Goal: Task Accomplishment & Management: Complete application form

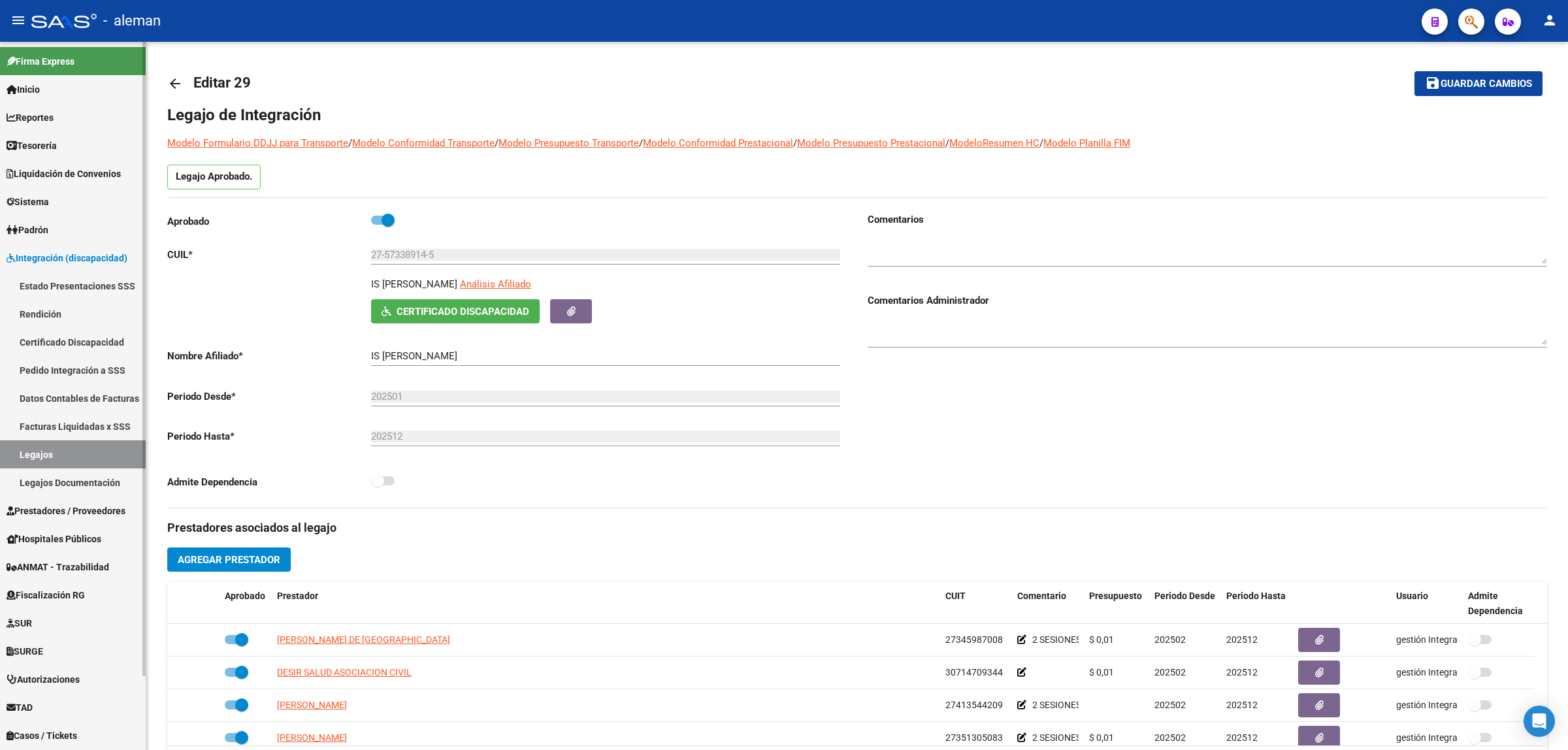
scroll to position [4, 0]
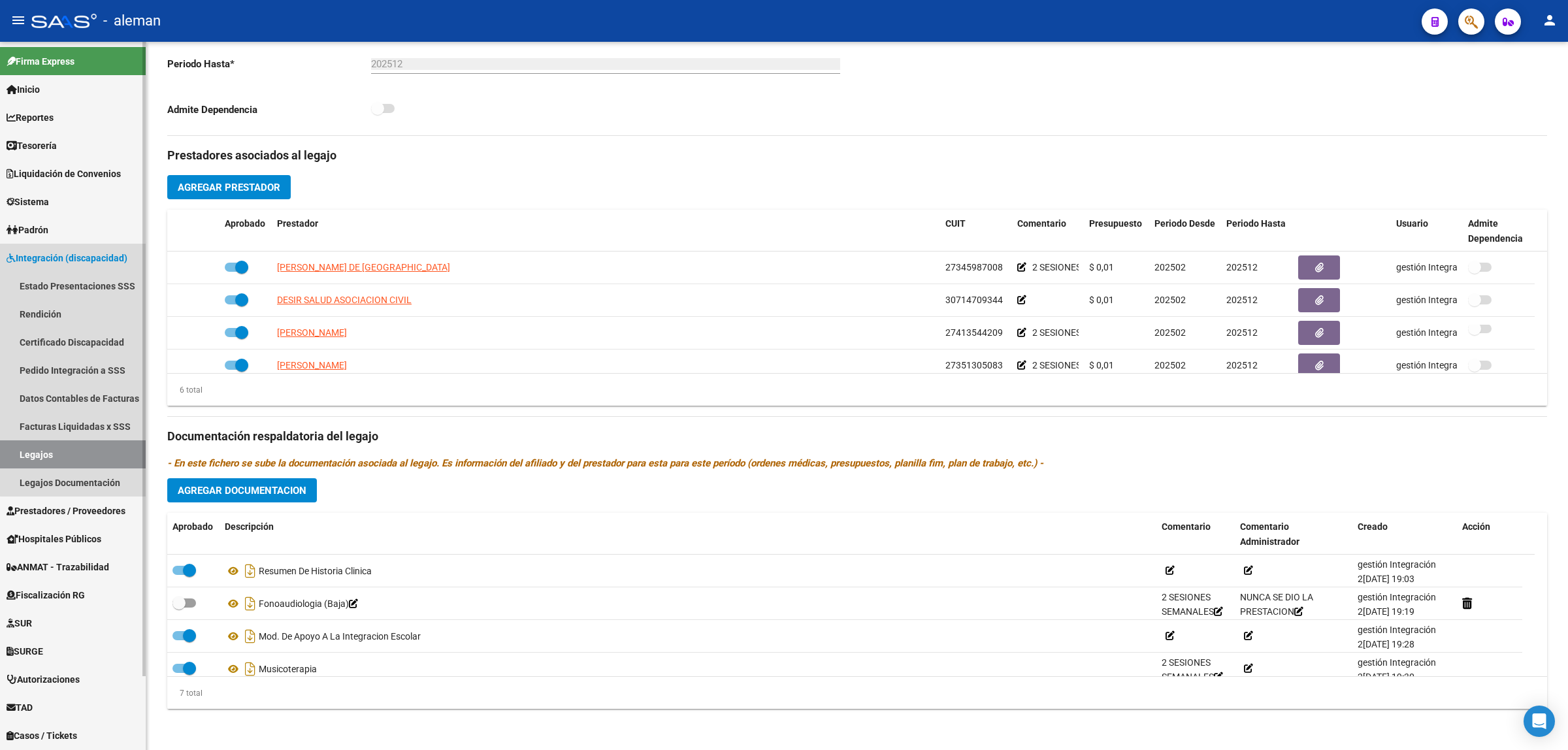
click at [85, 255] on span "Integración (discapacidad)" at bounding box center [67, 258] width 121 height 14
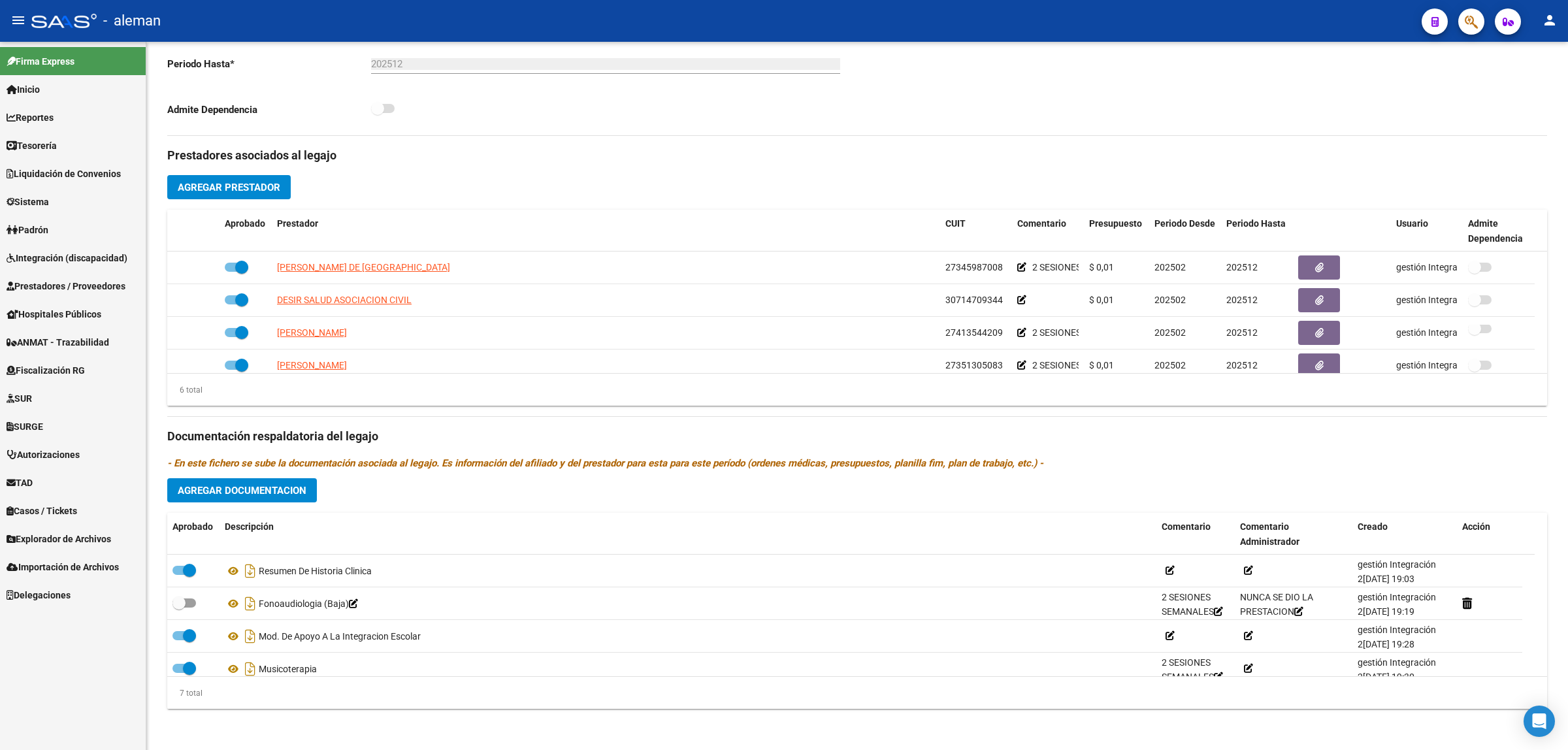
click at [77, 286] on span "Prestadores / Proveedores" at bounding box center [66, 285] width 119 height 14
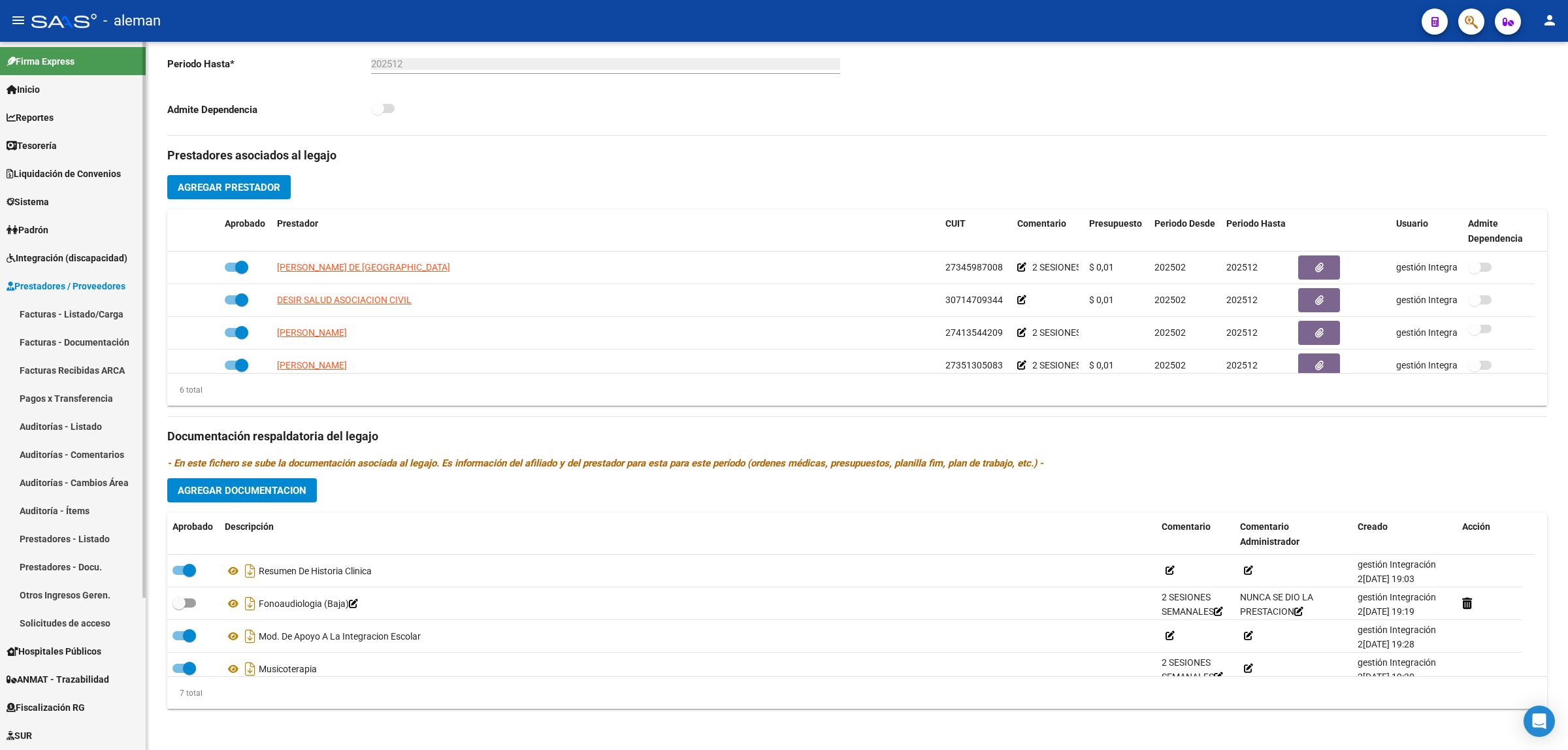
click at [70, 536] on link "Prestadores - Listado" at bounding box center [73, 538] width 146 height 28
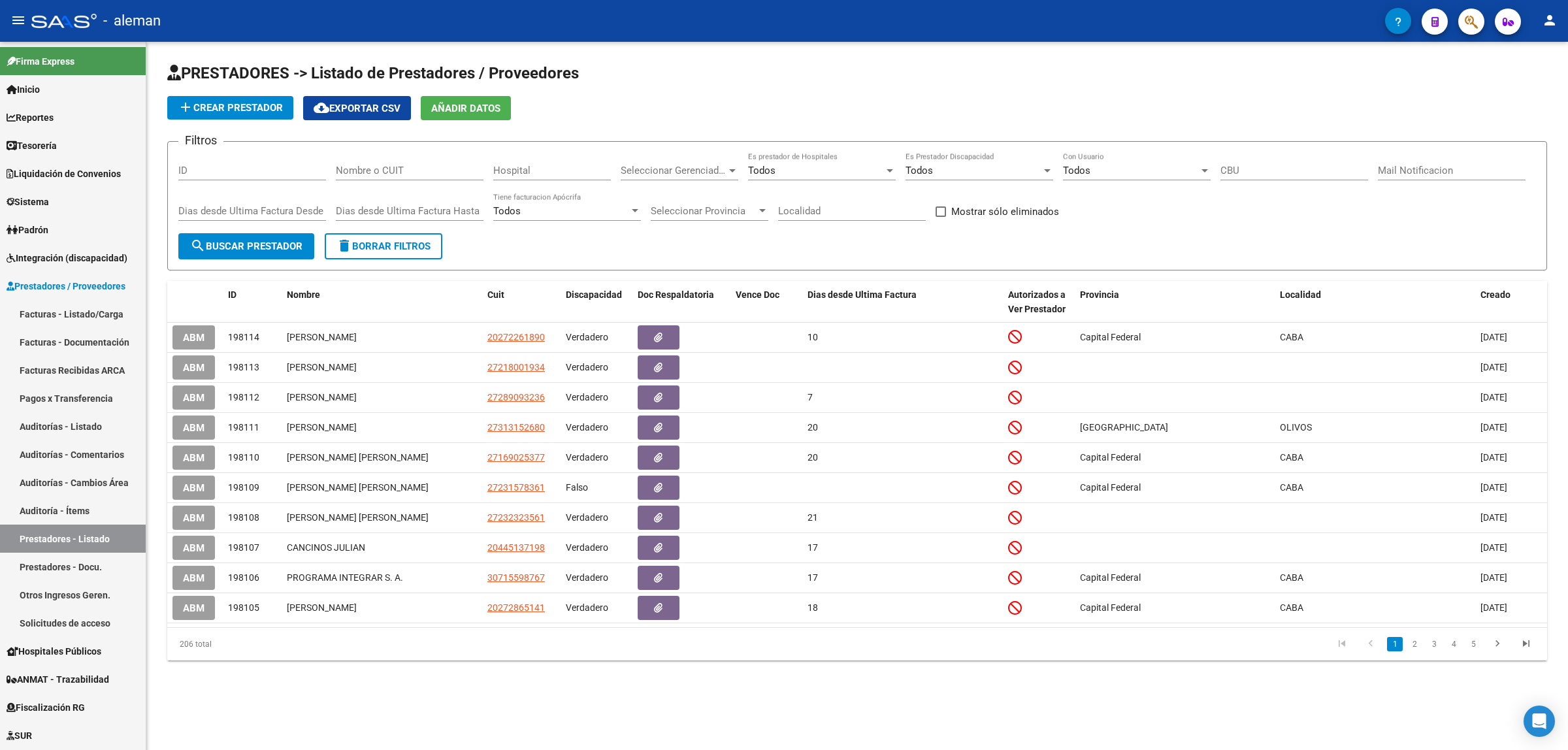
click at [410, 174] on input "Nombre o CUIT" at bounding box center [410, 171] width 147 height 12
type input "20302781754"
click at [224, 240] on span "search Buscar Prestador" at bounding box center [246, 246] width 112 height 12
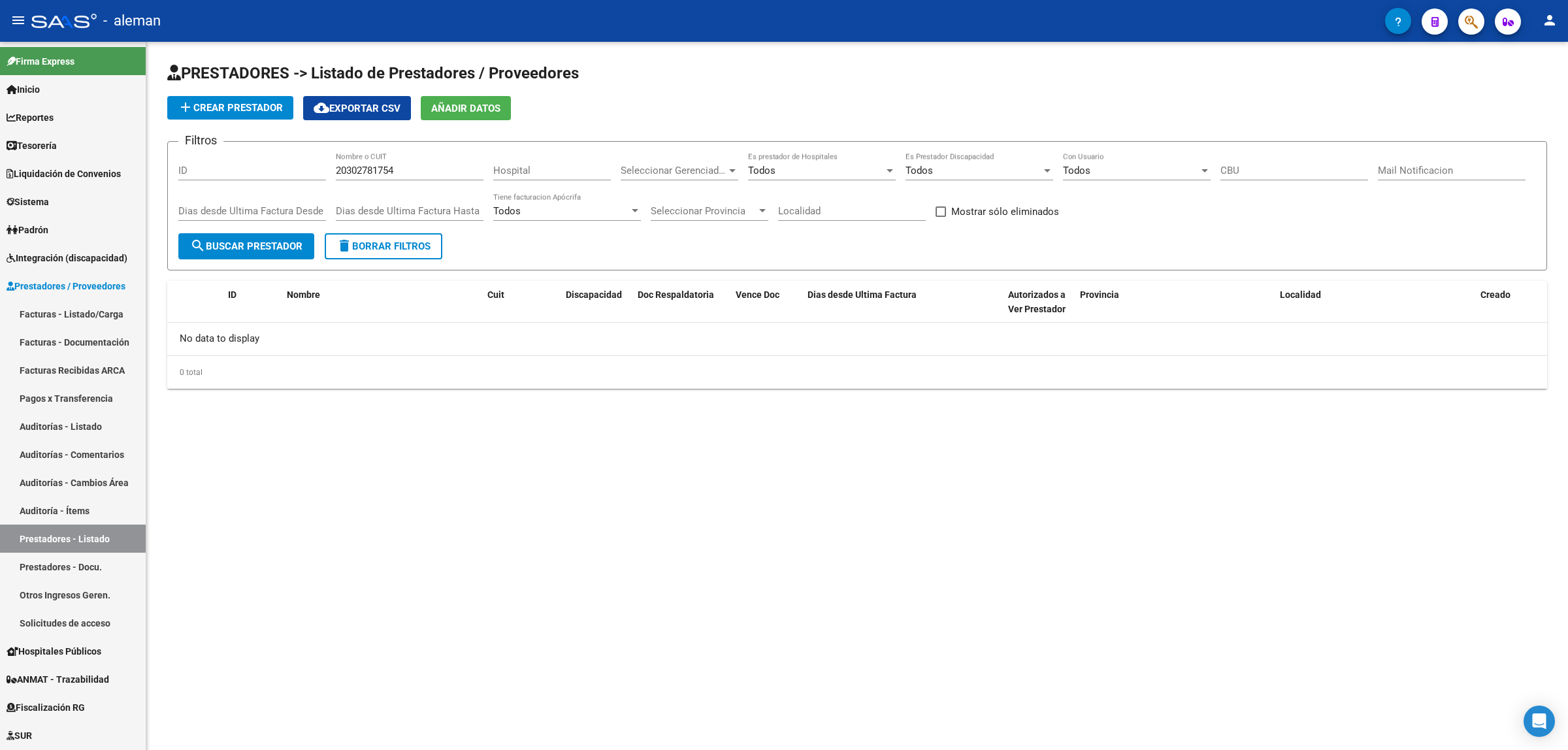
click at [240, 105] on span "add Crear Prestador" at bounding box center [230, 108] width 106 height 12
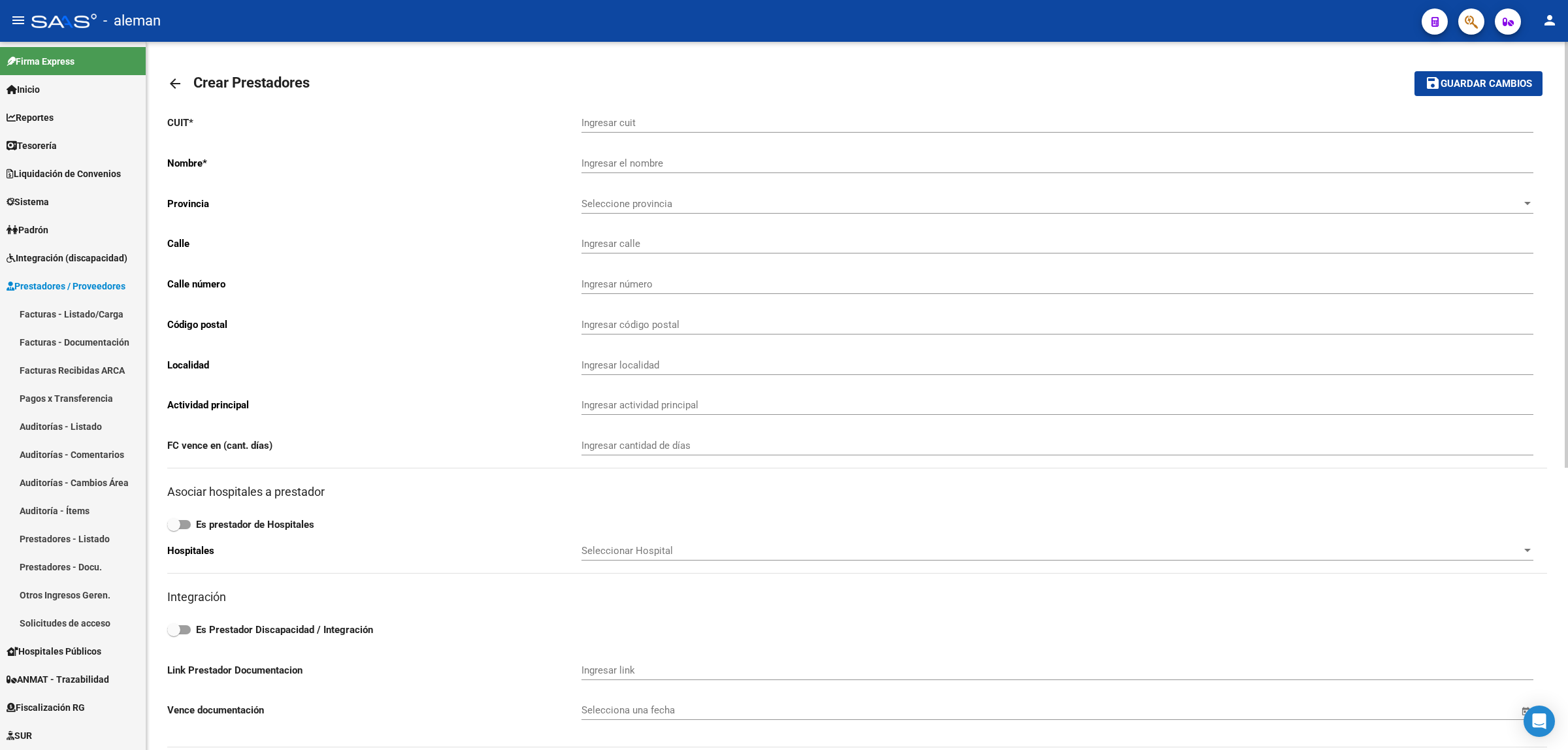
click at [1109, 101] on mat-toolbar-row "arrow_back Crear Prestadores" at bounding box center [705, 84] width 1076 height 42
click at [94, 254] on span "Integración (discapacidad)" at bounding box center [67, 258] width 121 height 14
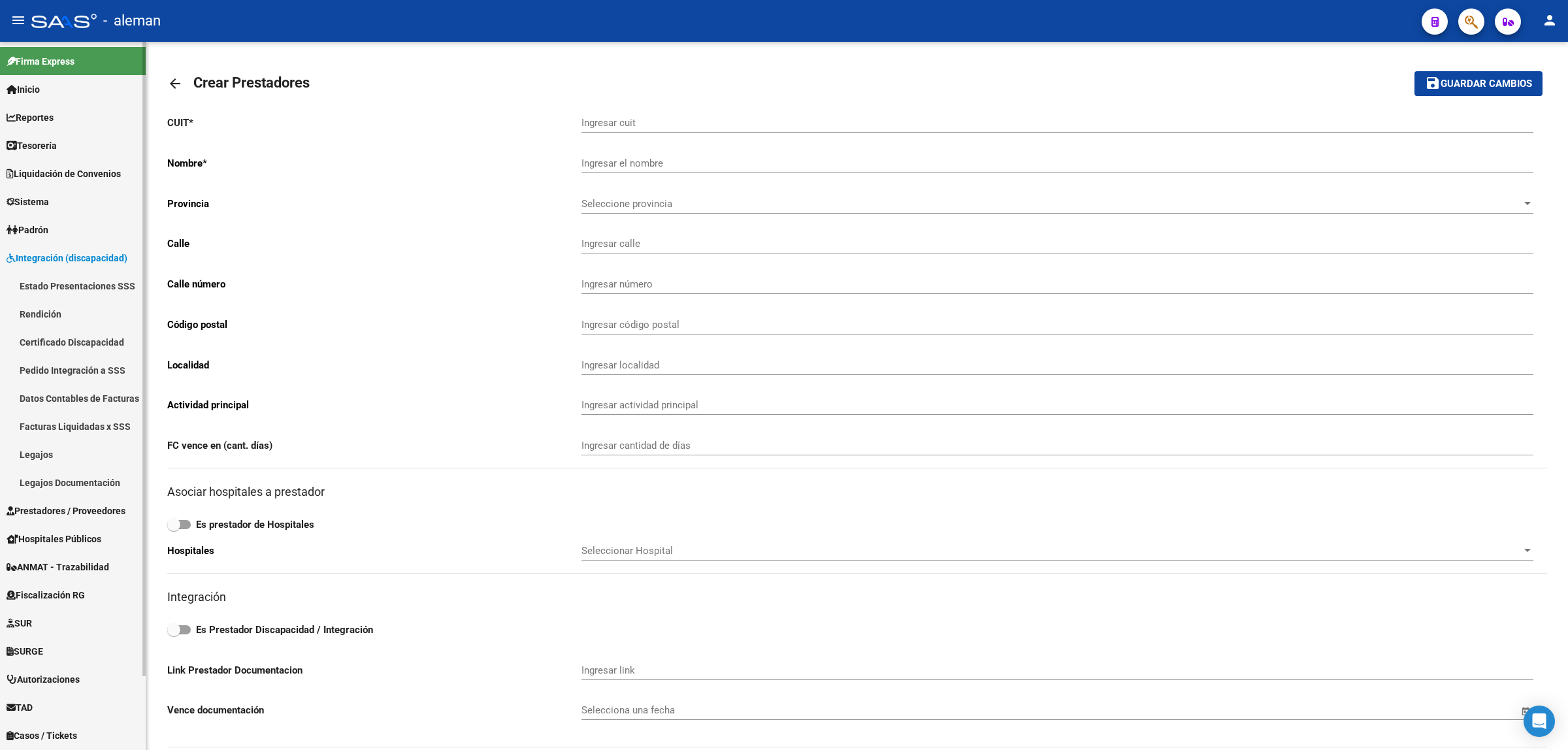
click at [36, 445] on link "Legajos" at bounding box center [73, 455] width 146 height 28
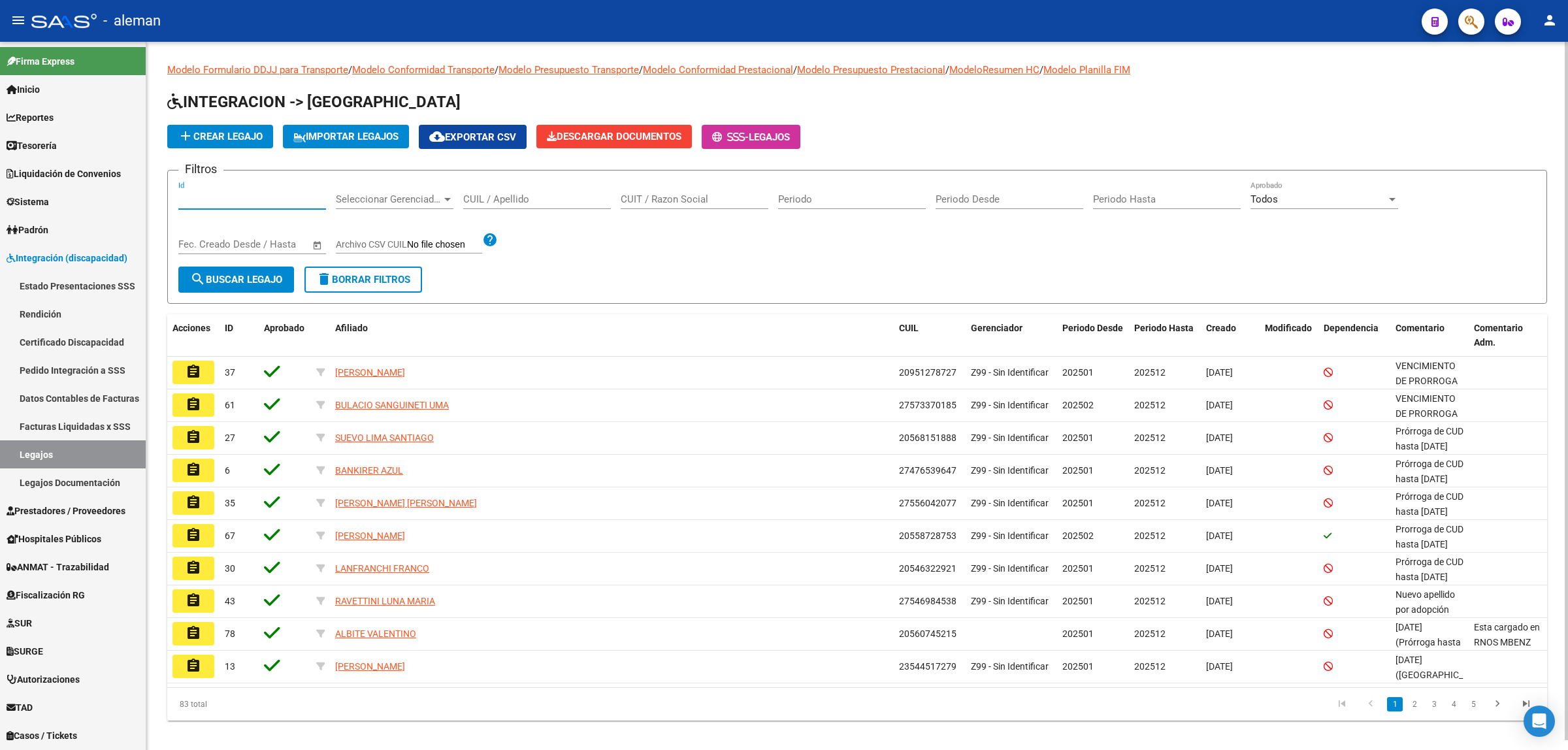
click at [249, 203] on input "Id" at bounding box center [252, 199] width 147 height 12
type input "15"
click at [266, 283] on button "search Buscar Legajo" at bounding box center [236, 279] width 116 height 26
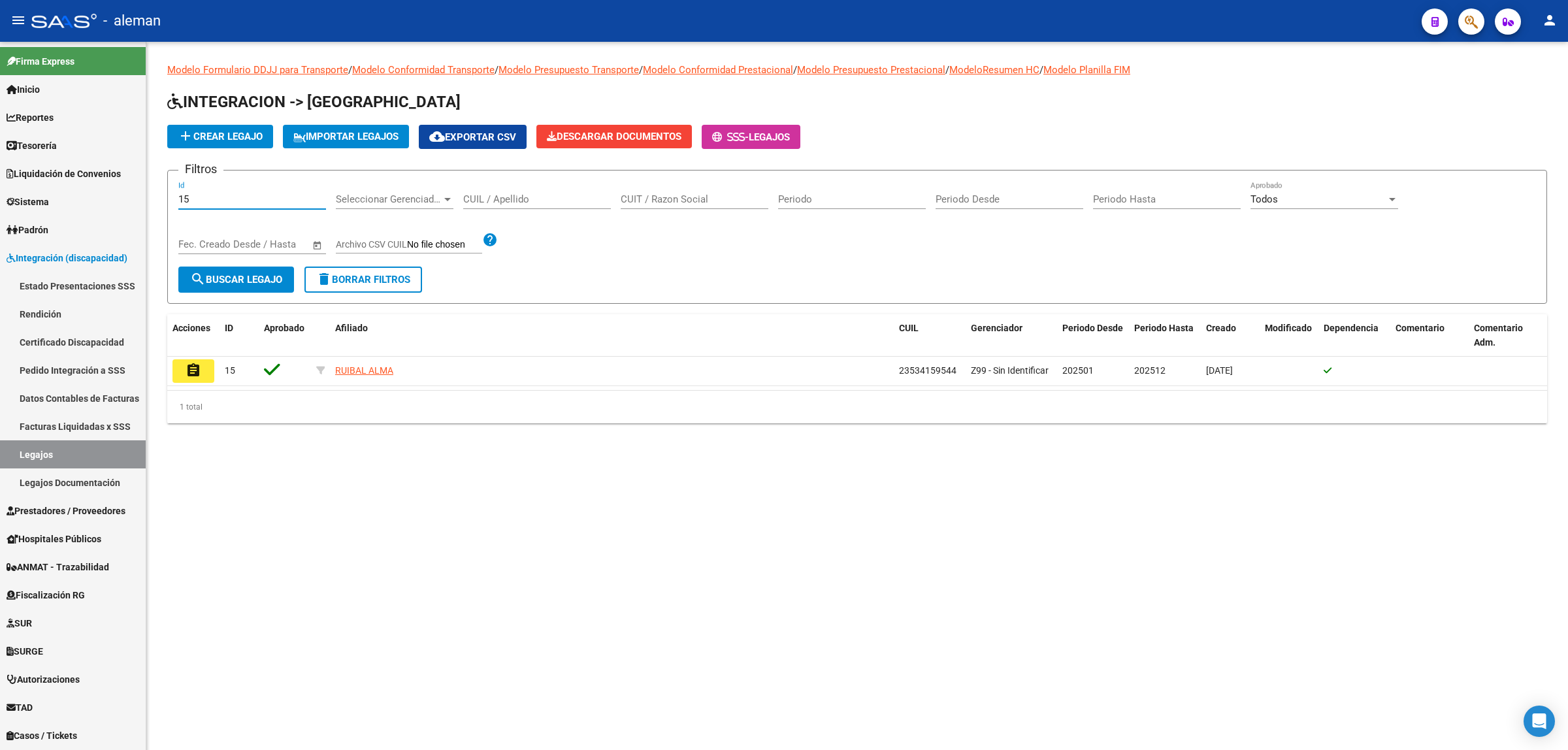
drag, startPoint x: 210, startPoint y: 198, endPoint x: 175, endPoint y: 198, distance: 35.0
click at [175, 198] on form "Filtros 15 Id Seleccionar Gerenciador Seleccionar Gerenciador CUIL / Apellido C…" at bounding box center [858, 237] width 1380 height 134
click at [518, 197] on input "CUIL / Apellido" at bounding box center [537, 199] width 147 height 12
type input "CATALINA"
click at [248, 285] on button "search Buscar Legajo" at bounding box center [236, 279] width 116 height 26
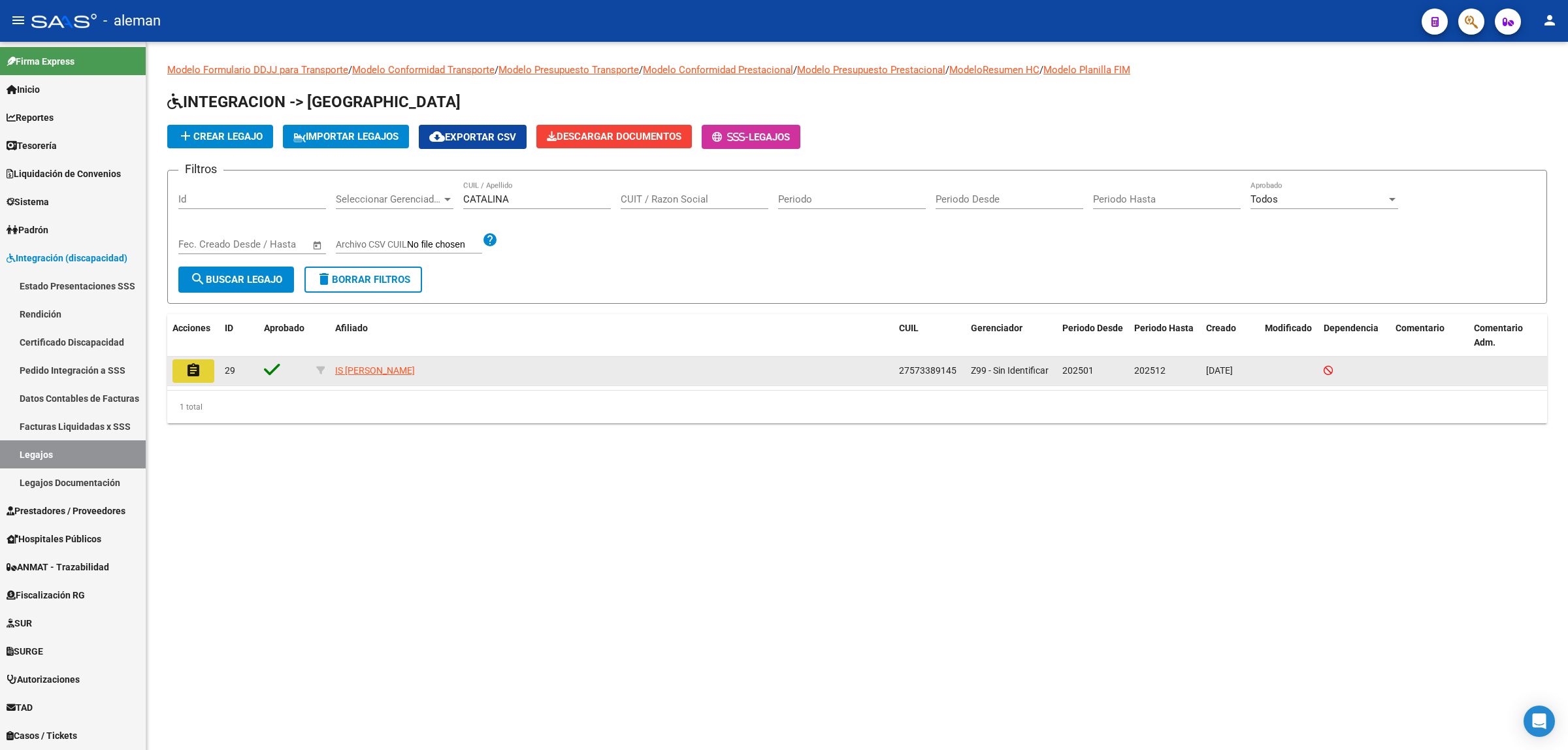
click at [199, 376] on mat-icon "assignment" at bounding box center [193, 370] width 16 height 16
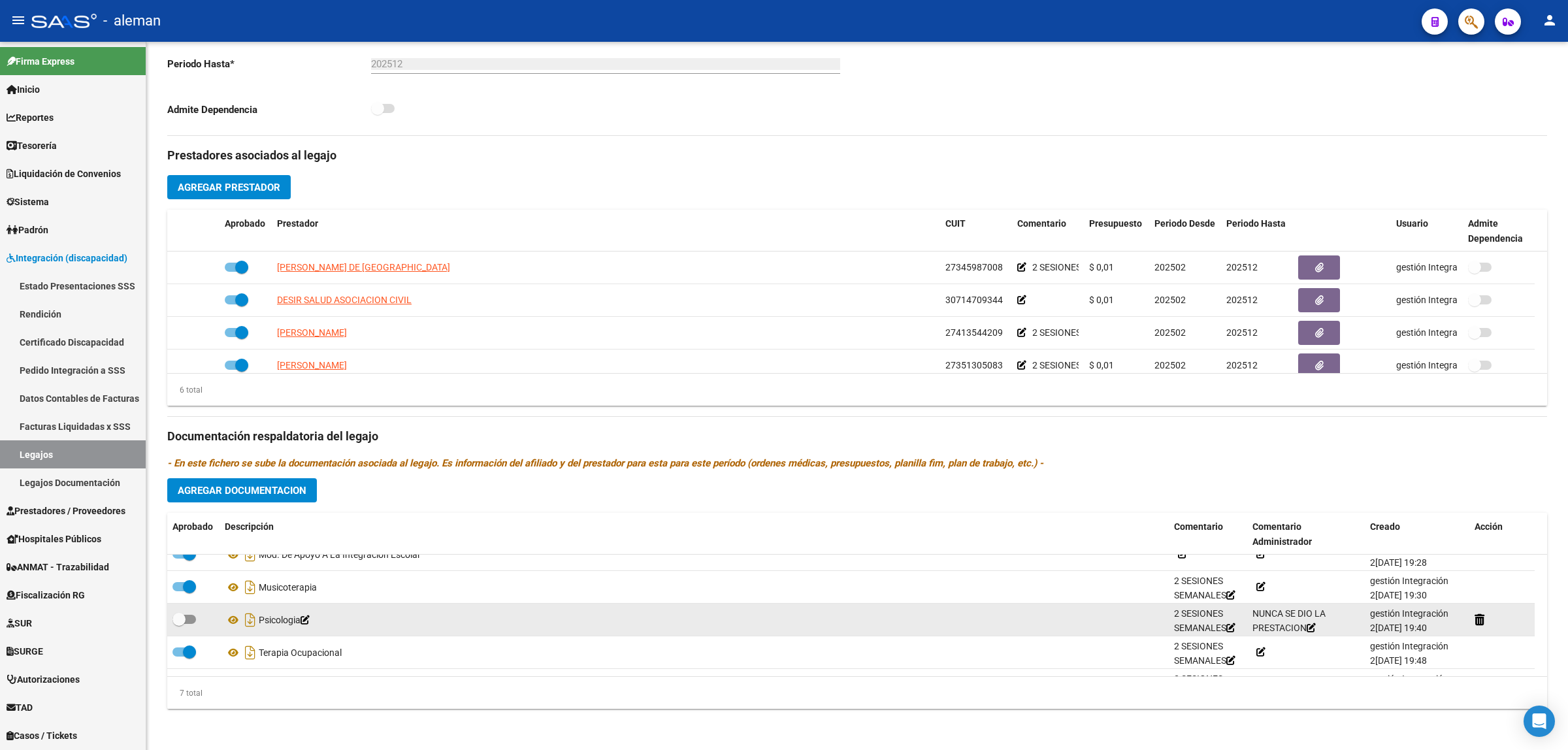
scroll to position [111, 0]
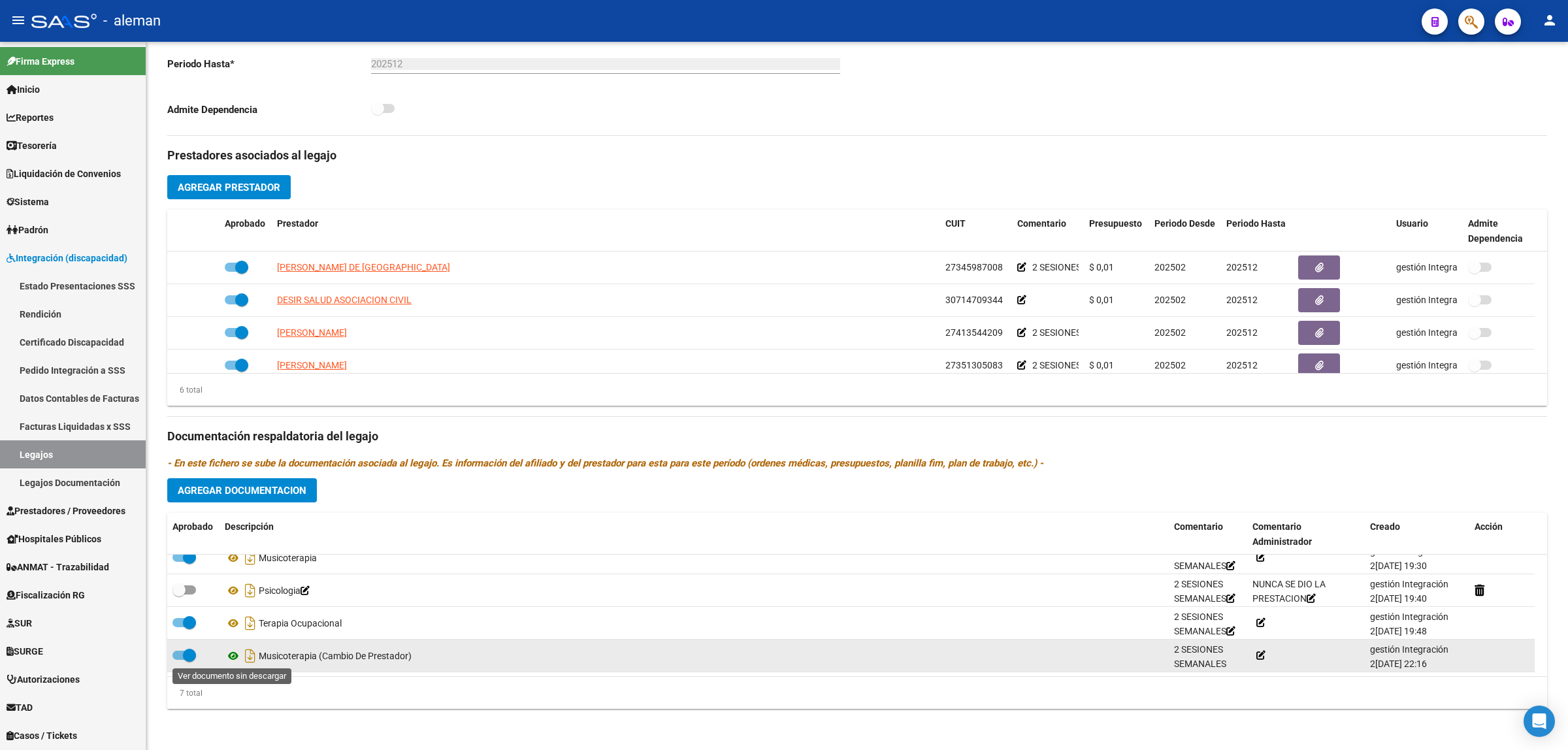
click at [235, 657] on icon at bounding box center [233, 655] width 17 height 16
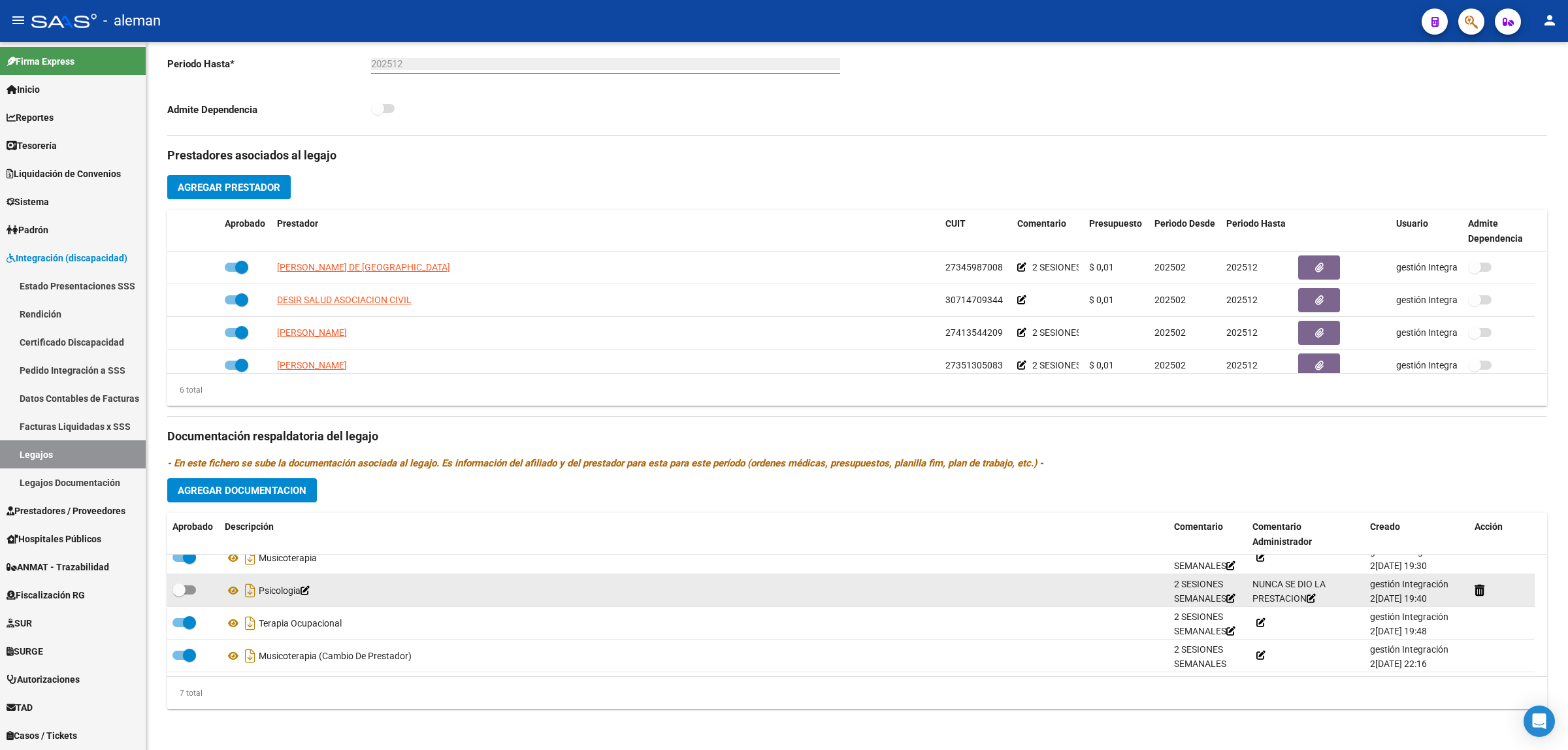
drag, startPoint x: 312, startPoint y: 593, endPoint x: 717, endPoint y: 588, distance: 405.0
click at [717, 588] on div "Psicologia" at bounding box center [694, 590] width 939 height 21
click at [310, 593] on icon at bounding box center [305, 590] width 9 height 9
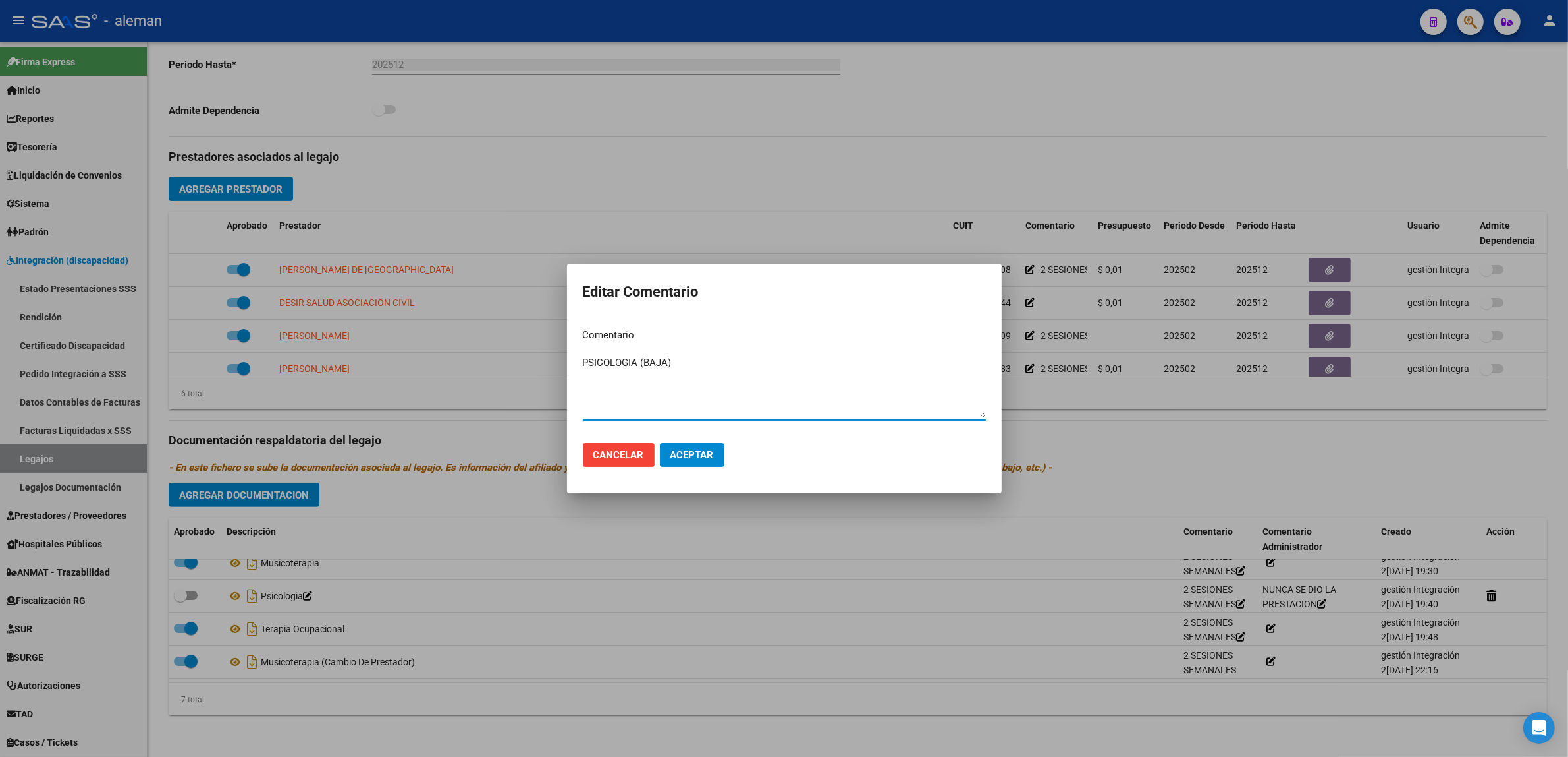
type textarea "PSICOLOGIA (BAJA)"
click at [578, 598] on div at bounding box center [784, 378] width 1568 height 757
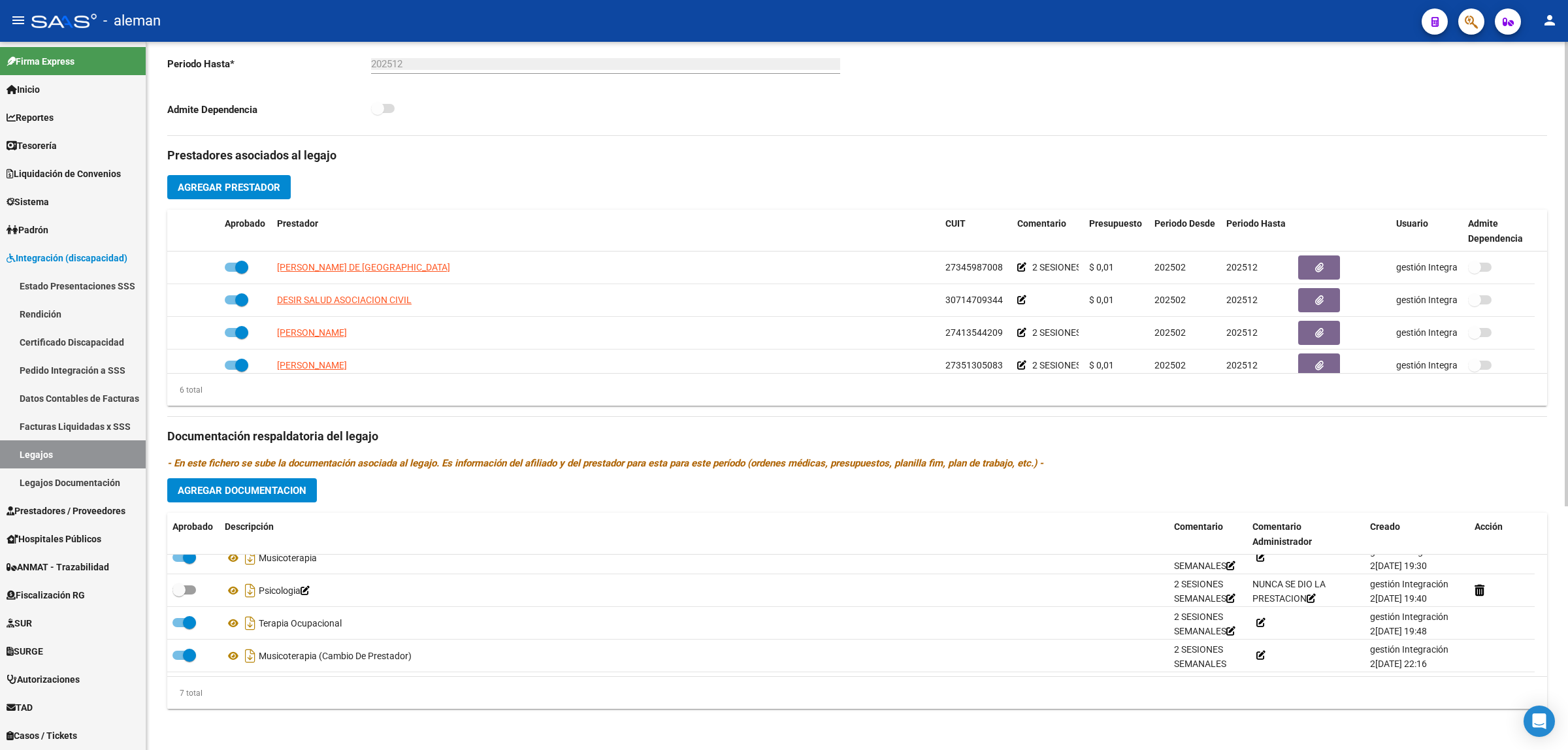
scroll to position [79, 0]
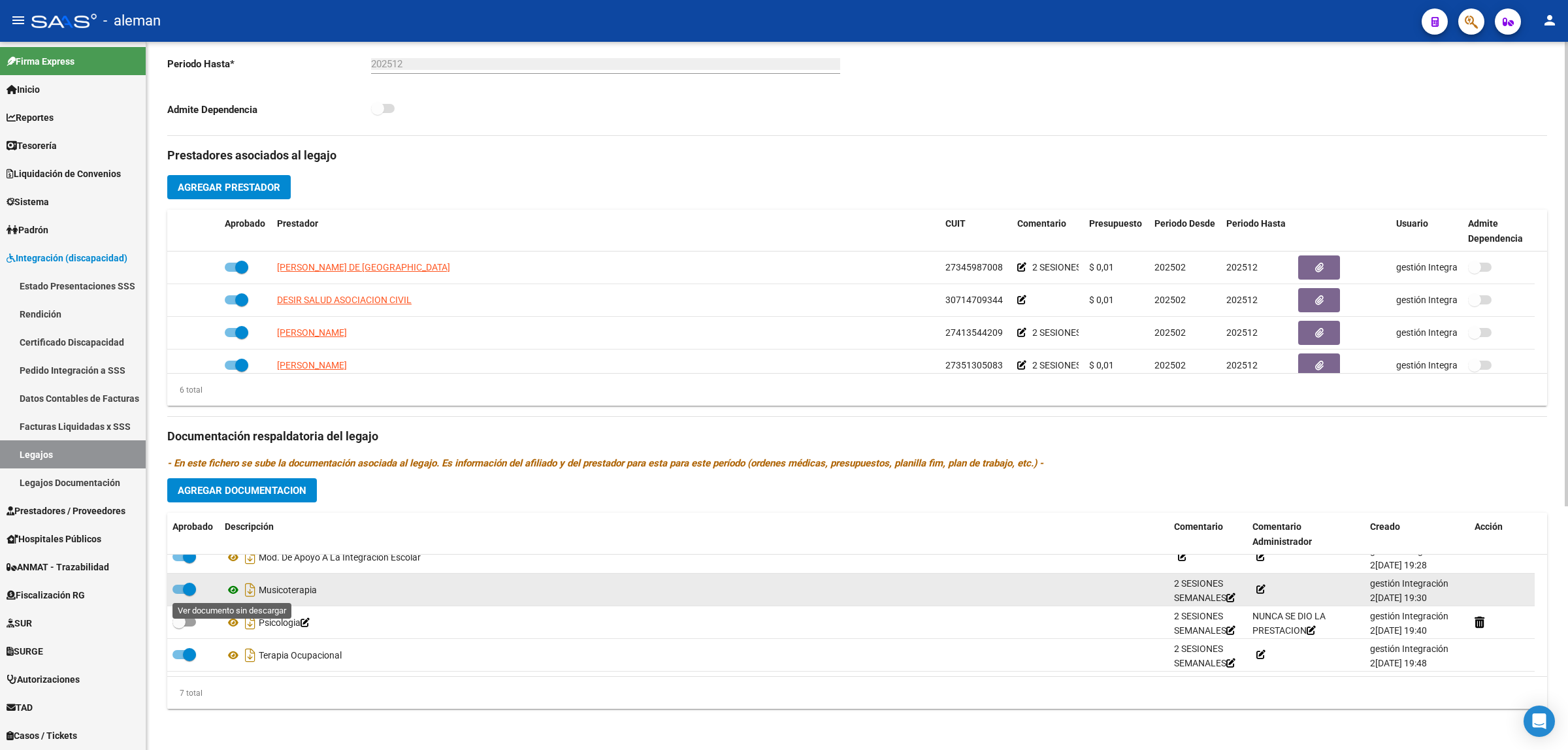
click at [230, 589] on icon at bounding box center [233, 589] width 17 height 16
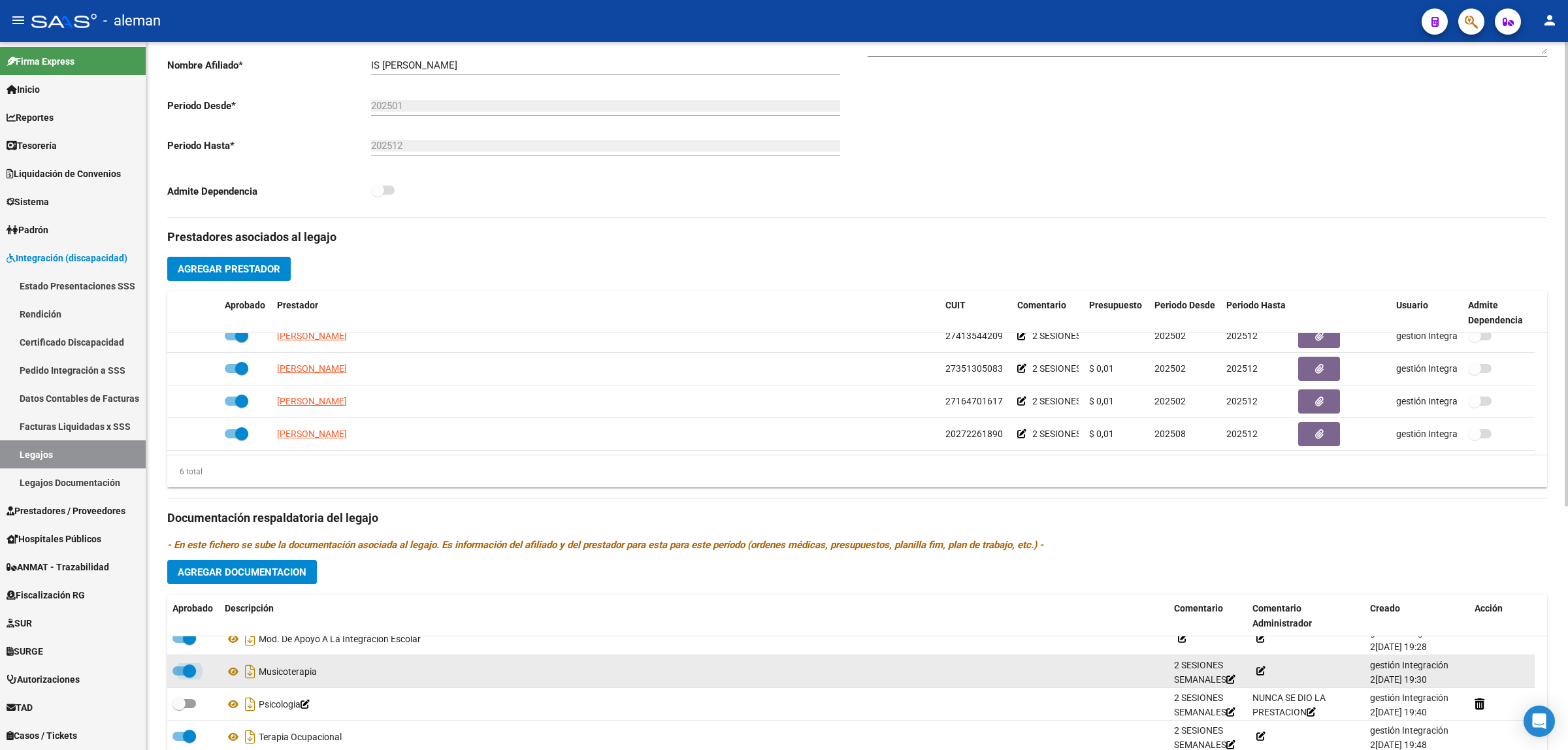
click at [174, 668] on span at bounding box center [184, 670] width 23 height 9
click at [178, 676] on input "checkbox" at bounding box center [178, 676] width 1 height 1
checkbox input "false"
click at [326, 673] on icon at bounding box center [321, 671] width 9 height 9
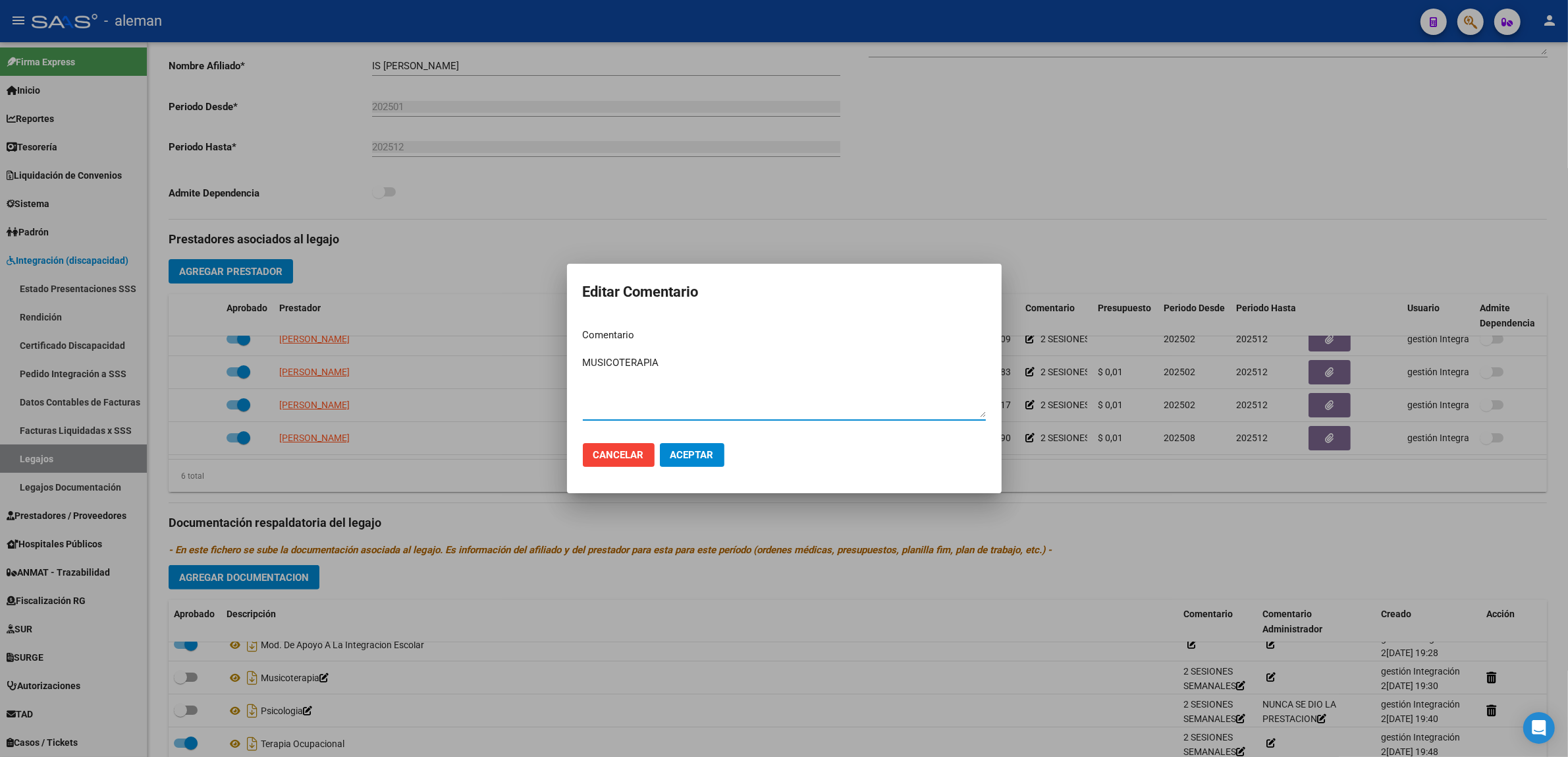
click at [648, 414] on textarea "MUSICOTERAPIA" at bounding box center [784, 385] width 403 height 62
type textarea "[MEDICAL_DATA] (BAJA)"
click at [692, 454] on span "Aceptar" at bounding box center [692, 455] width 43 height 12
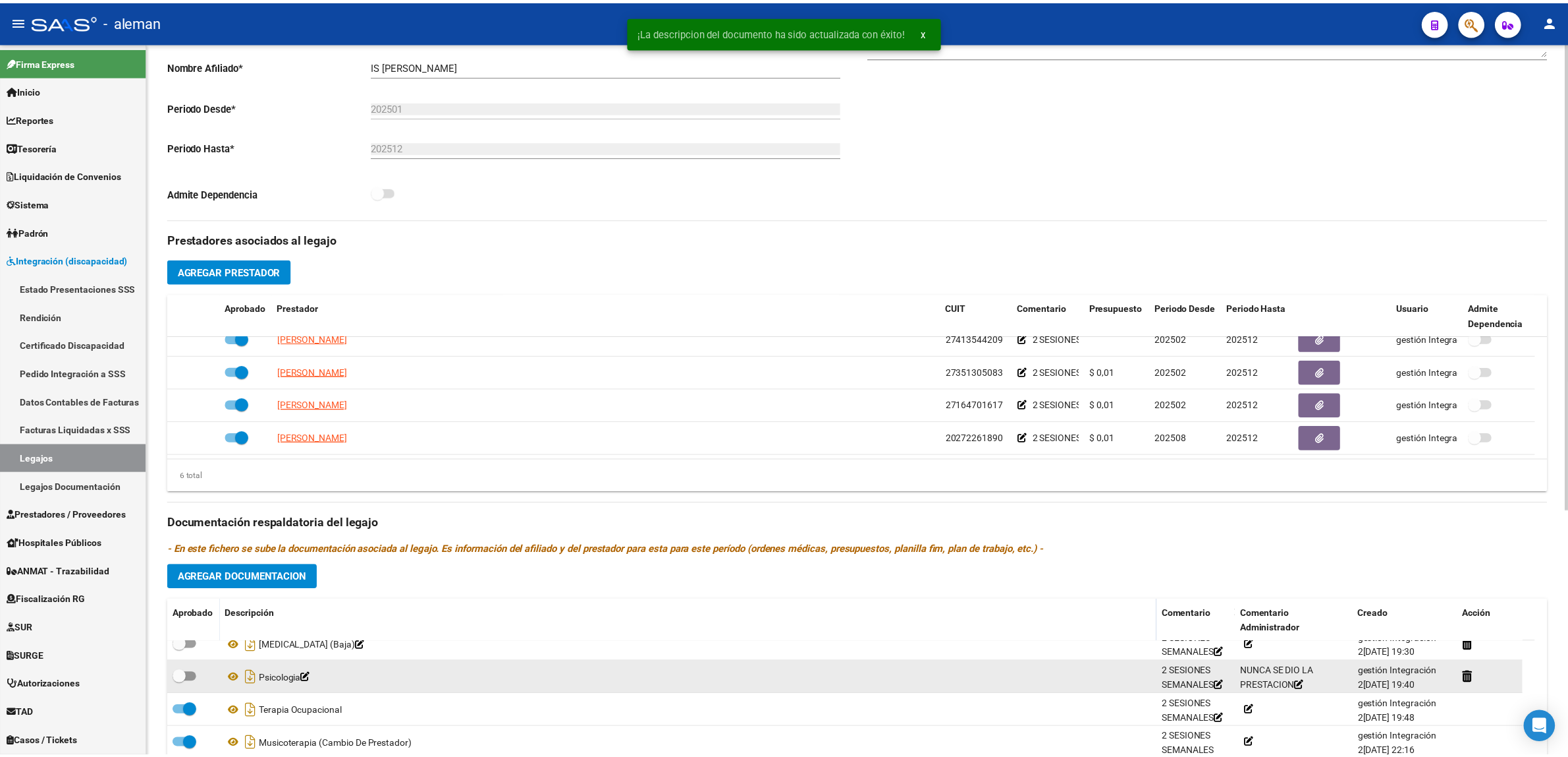
scroll to position [376, 0]
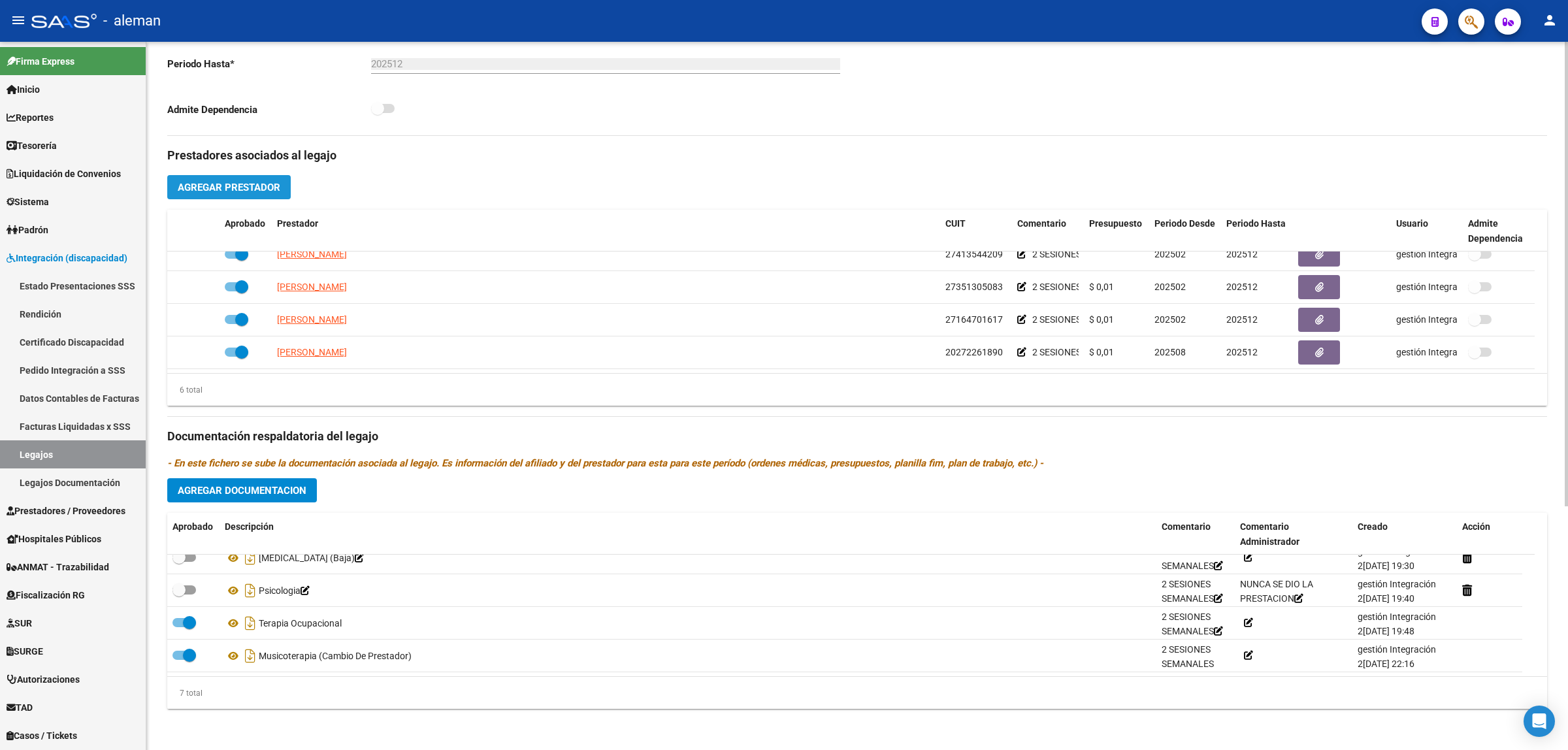
click at [266, 182] on span "Agregar Prestador" at bounding box center [229, 188] width 102 height 12
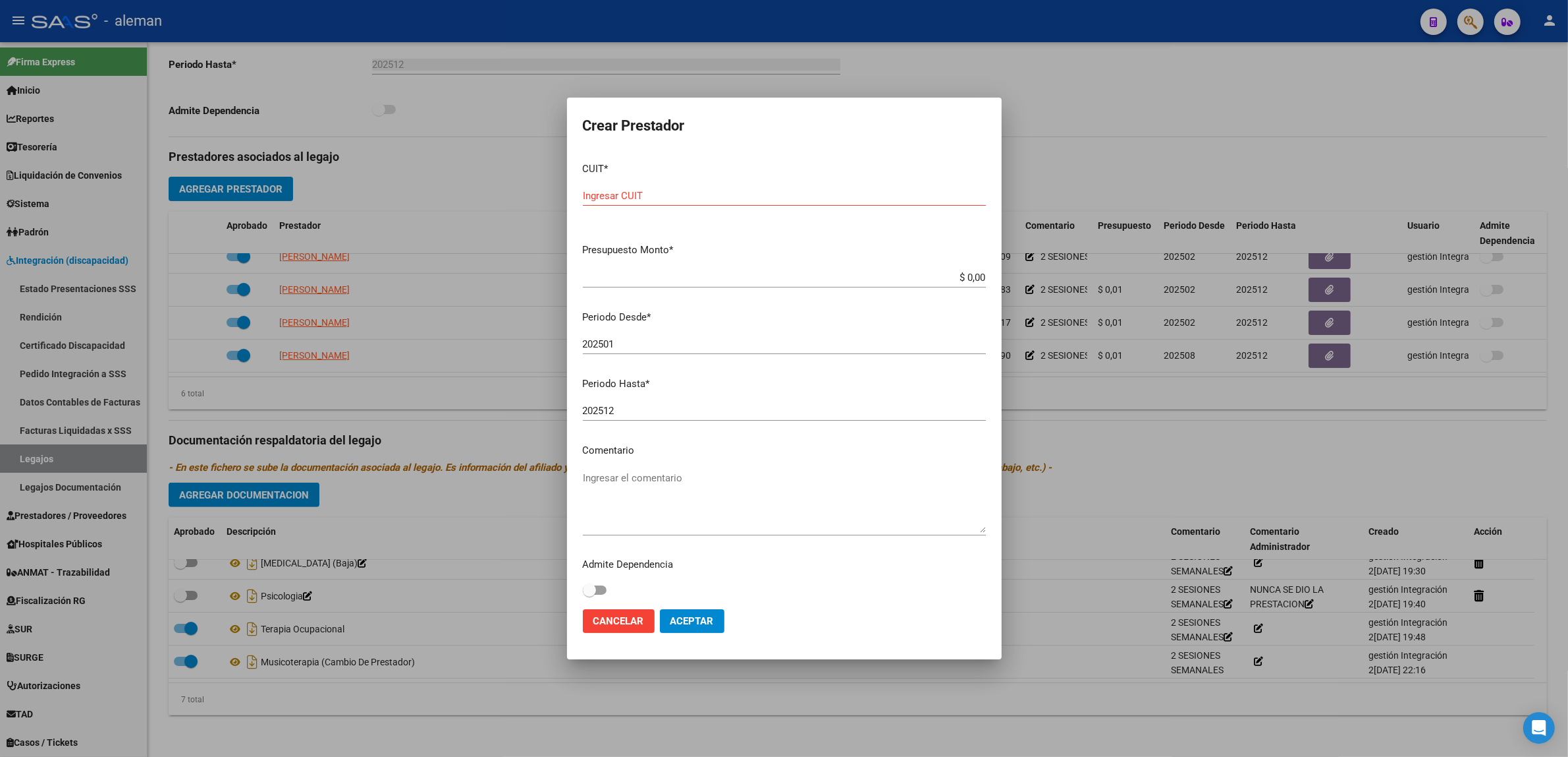
click at [1116, 452] on div at bounding box center [784, 378] width 1568 height 757
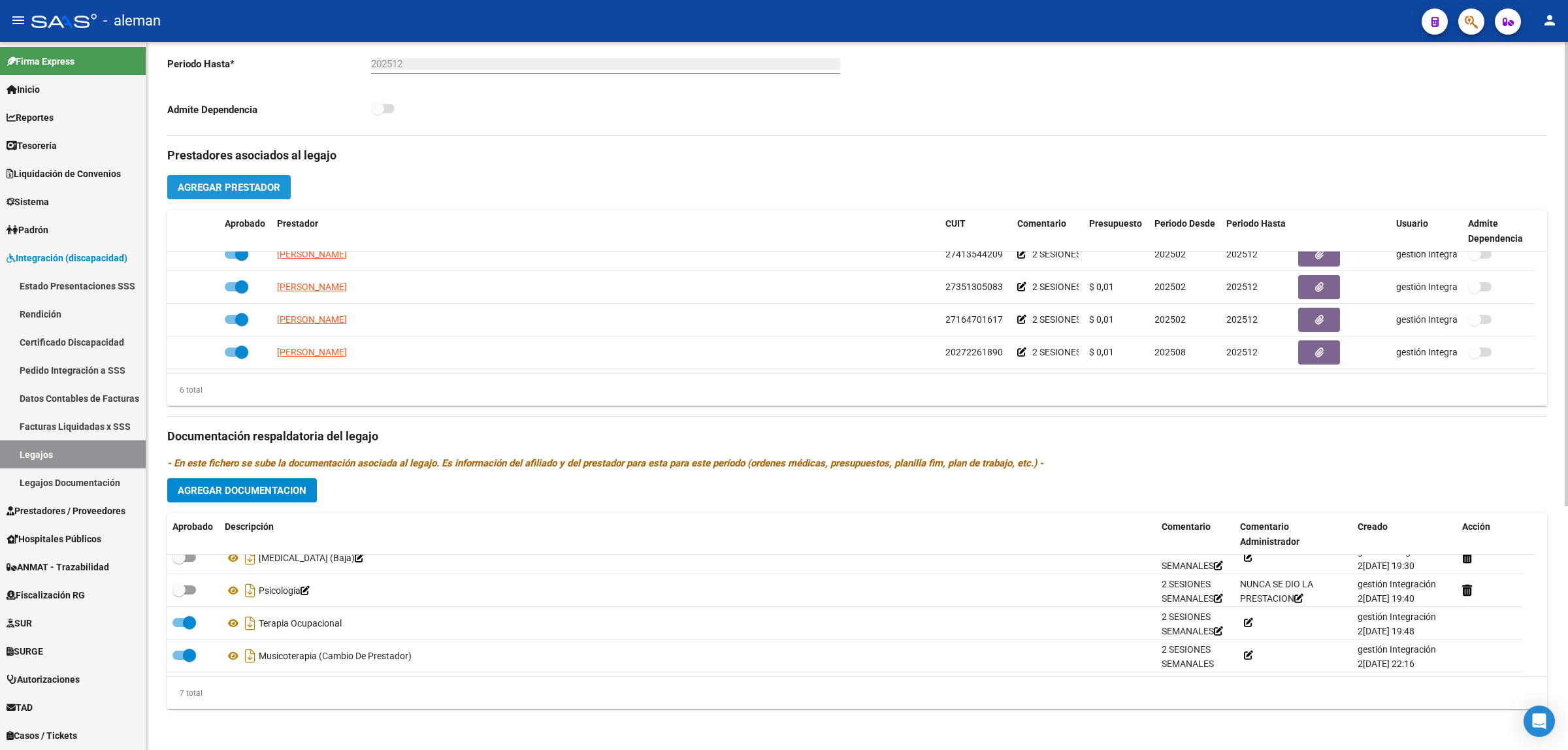
click at [235, 188] on span "Agregar Prestador" at bounding box center [229, 188] width 102 height 12
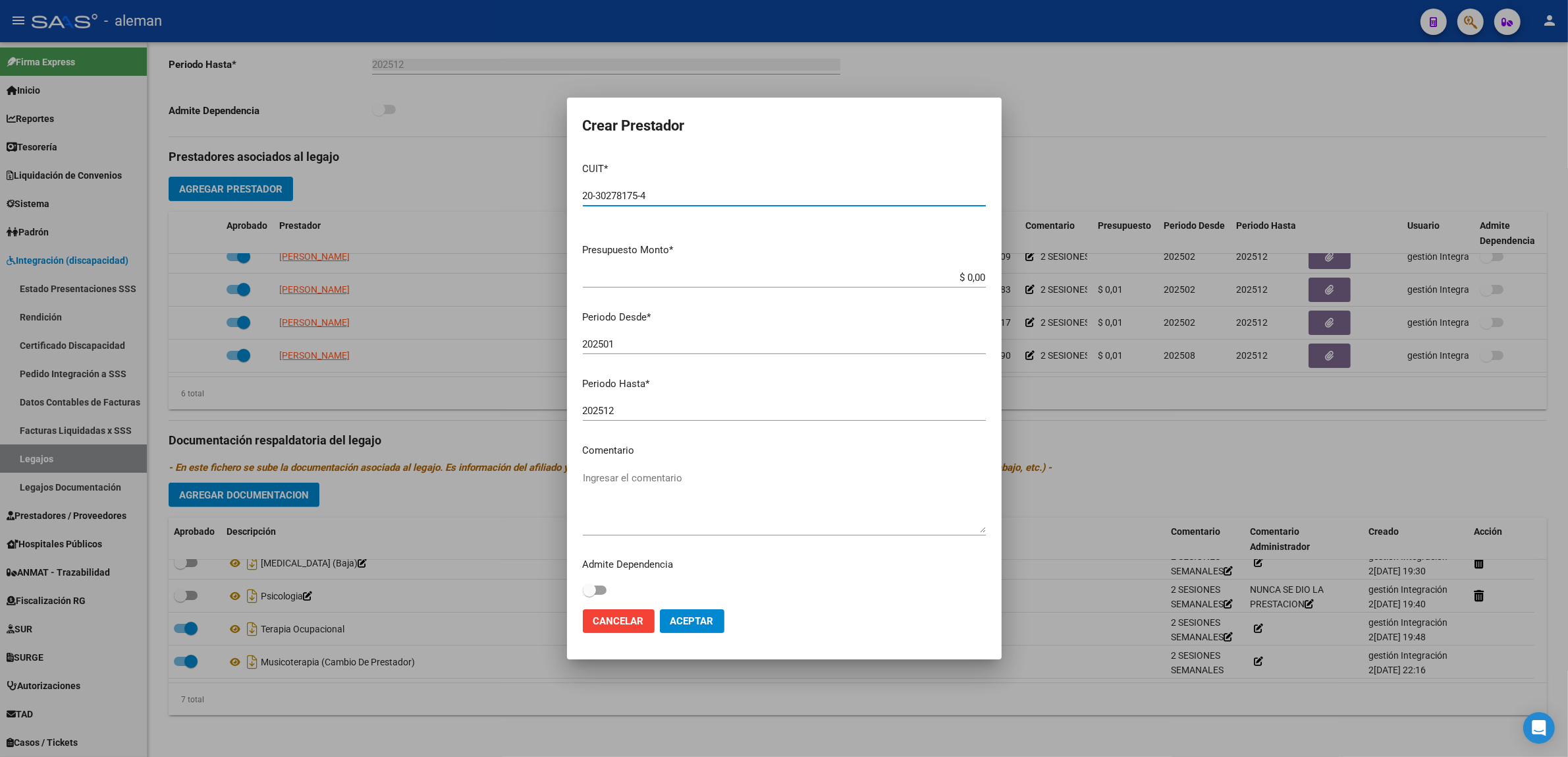
type input "20-30278175-4"
click at [666, 275] on input "$ 0,00" at bounding box center [784, 277] width 403 height 12
type input "$ 1,00"
drag, startPoint x: 627, startPoint y: 338, endPoint x: 577, endPoint y: 338, distance: 50.0
click at [577, 338] on mat-dialog-content "CUIT * 20-30278175-4 Ingresar CUIT ARCA Padrón Presupuesto Monto * $ 1,00 Ingre…" at bounding box center [784, 375] width 435 height 448
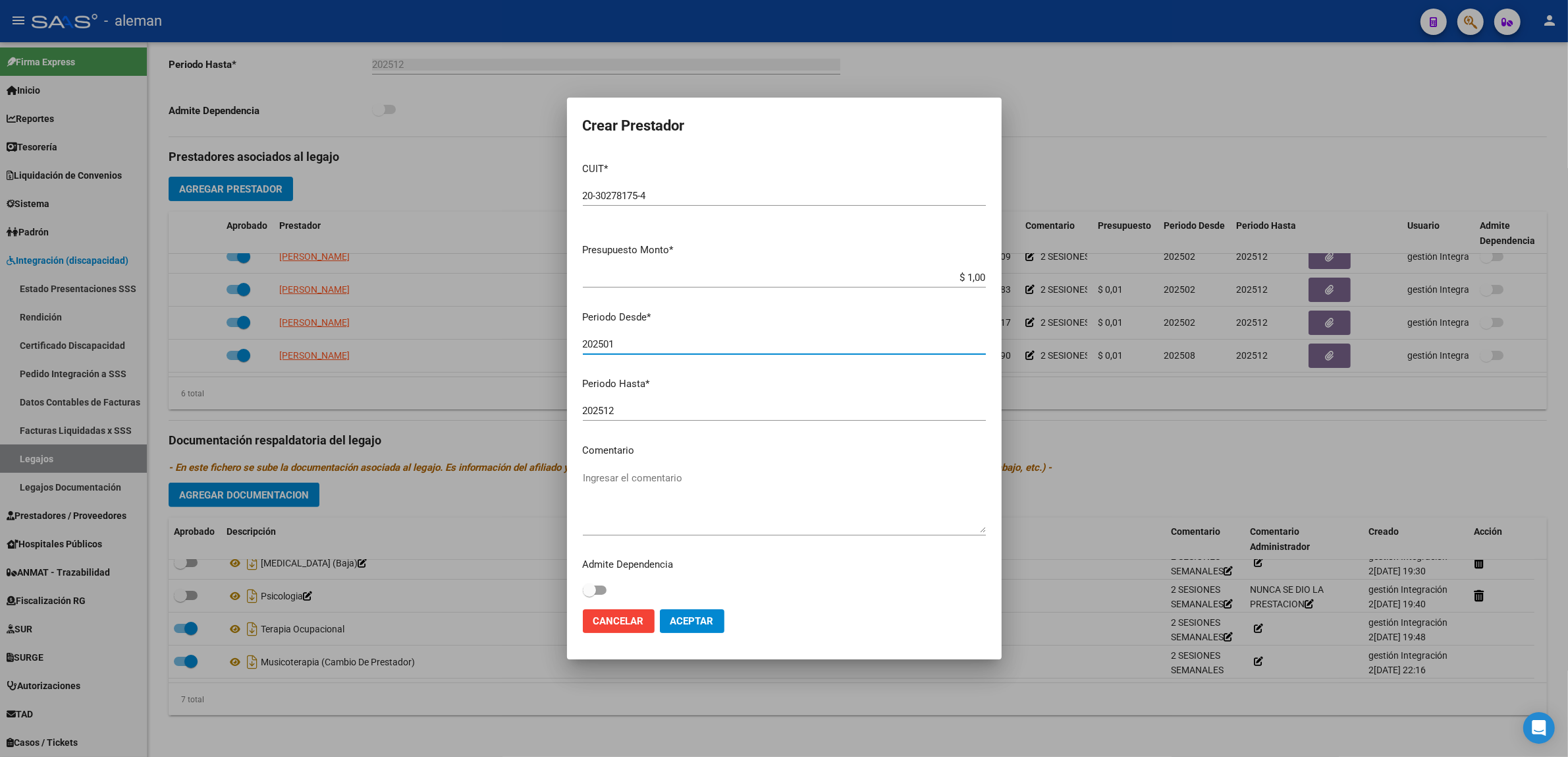
click at [652, 349] on input "202501" at bounding box center [784, 344] width 403 height 12
type input "202509"
click at [621, 405] on input "202512" at bounding box center [784, 411] width 403 height 12
type input "202512"
click at [751, 523] on textarea "Ingresar el comentario" at bounding box center [784, 501] width 403 height 62
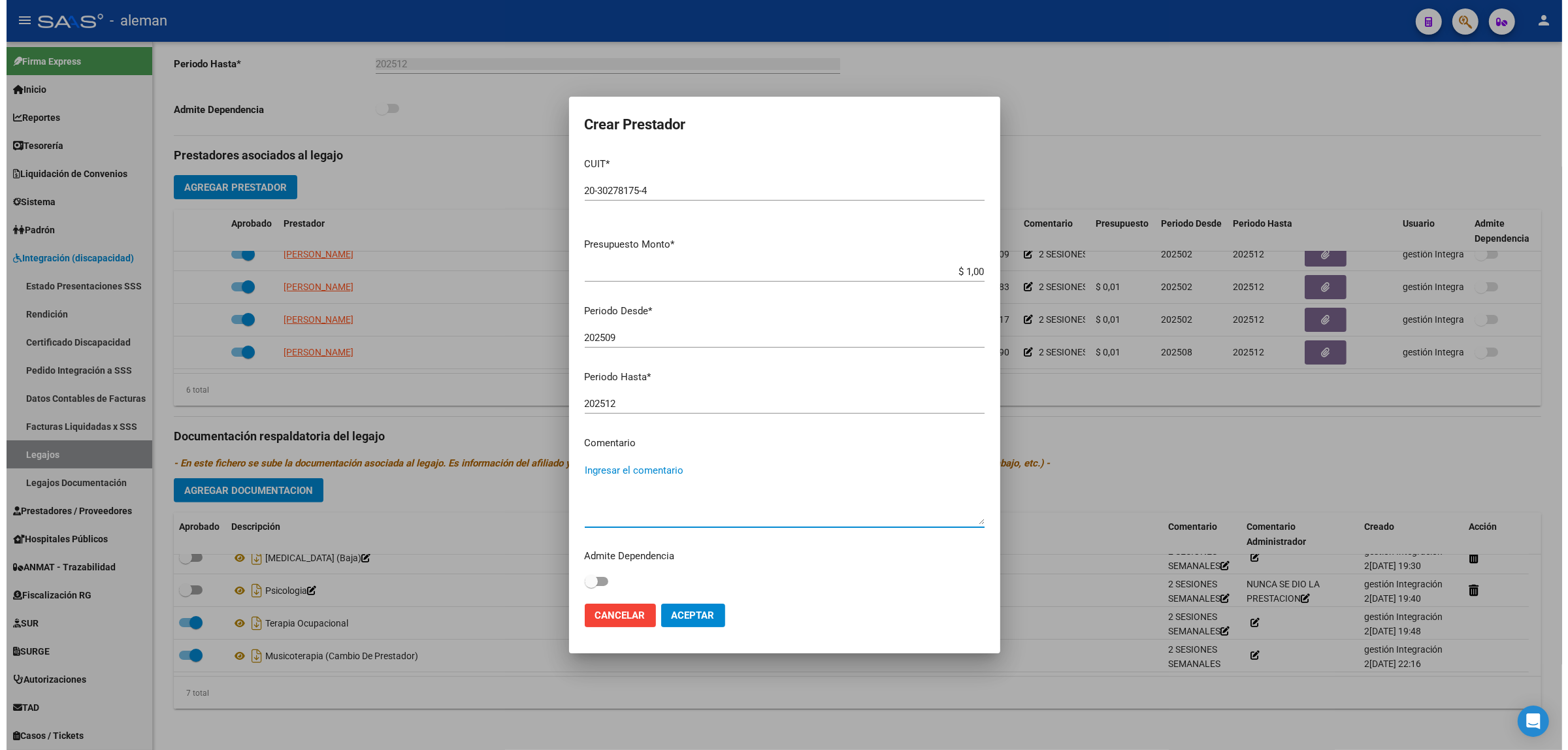
scroll to position [4, 0]
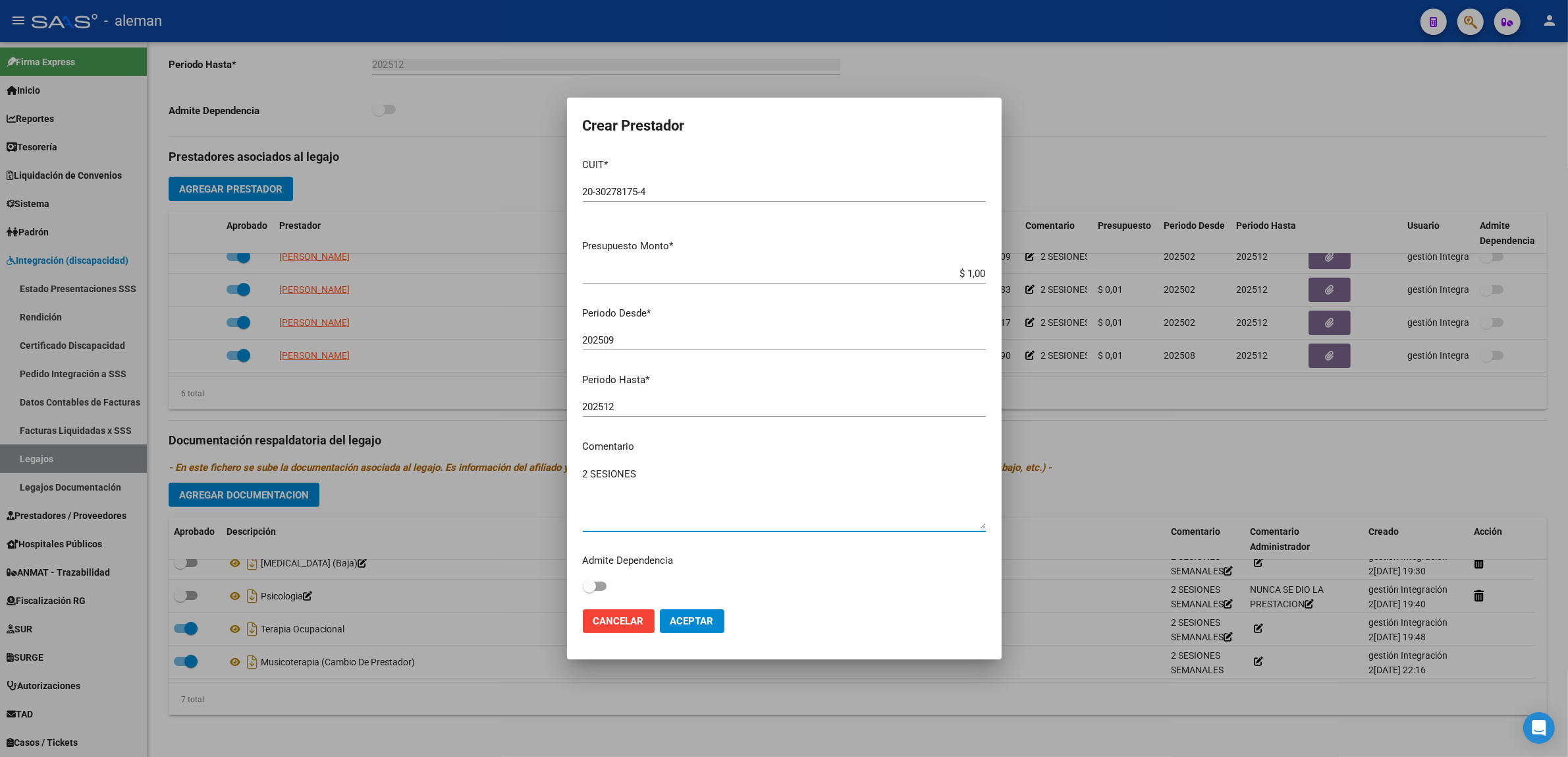
type textarea "2 SESIONES"
click at [710, 622] on span "Aceptar" at bounding box center [692, 621] width 43 height 12
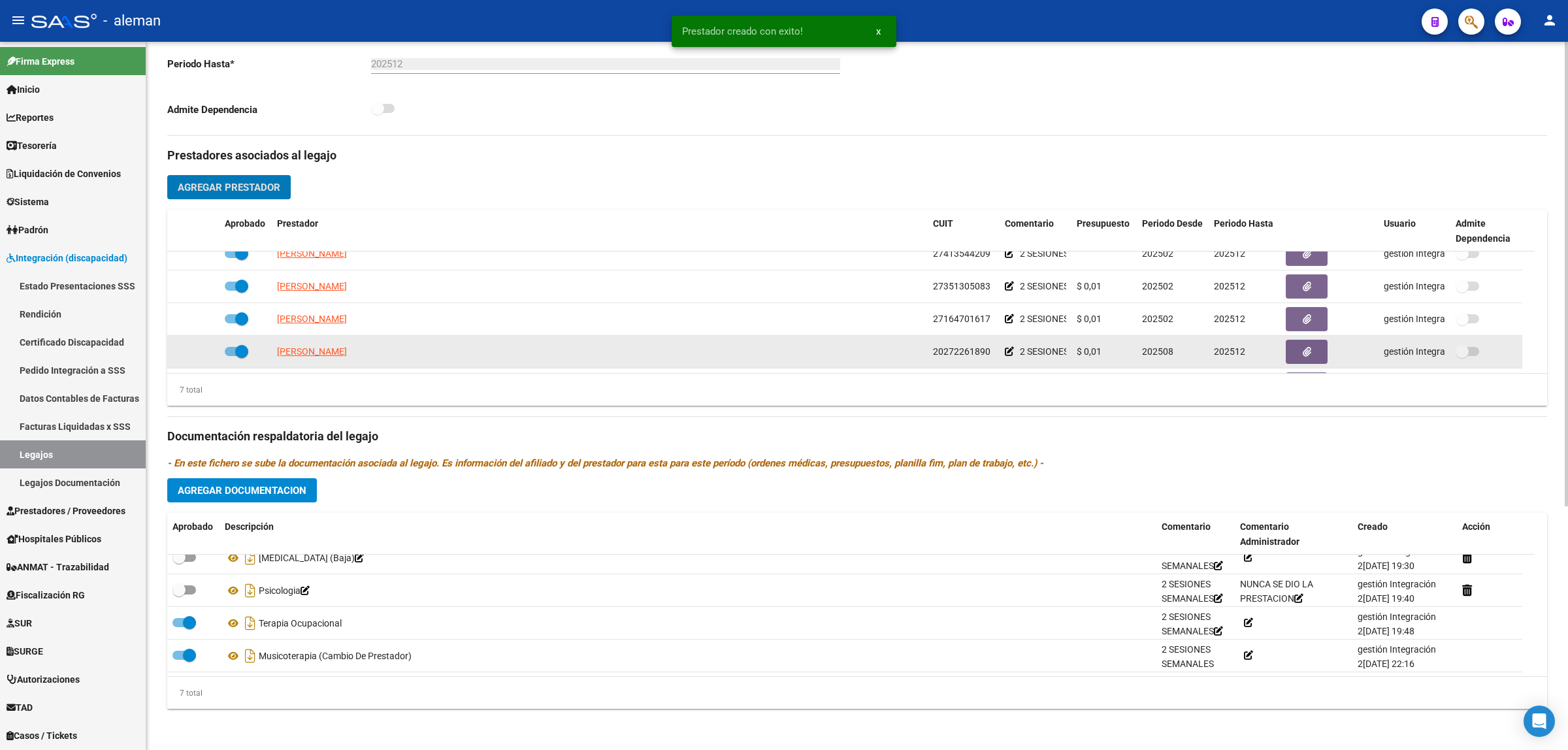
scroll to position [111, 0]
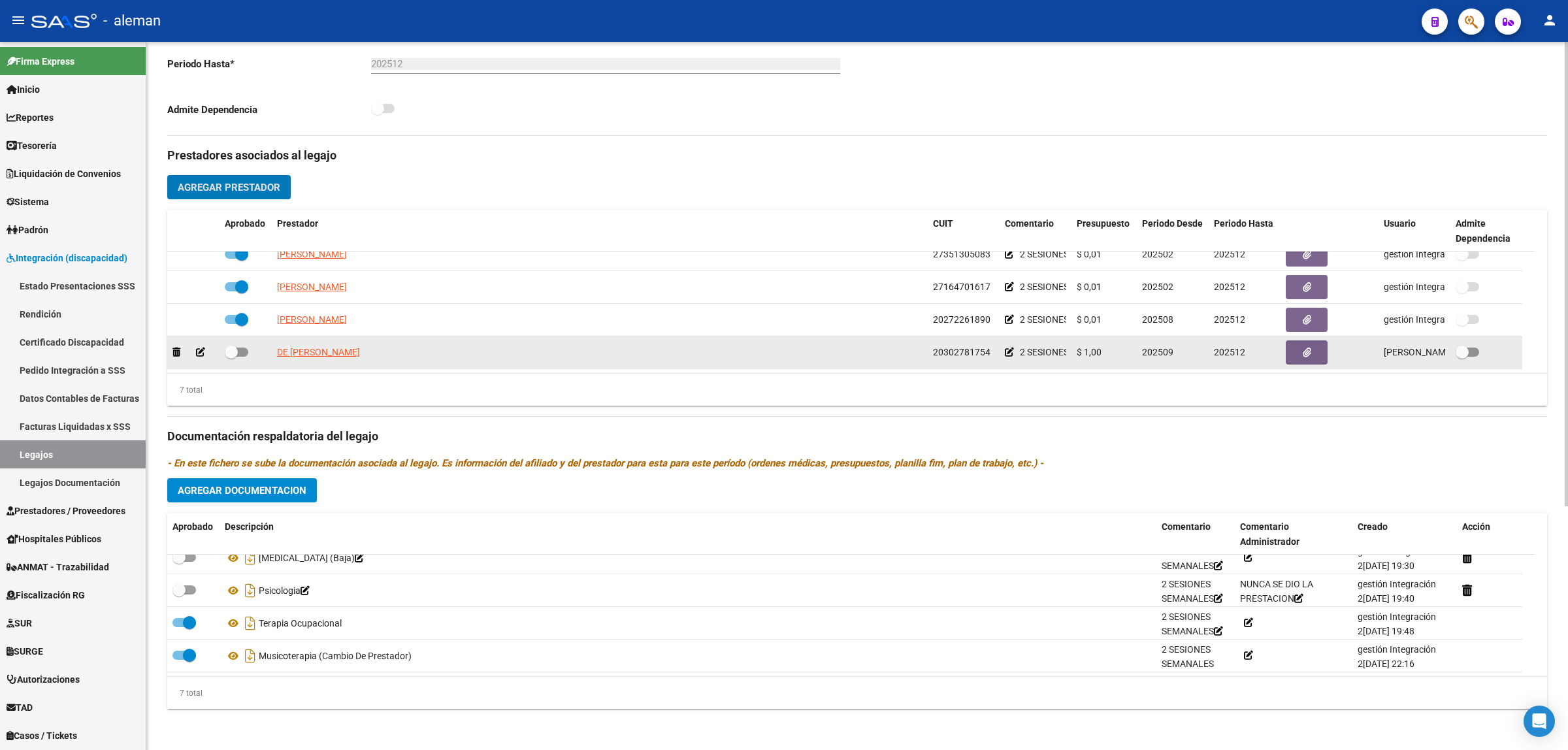
click at [1011, 352] on icon at bounding box center [1009, 352] width 9 height 9
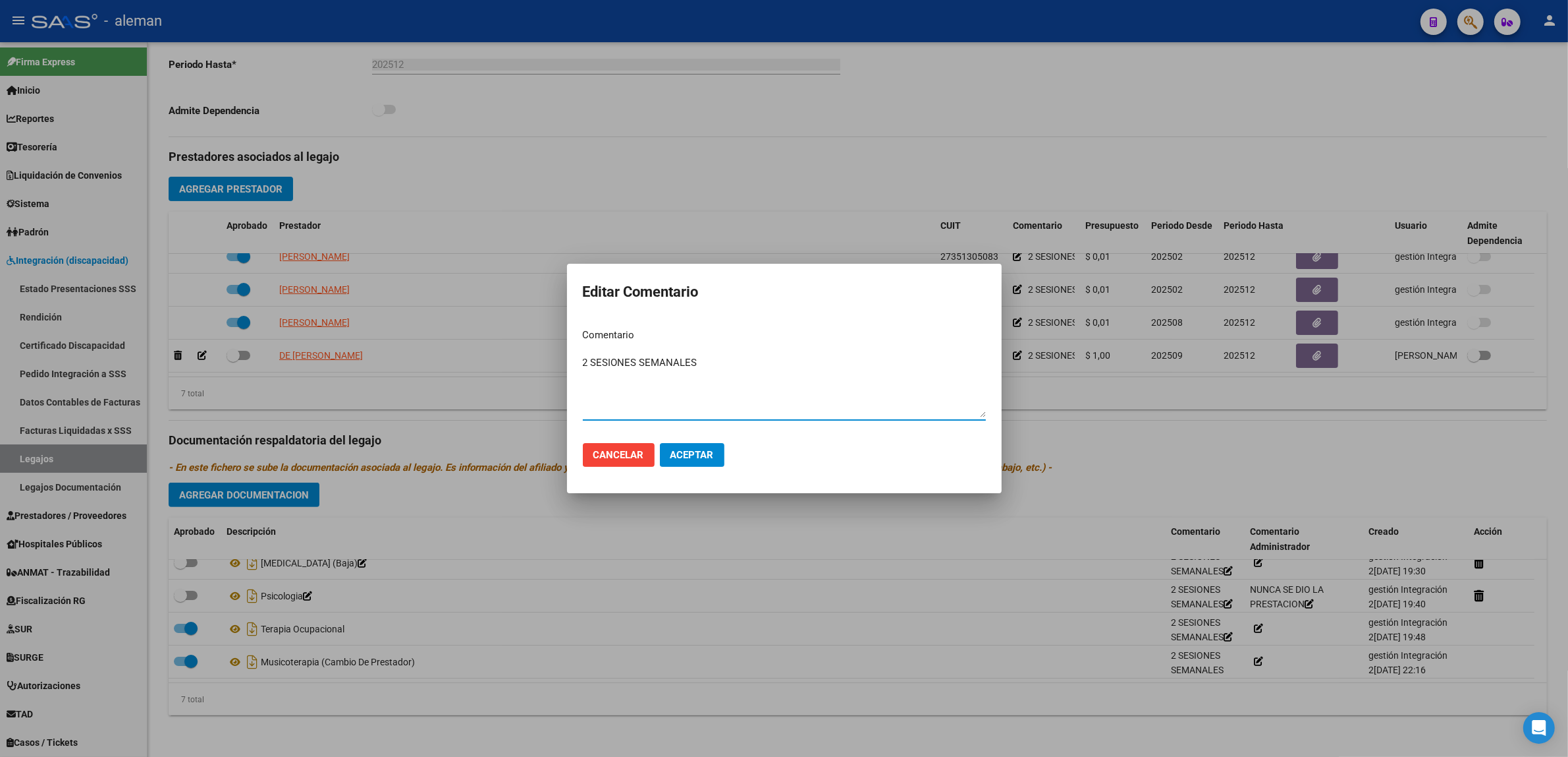
type textarea "2 SESIONES SEMANALES"
click at [1066, 390] on div at bounding box center [784, 378] width 1568 height 757
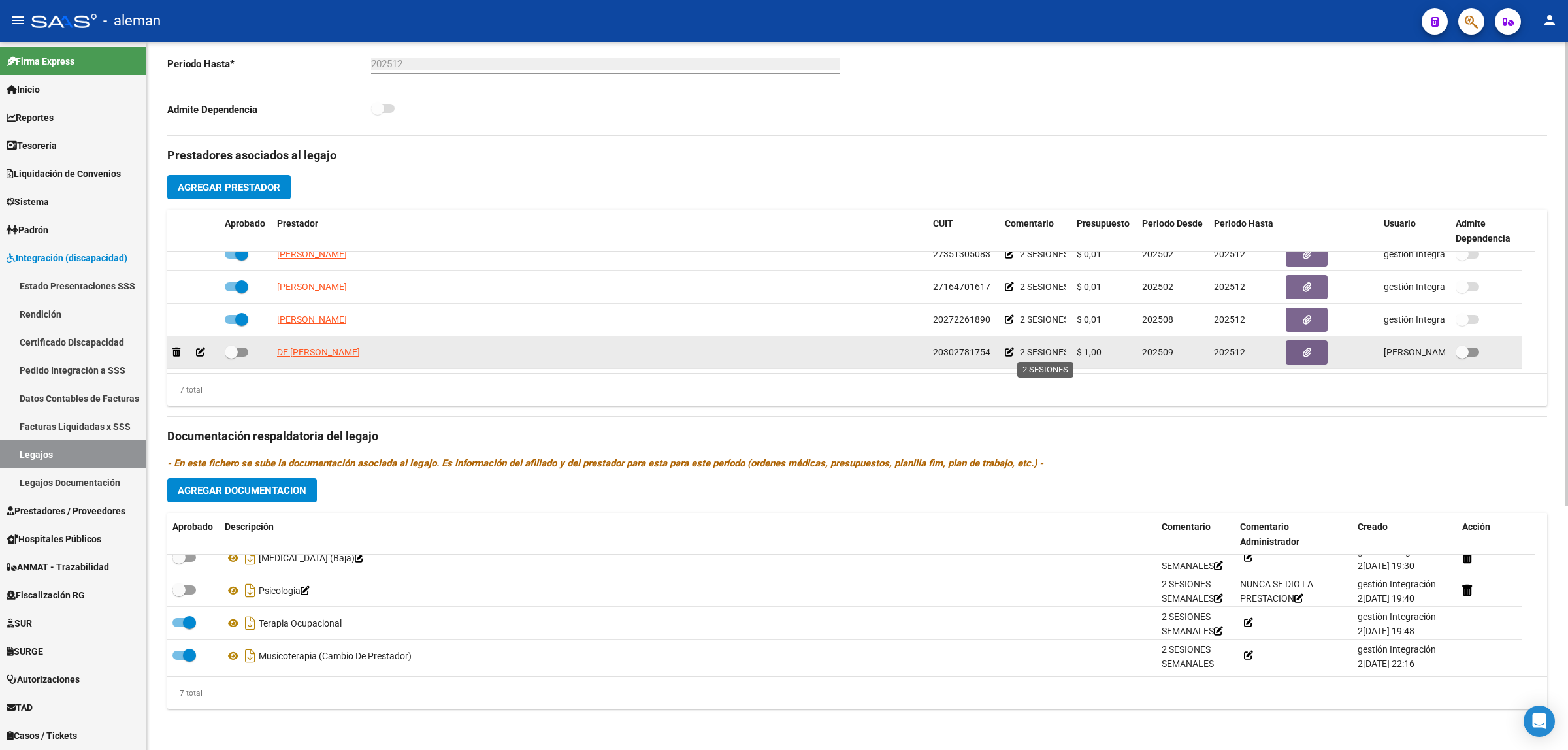
click at [1034, 351] on span "2 SESIONES" at bounding box center [1044, 352] width 49 height 10
click at [197, 349] on icon at bounding box center [200, 352] width 9 height 9
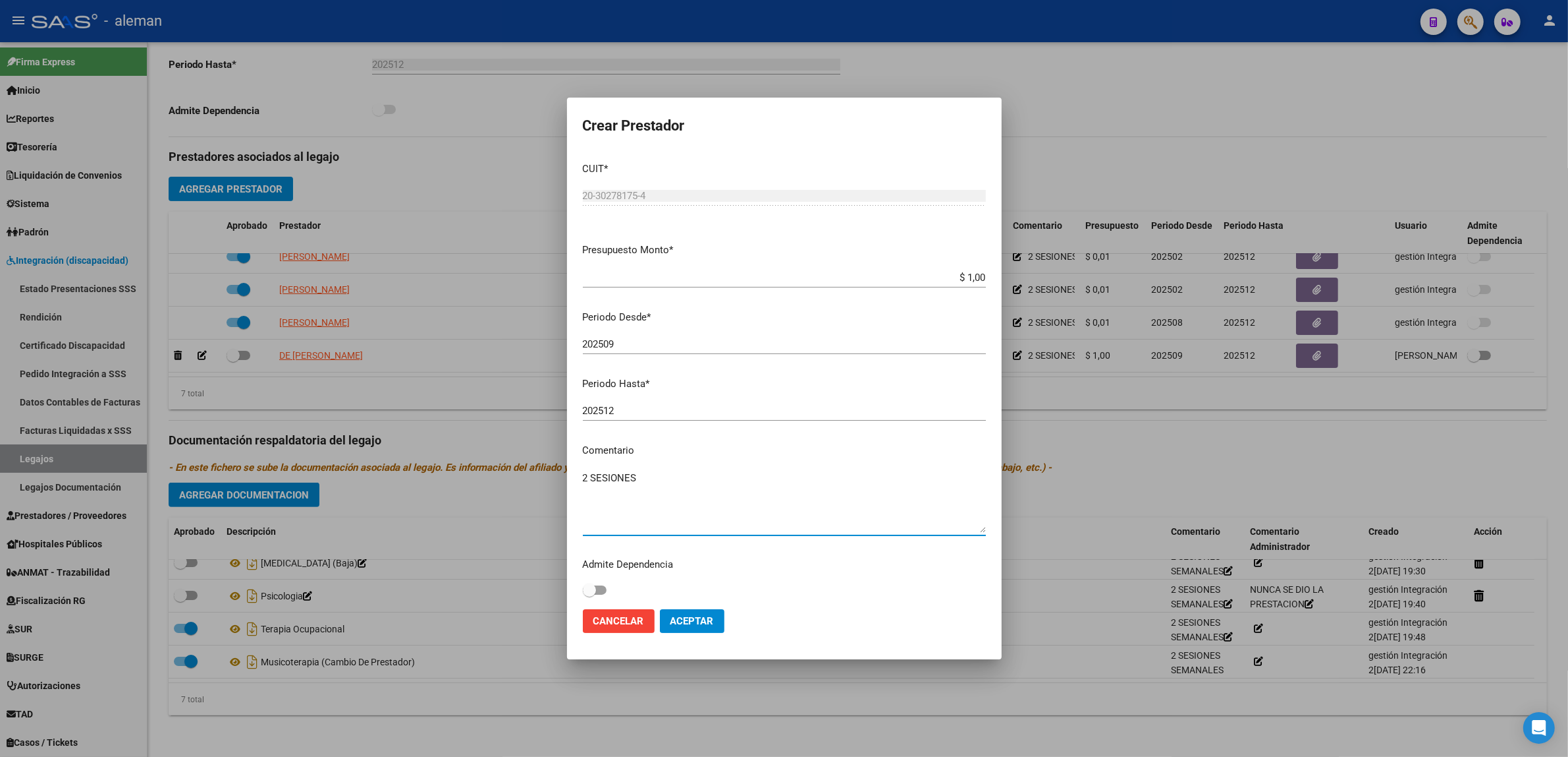
click at [649, 481] on textarea "2 SESIONES" at bounding box center [784, 501] width 403 height 62
type textarea "2 SESIONES SEMANALES"
click at [689, 621] on span "Aceptar" at bounding box center [692, 621] width 43 height 12
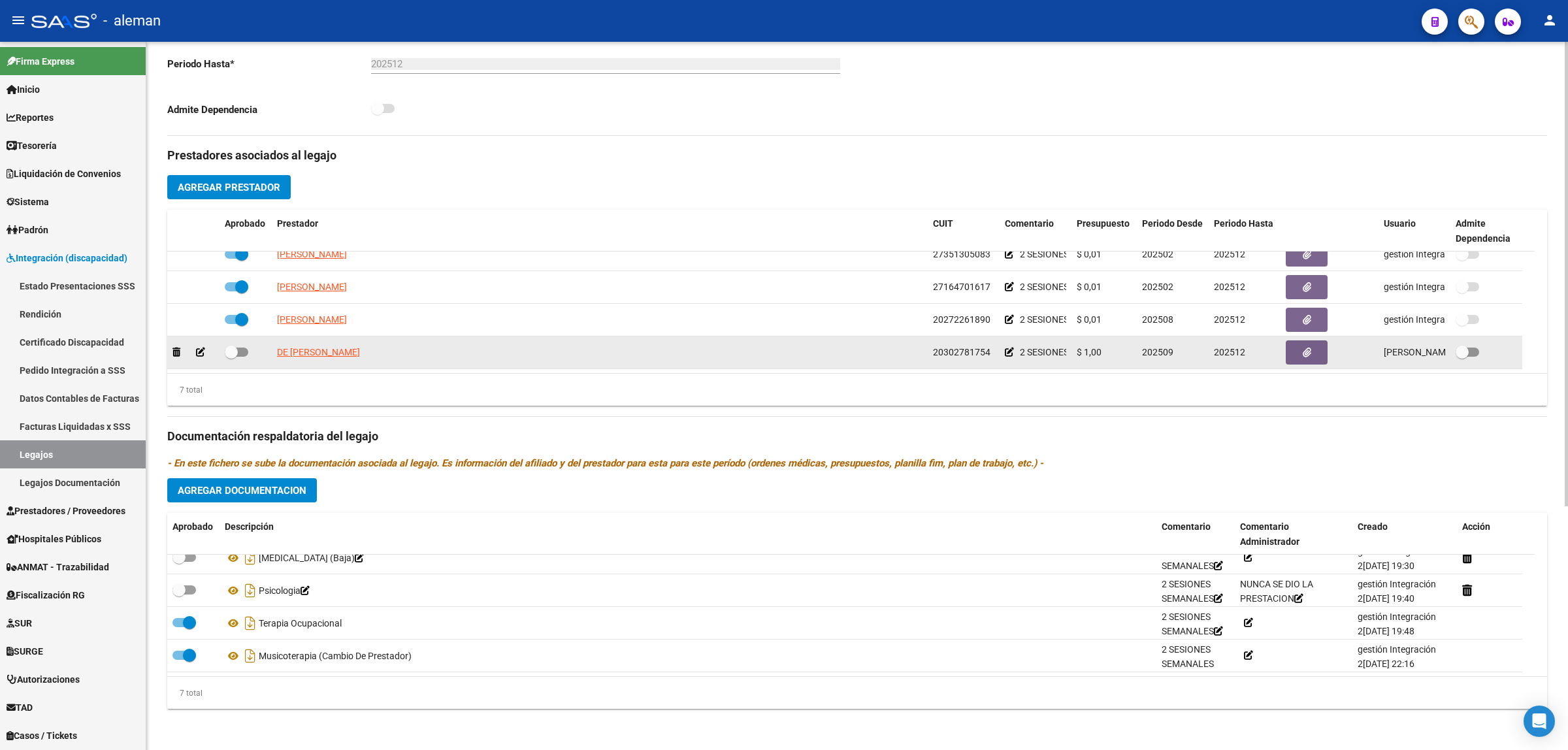
click at [245, 352] on span at bounding box center [236, 352] width 23 height 9
click at [231, 357] on input "checkbox" at bounding box center [230, 357] width 1 height 1
checkbox input "true"
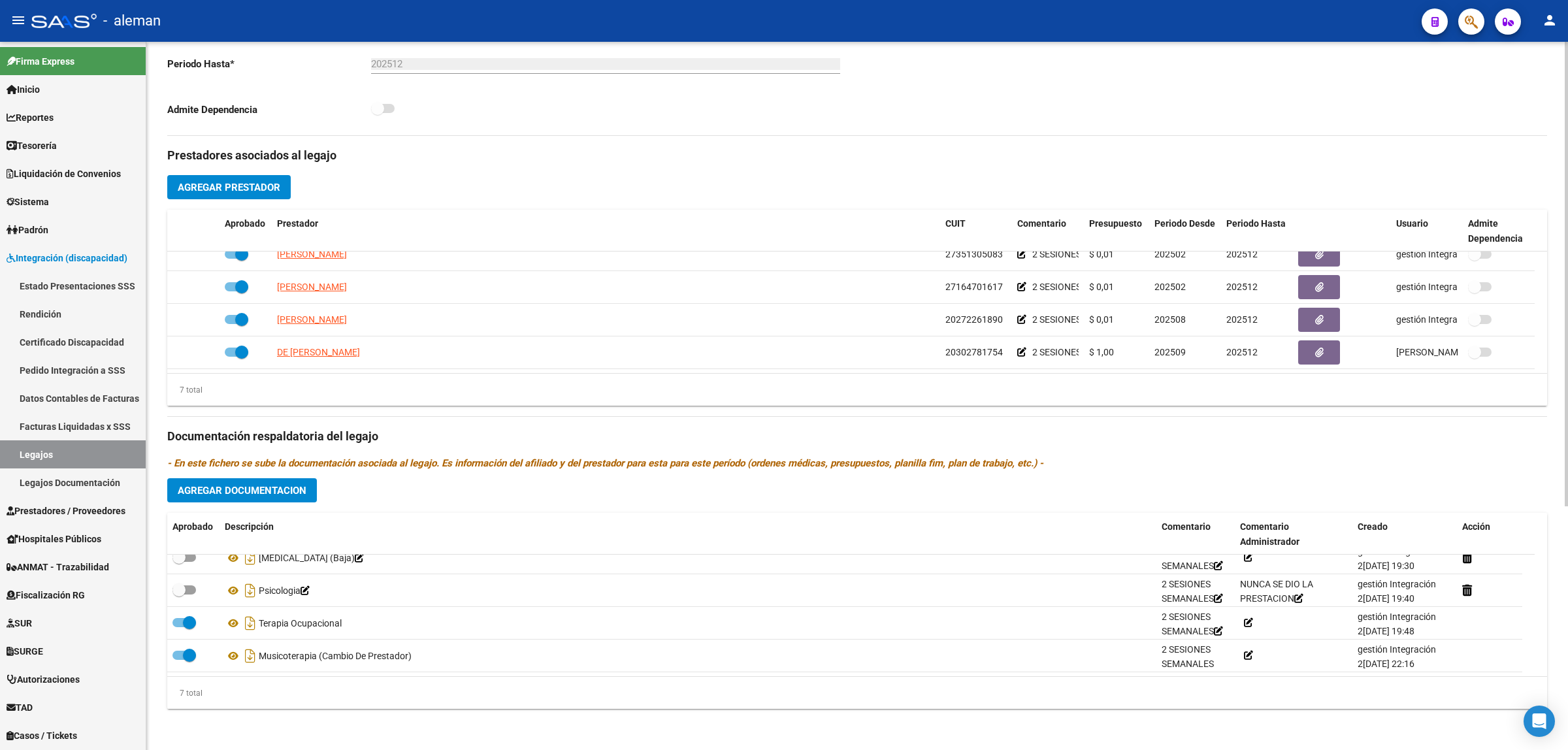
click at [266, 485] on span "Agregar Documentacion" at bounding box center [242, 491] width 129 height 12
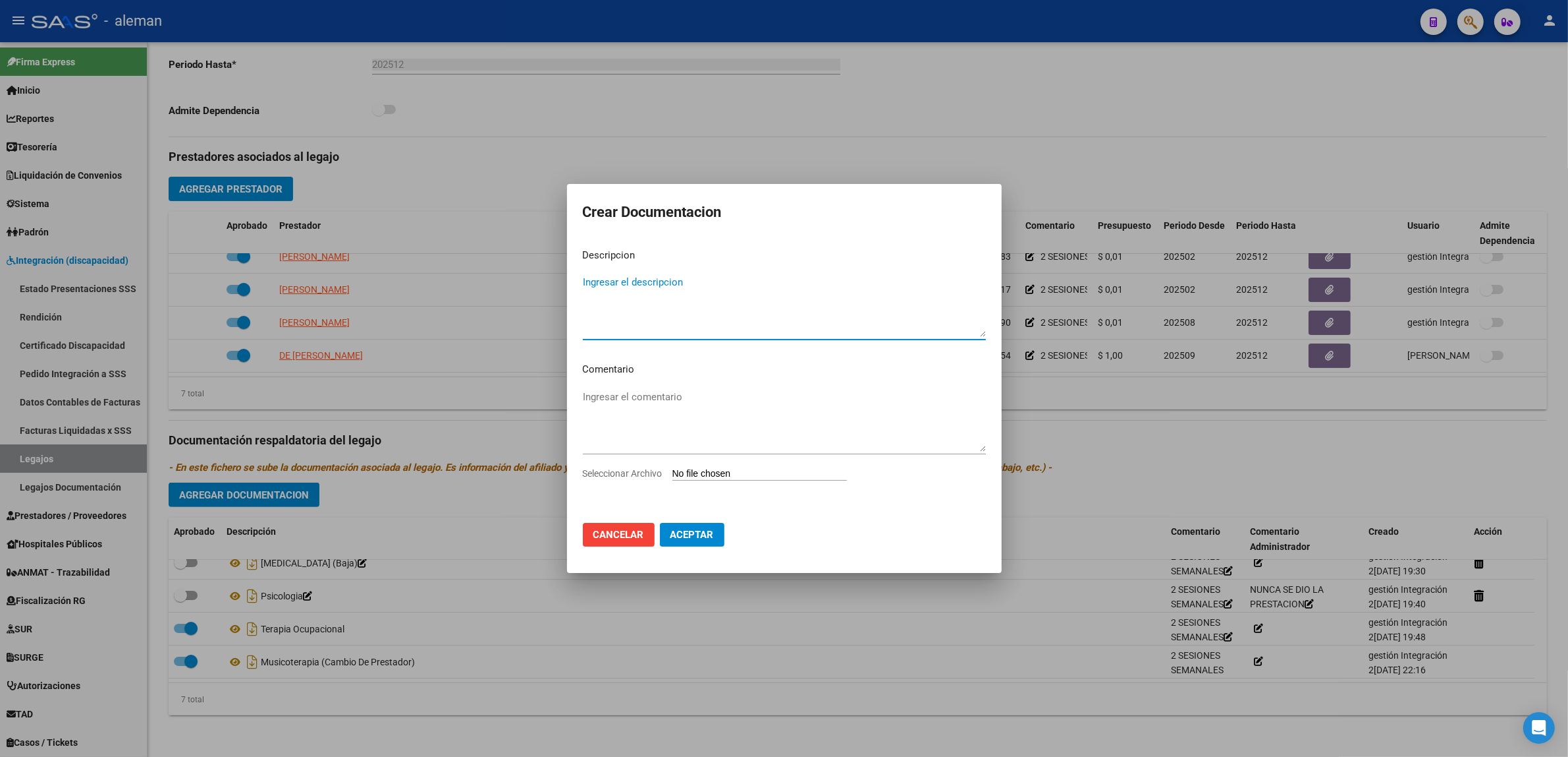
click at [419, 662] on div at bounding box center [784, 378] width 1568 height 757
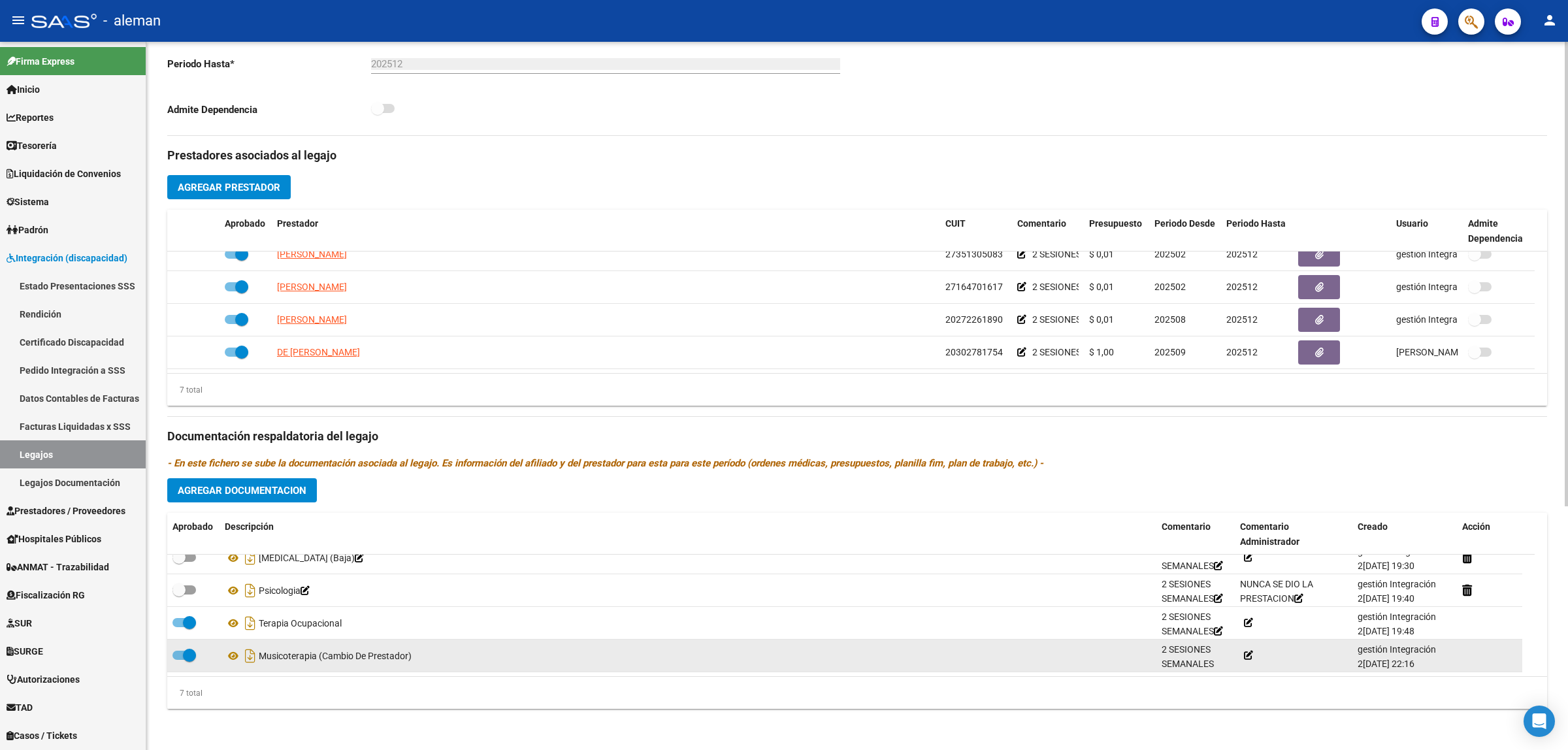
drag, startPoint x: 415, startPoint y: 656, endPoint x: 261, endPoint y: 650, distance: 154.1
click at [261, 650] on div "Musicoterapia (Cambio De Prestador)" at bounding box center [688, 655] width 926 height 21
copy div "Musicoterapia (Cambio De Prestador)"
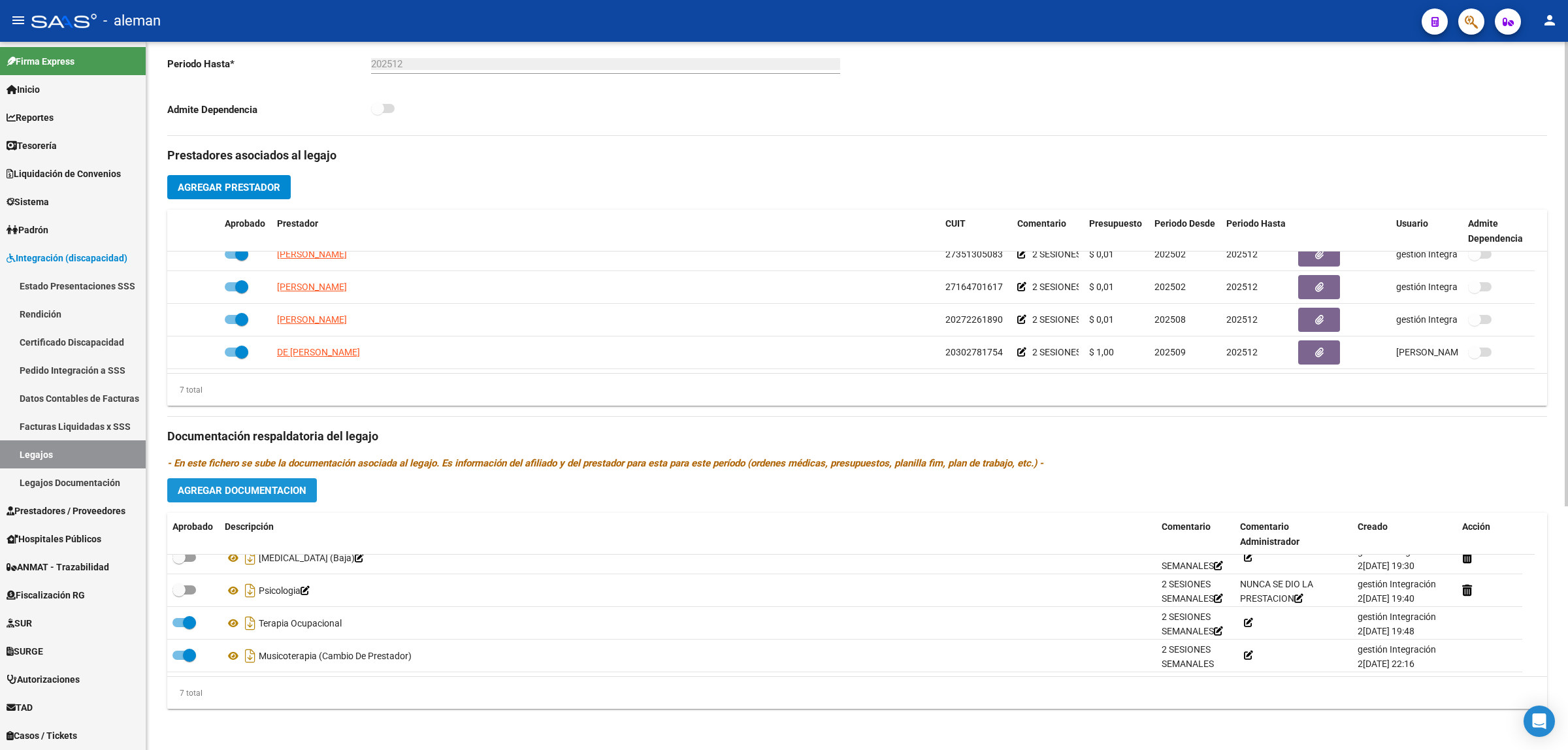
click at [240, 491] on span "Agregar Documentacion" at bounding box center [242, 491] width 129 height 12
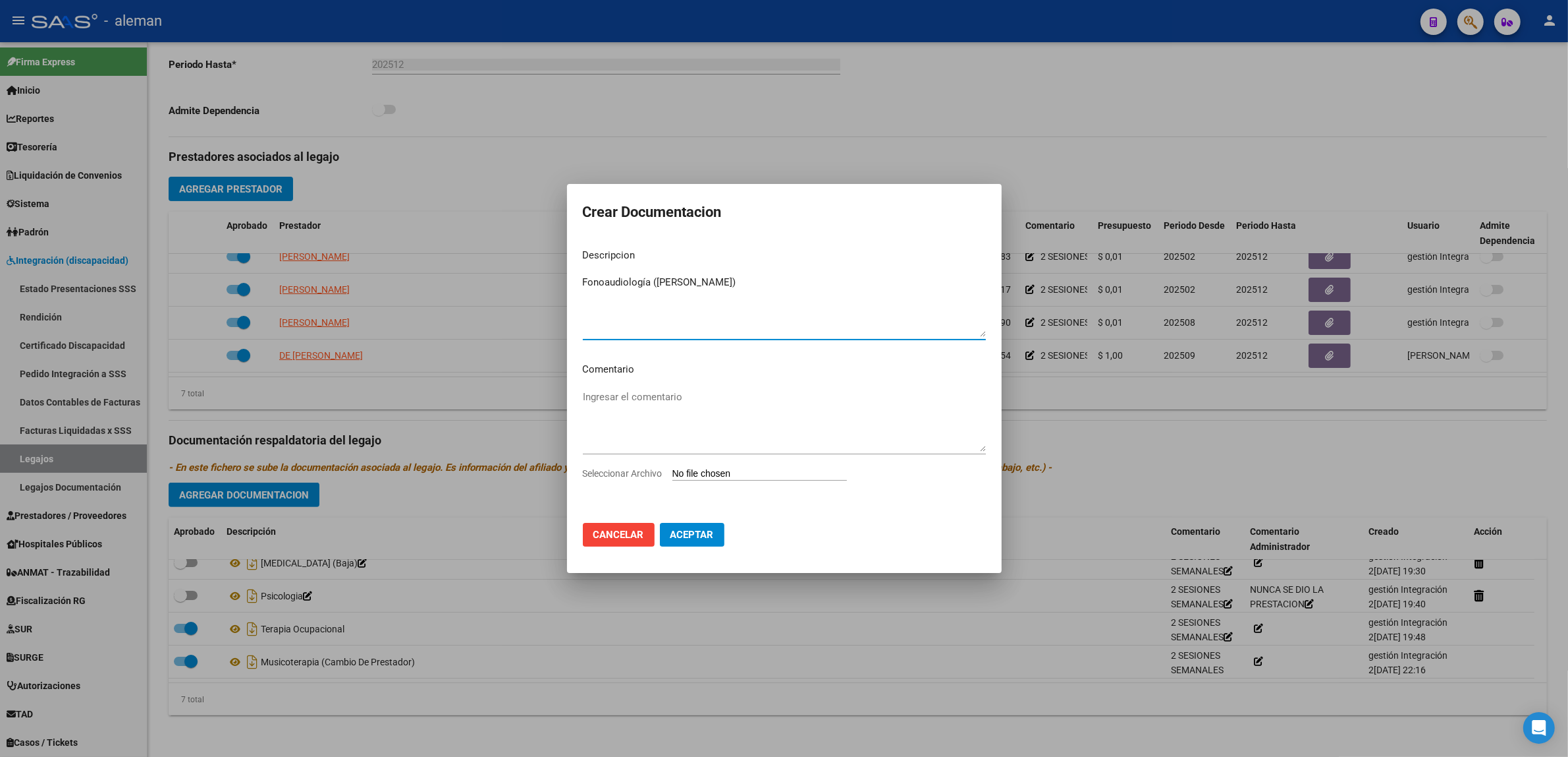
click at [749, 279] on textarea "Fonoaudiología ([PERSON_NAME])" at bounding box center [784, 305] width 403 height 62
type textarea "Fonoaudiología (Cambio [PERSON_NAME] [DATE])"
click at [719, 444] on textarea "Ingresar el comentario" at bounding box center [784, 420] width 403 height 62
type textarea "2 sesiones semanales"
click at [779, 471] on input "Seleccionar Archivo" at bounding box center [760, 474] width 175 height 13
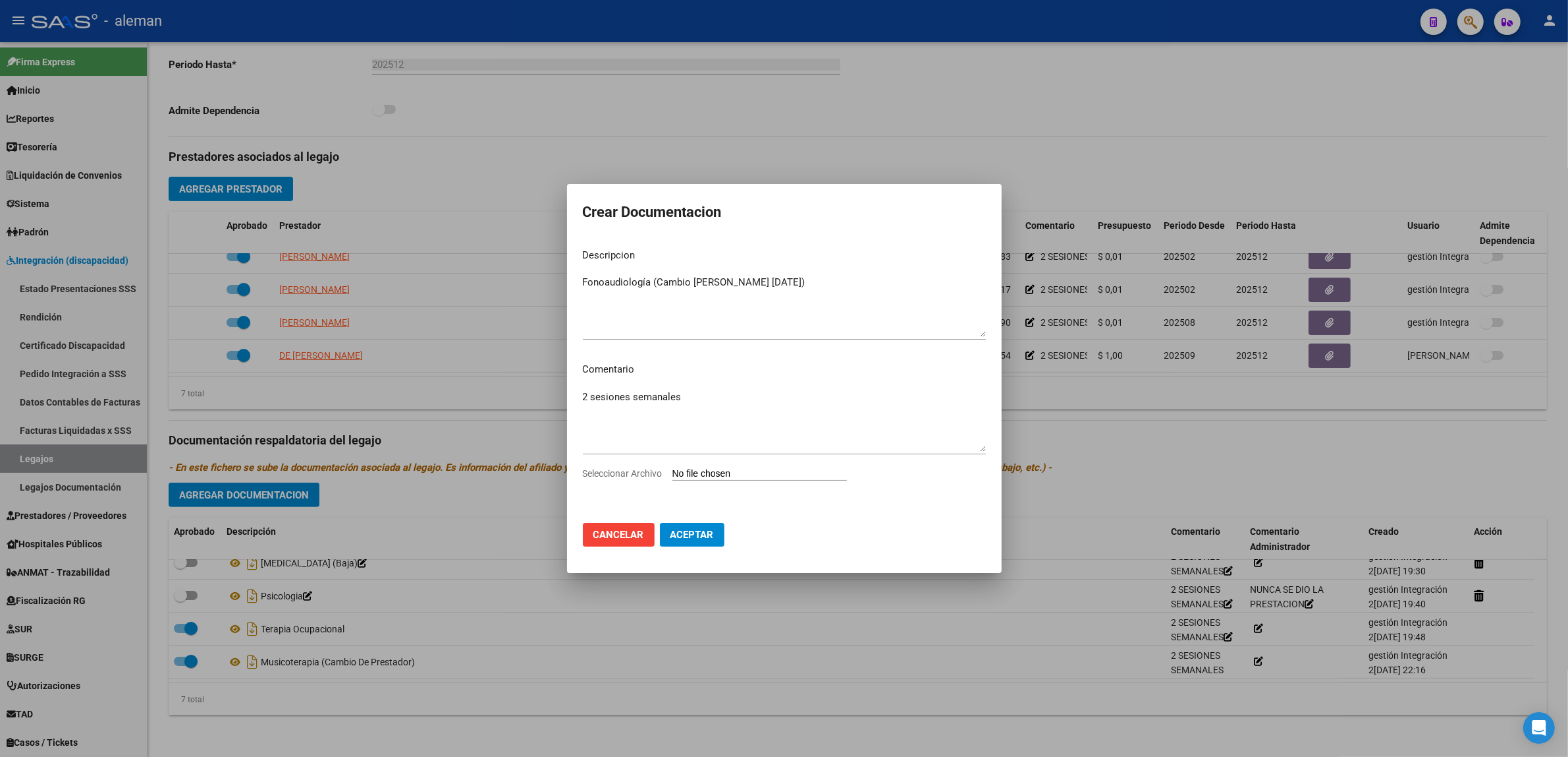
type input "C:\fakepath\Fonoadiologia-cambio de prestador [DATE].pdf"
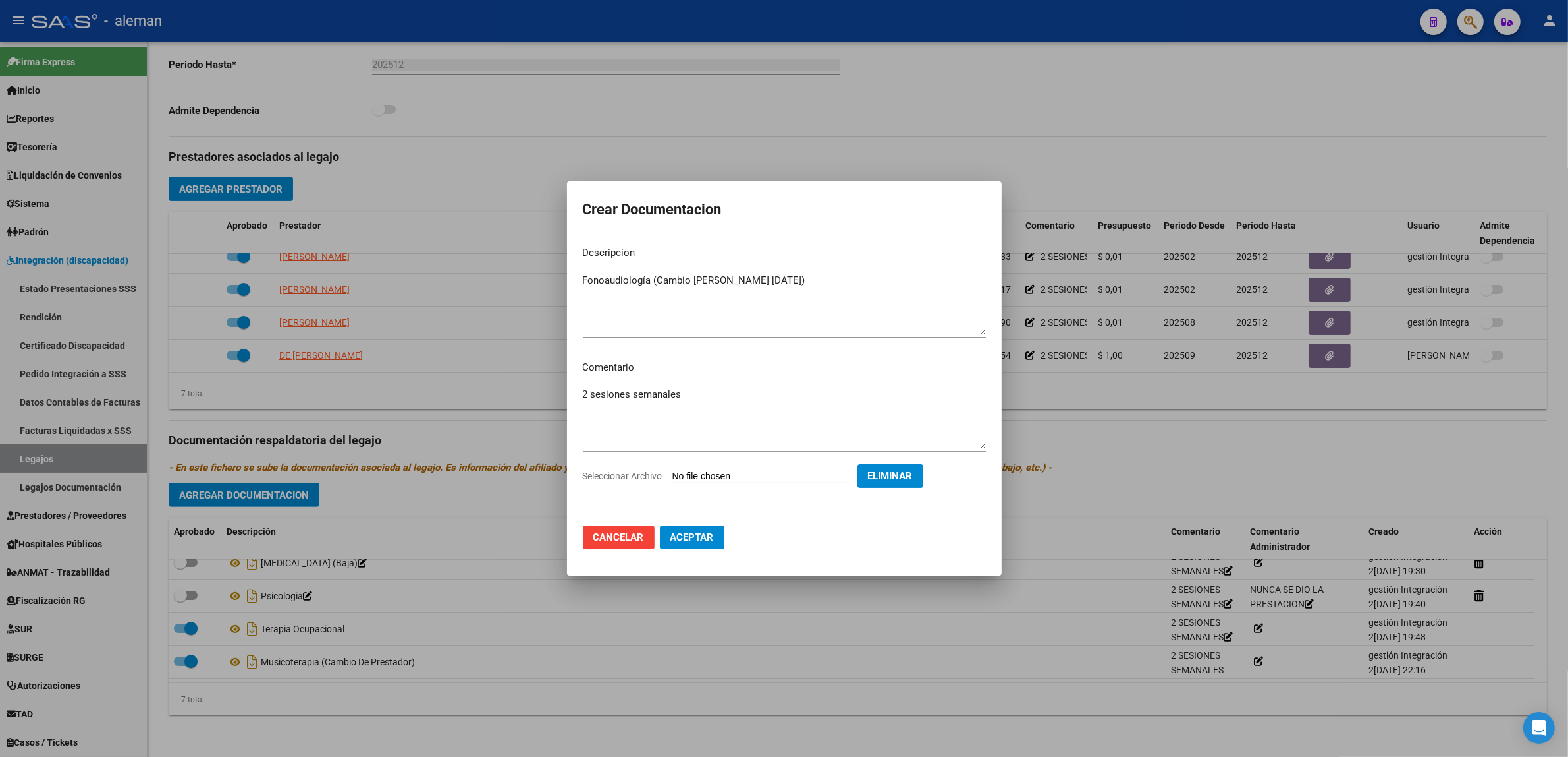
click at [708, 542] on button "Aceptar" at bounding box center [692, 537] width 64 height 24
checkbox input "true"
checkbox input "false"
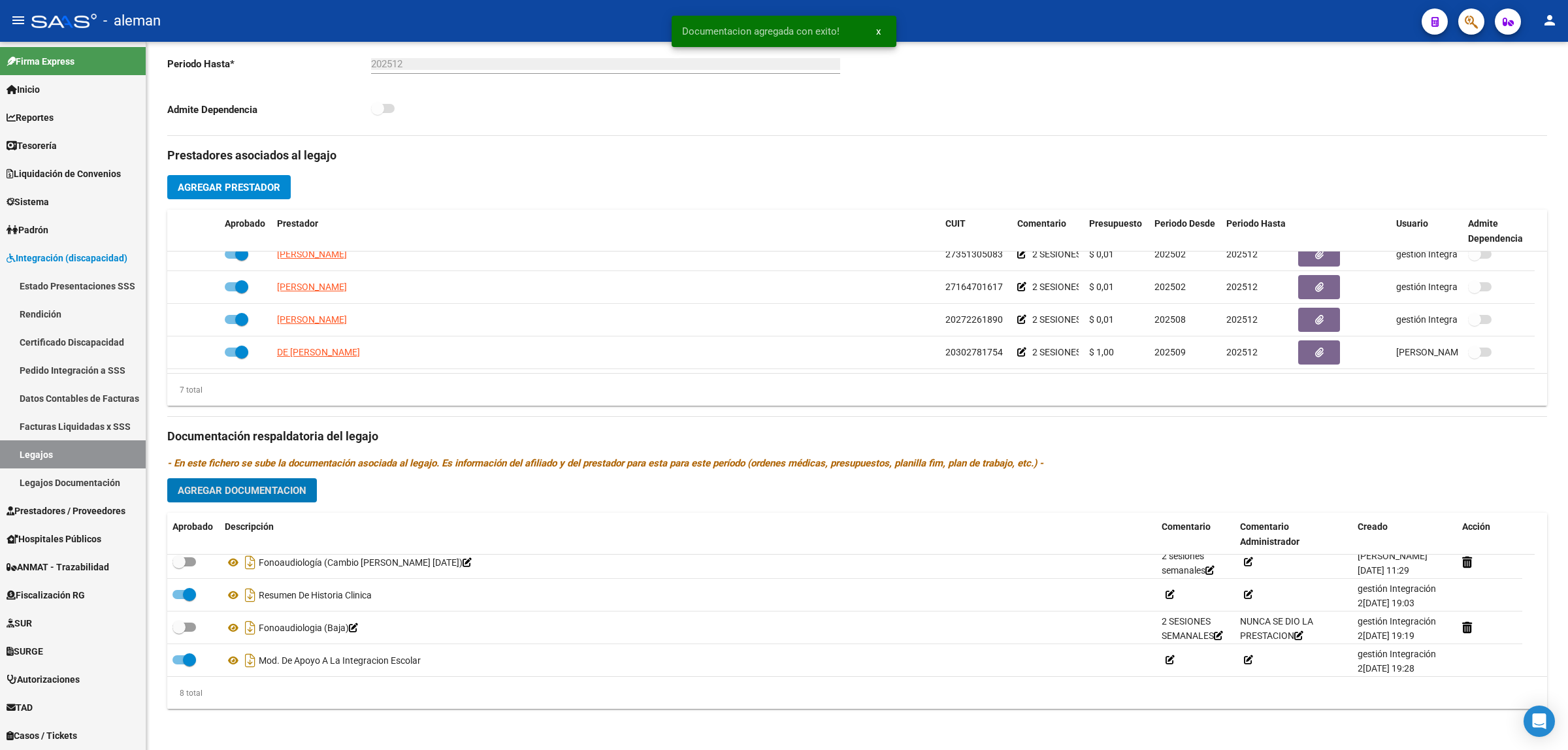
scroll to position [0, 0]
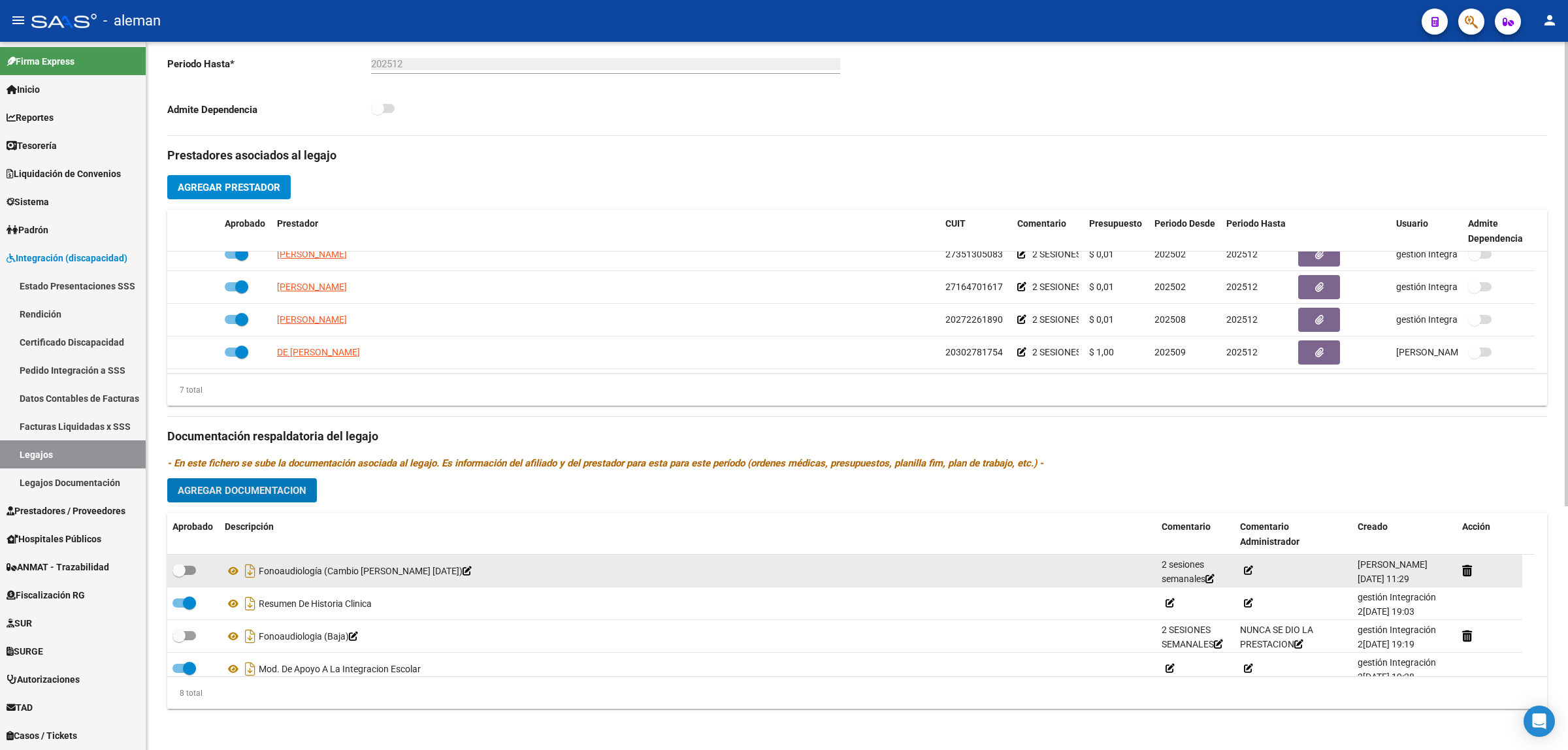
click at [1252, 568] on icon at bounding box center [1248, 570] width 9 height 9
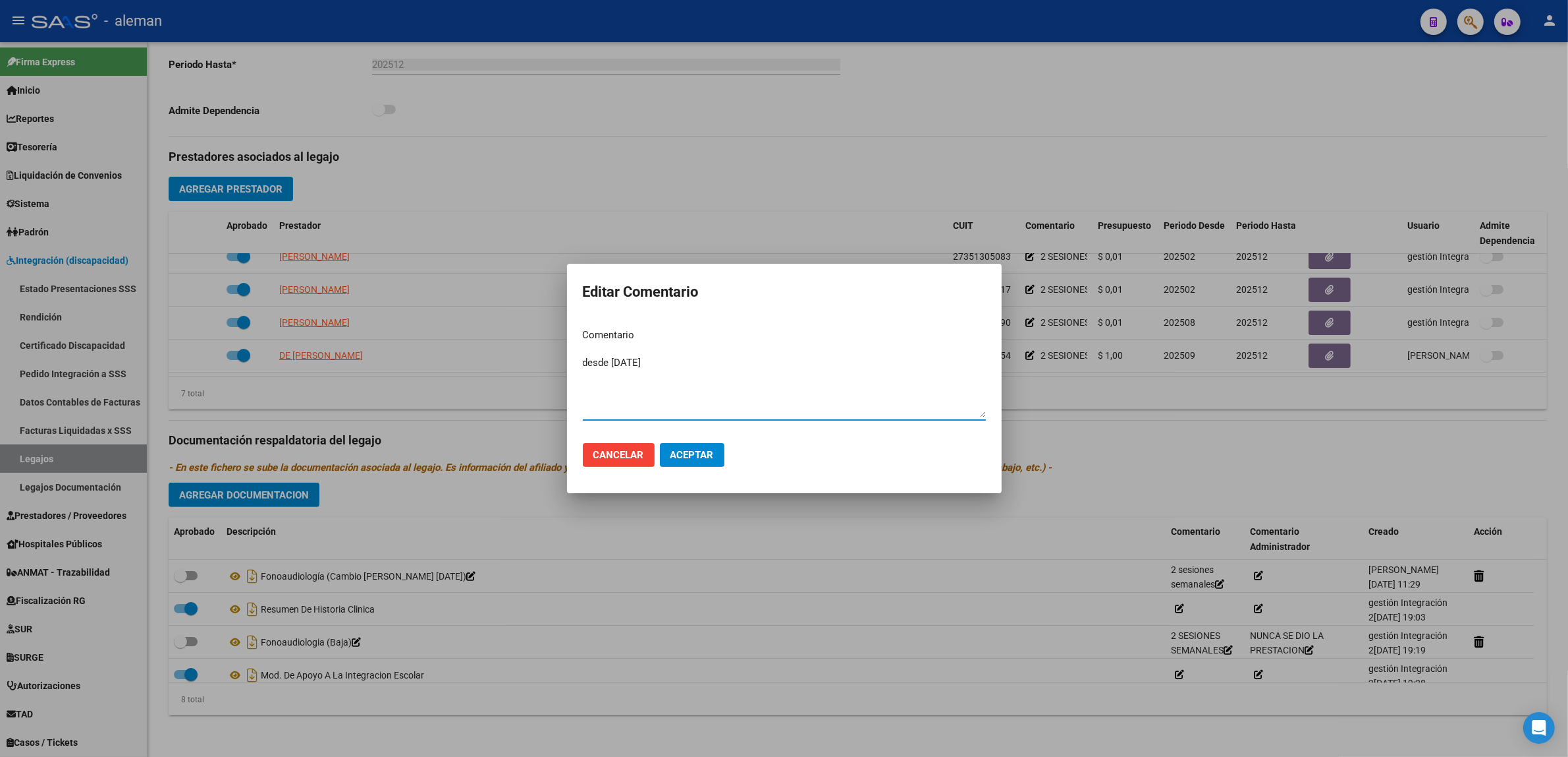
type textarea "desde [DATE]"
click at [769, 561] on div at bounding box center [784, 378] width 1568 height 757
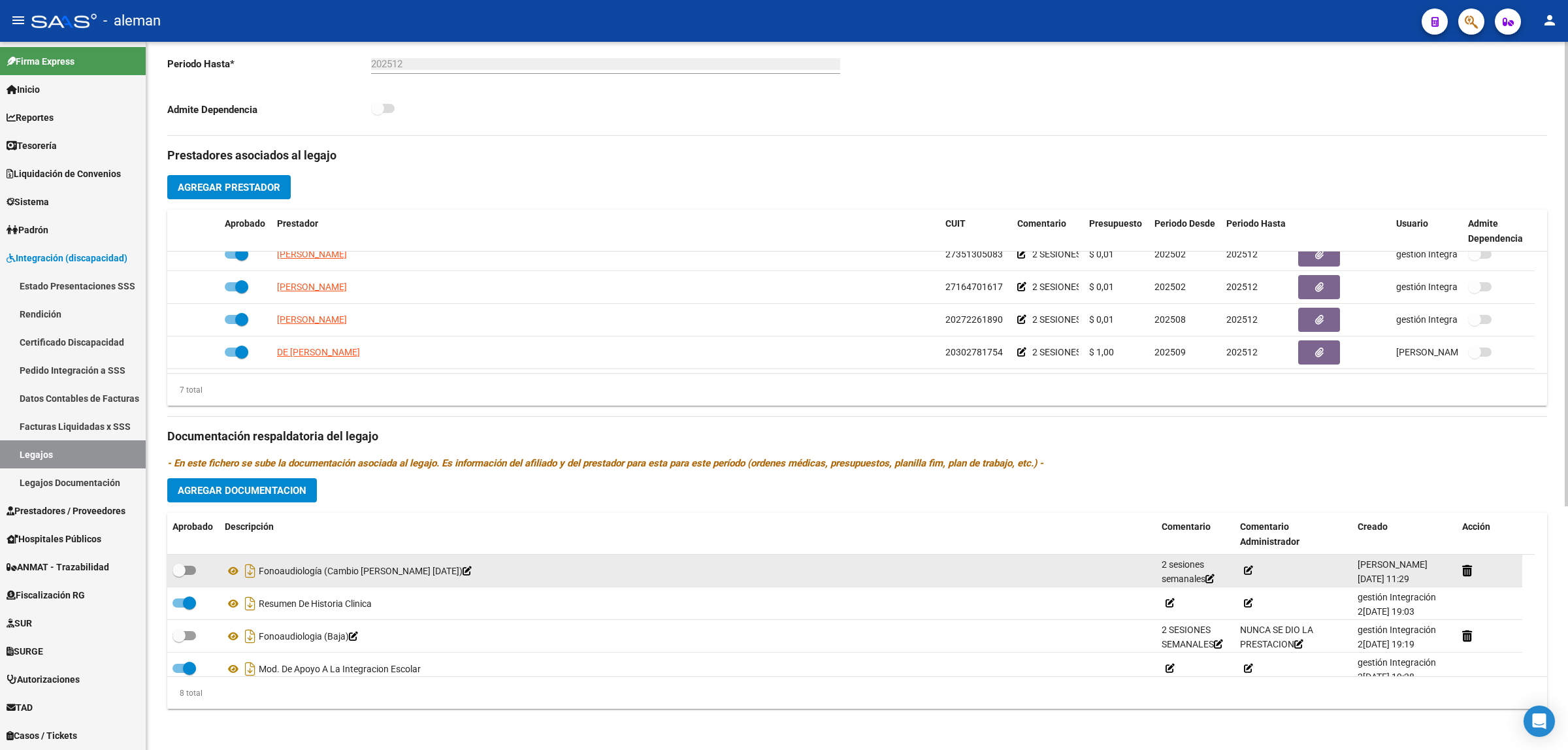
click at [462, 570] on icon at bounding box center [467, 570] width 9 height 9
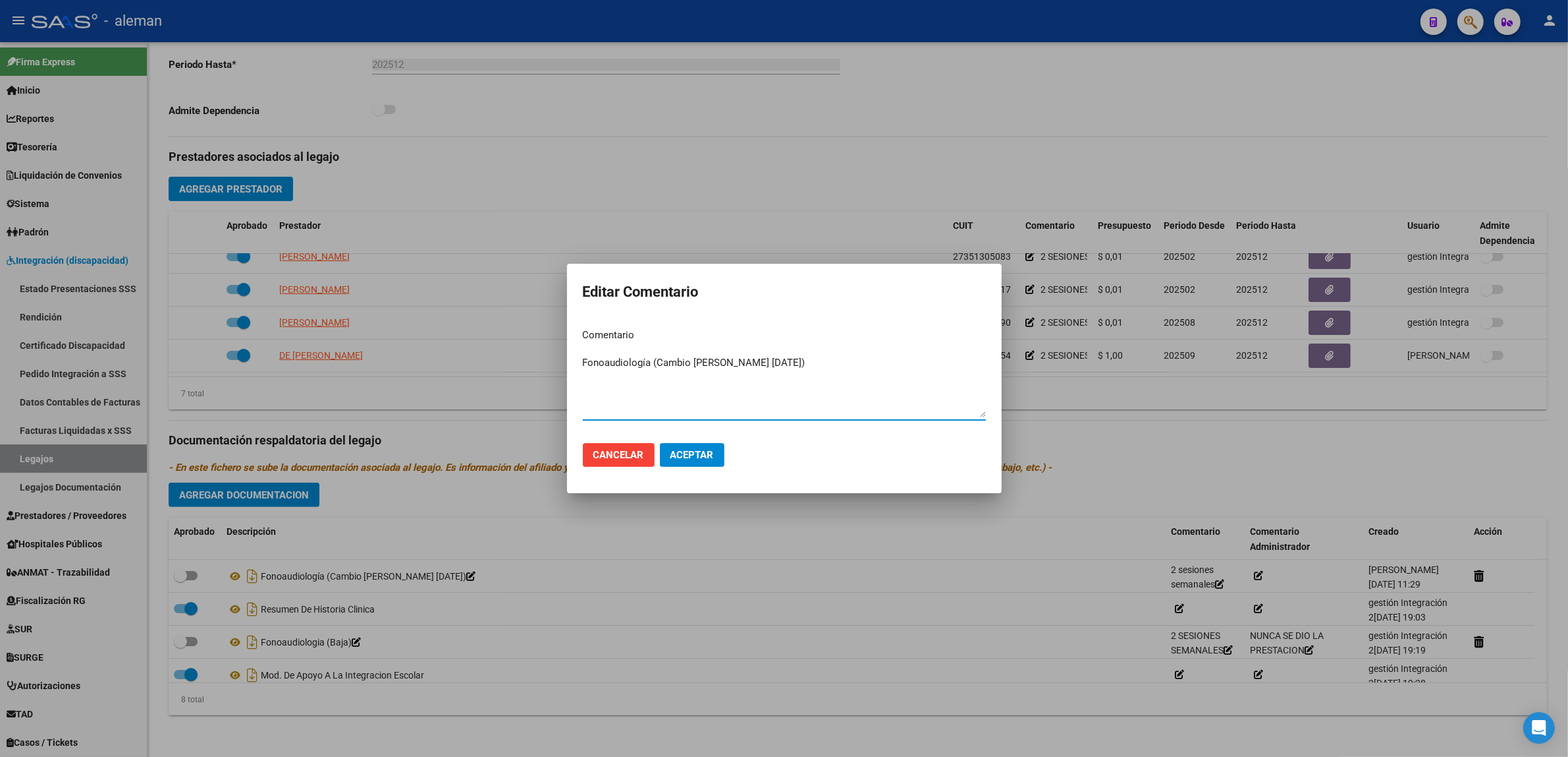
click at [1261, 574] on div at bounding box center [784, 378] width 1568 height 757
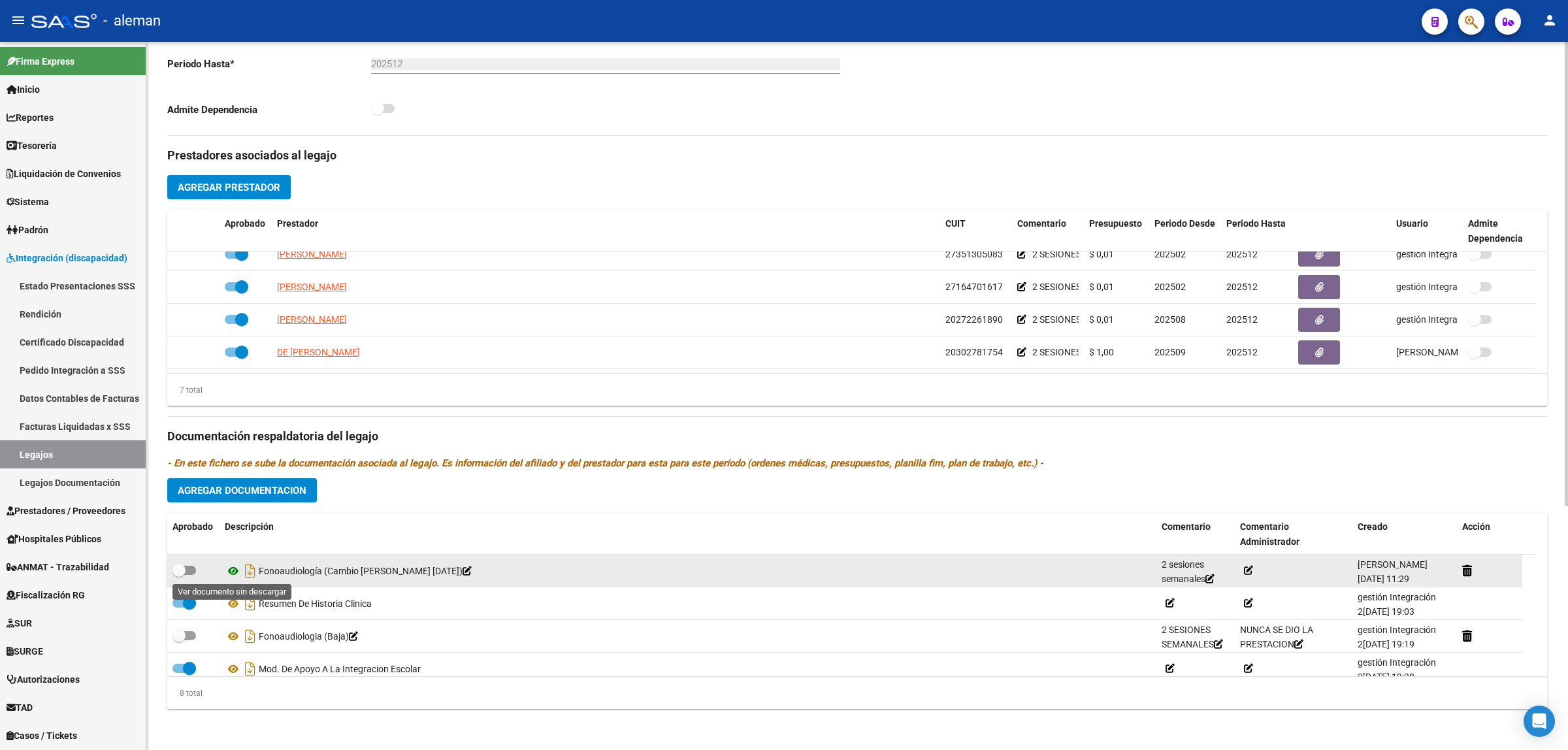
click at [230, 568] on icon at bounding box center [233, 570] width 17 height 16
click at [193, 568] on span at bounding box center [184, 570] width 23 height 9
click at [179, 575] on input "checkbox" at bounding box center [178, 575] width 1 height 1
checkbox input "true"
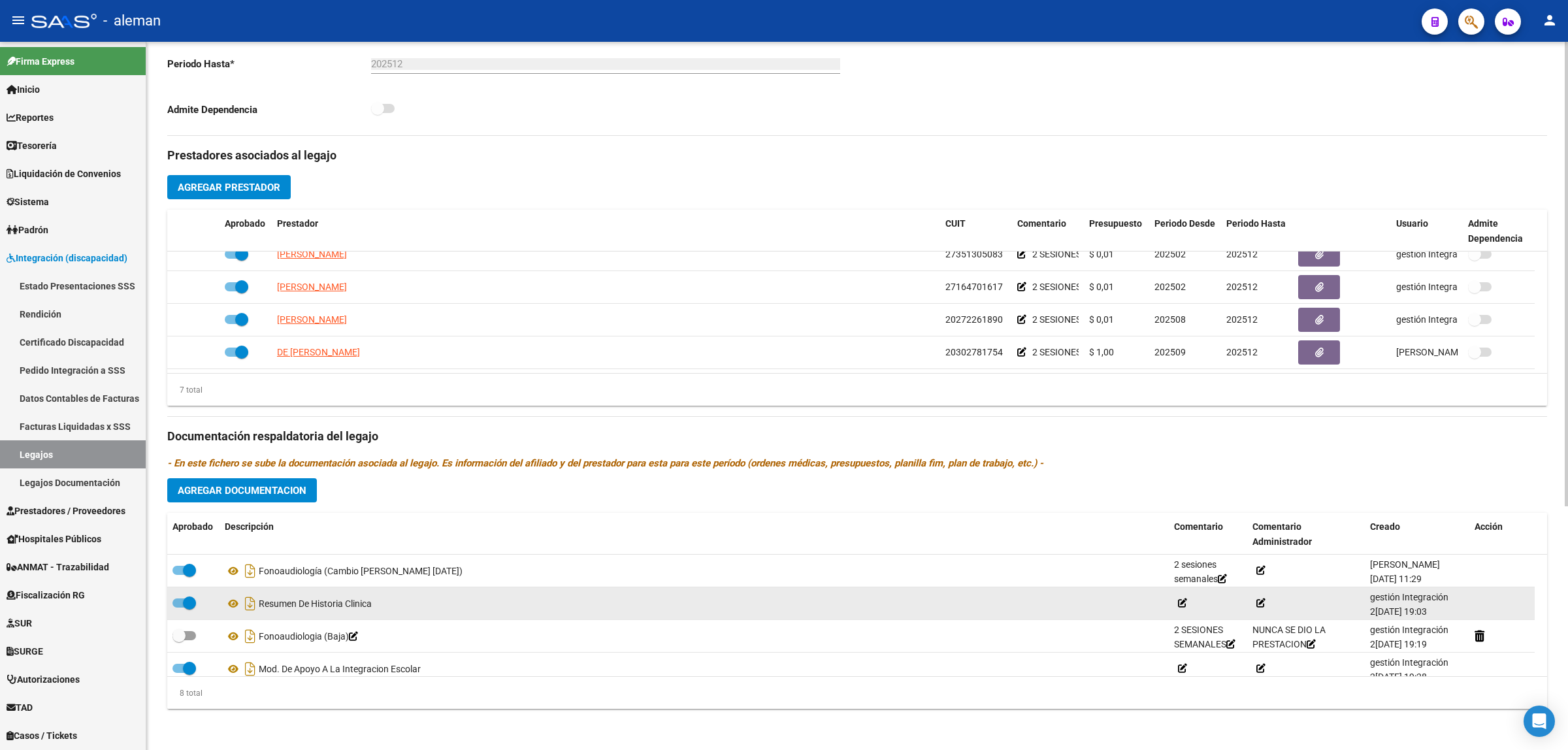
click at [720, 595] on div "Resumen De Historia Clinica" at bounding box center [694, 603] width 939 height 21
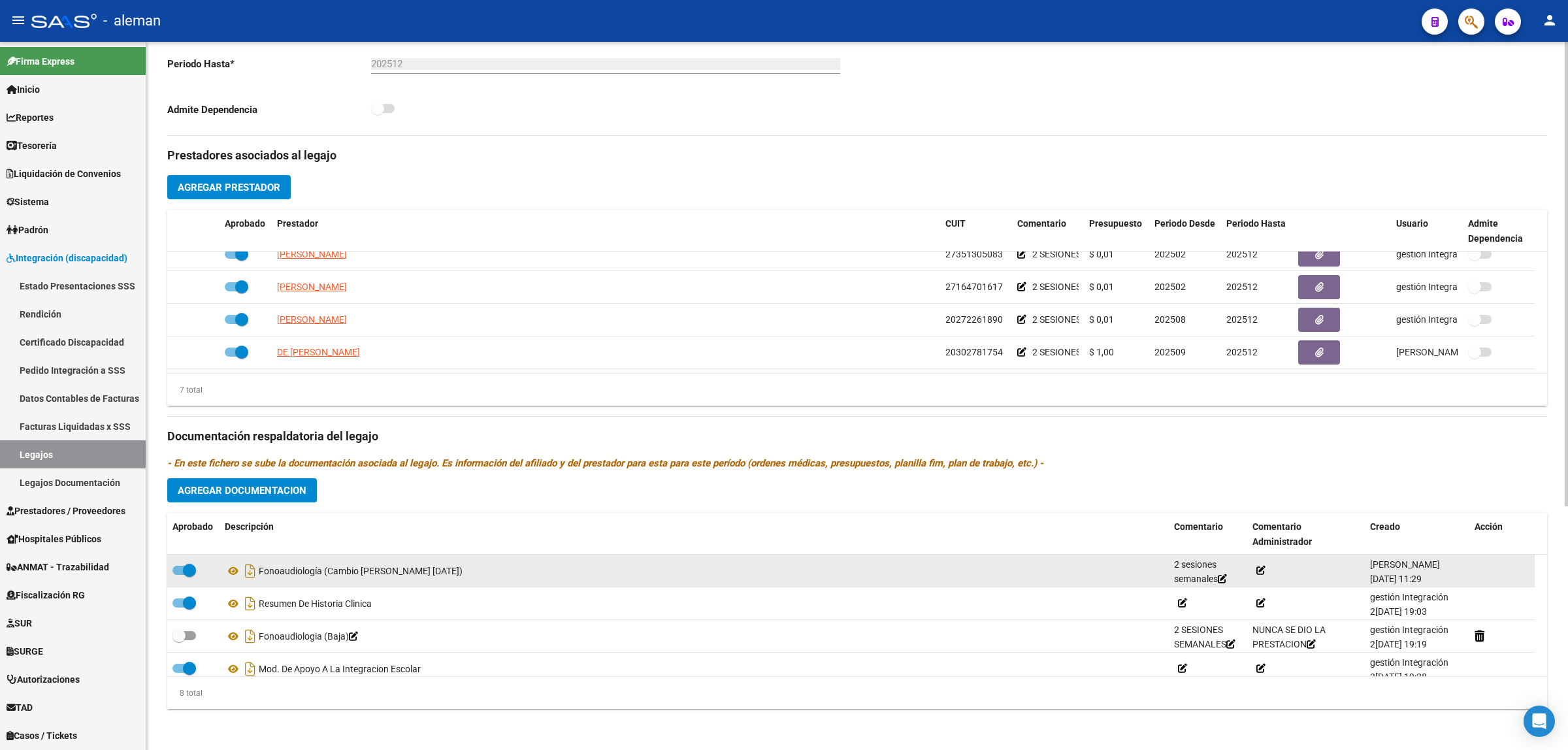
scroll to position [2, 0]
click at [1258, 567] on icon at bounding box center [1261, 570] width 9 height 9
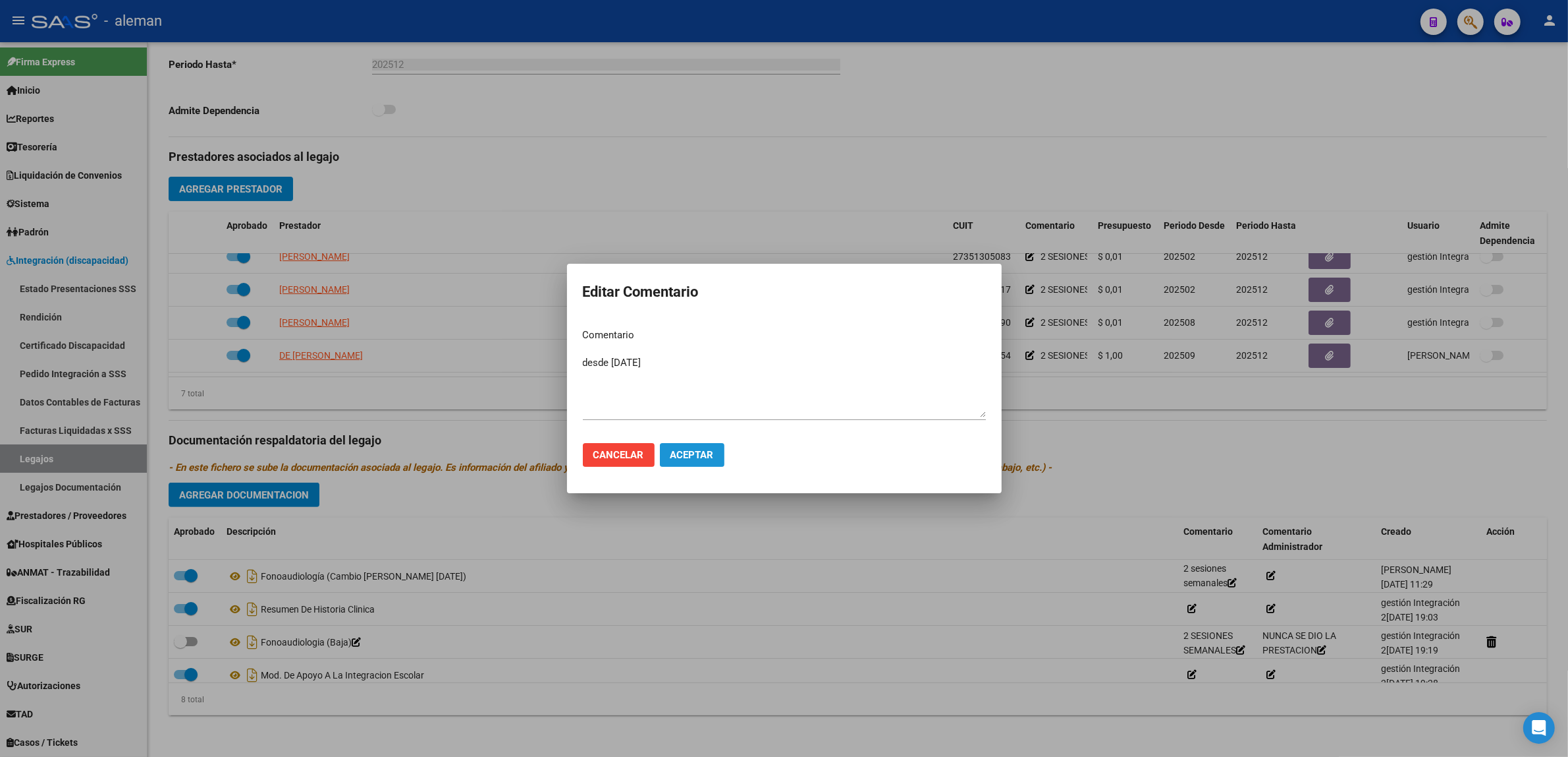
click at [705, 458] on span "Aceptar" at bounding box center [692, 455] width 43 height 12
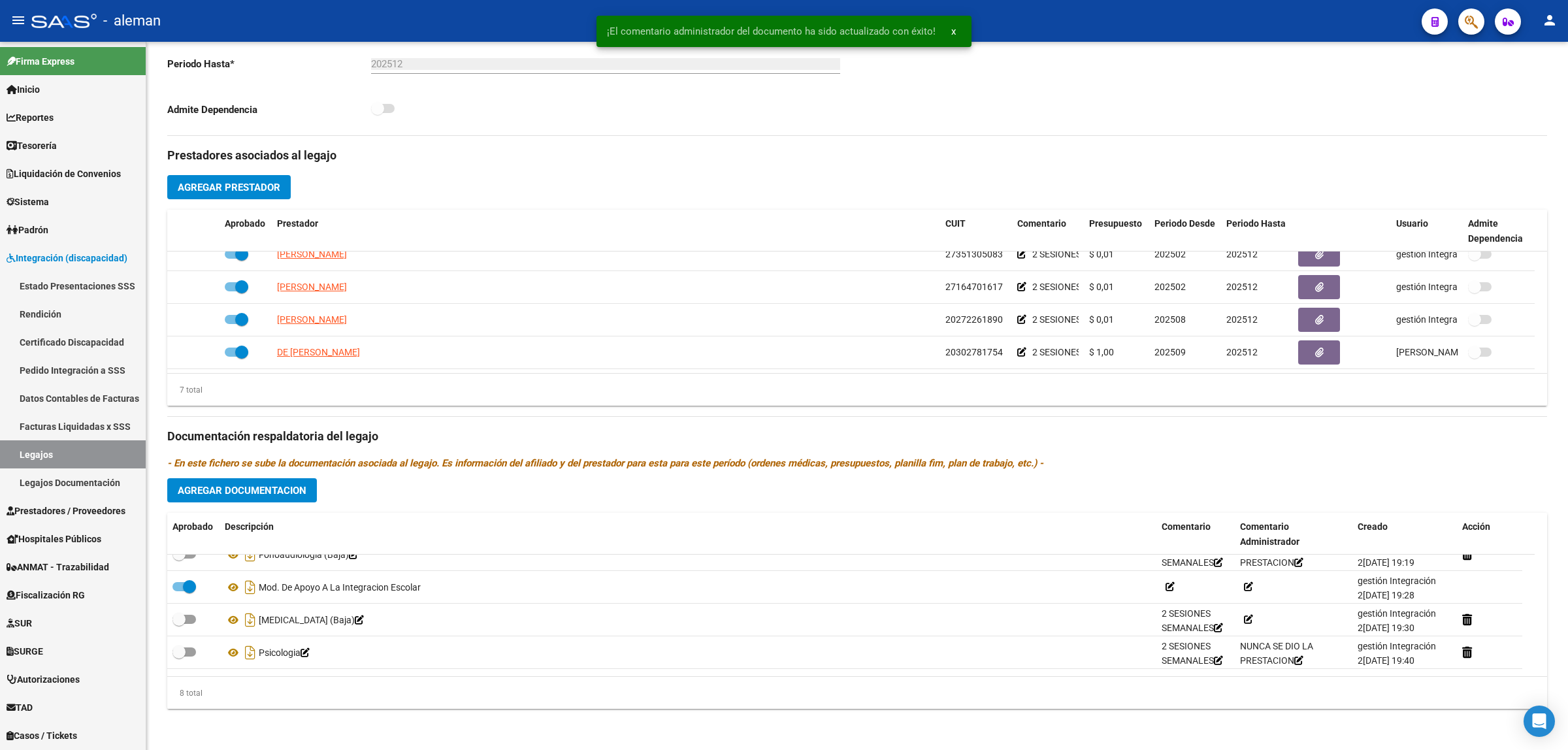
scroll to position [0, 0]
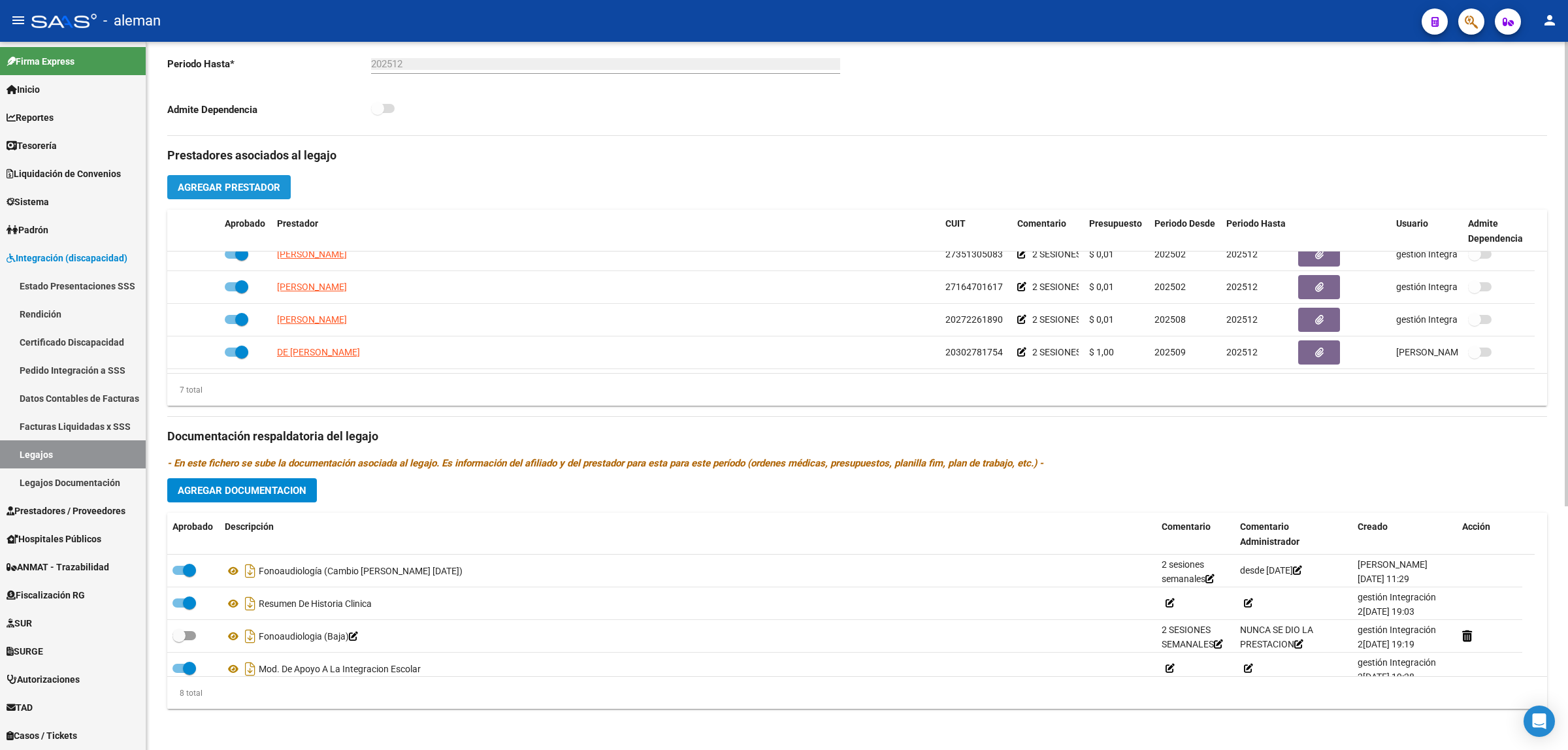
click at [260, 191] on span "Agregar Prestador" at bounding box center [229, 188] width 102 height 12
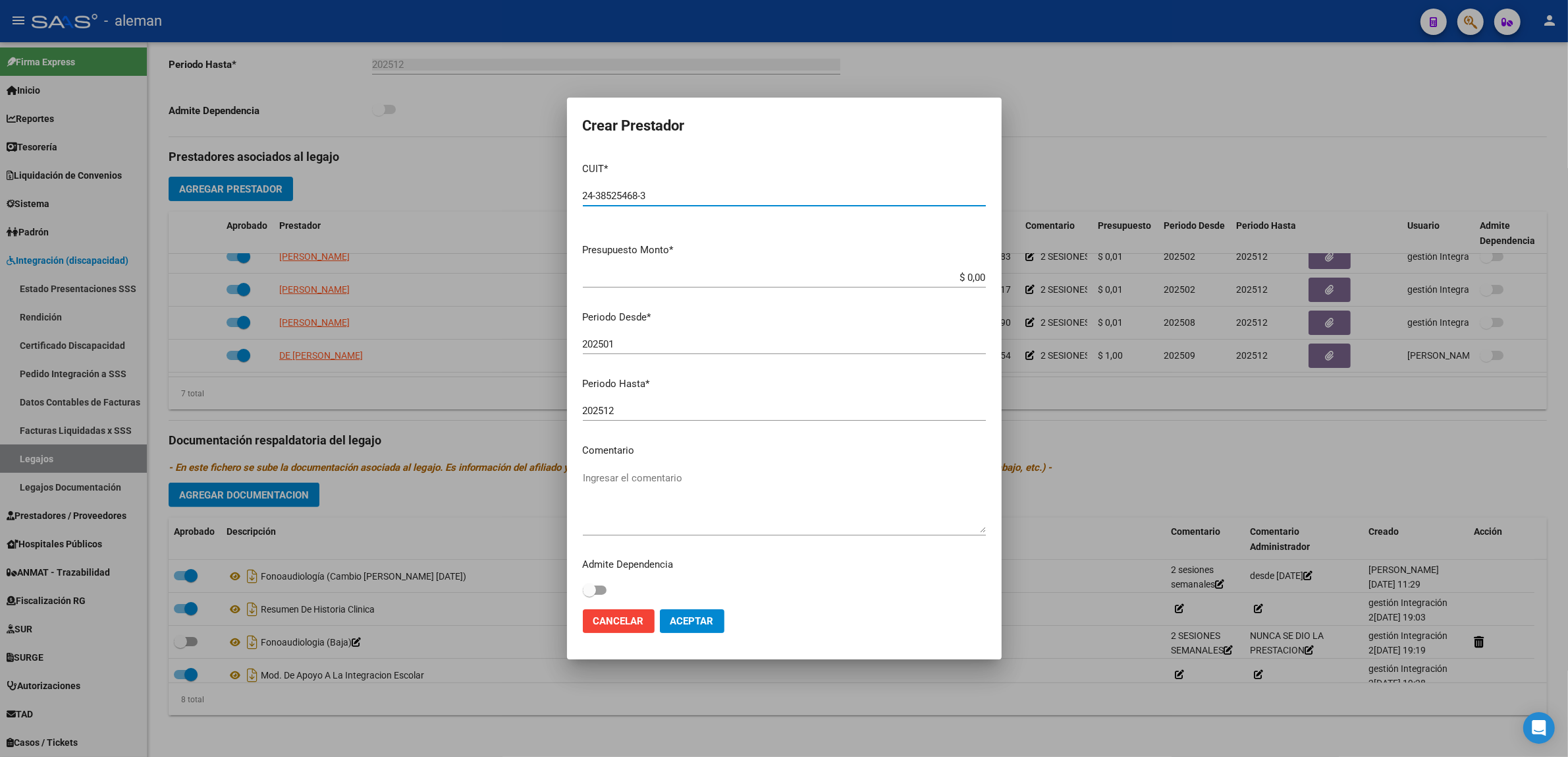
type input "24-38525468-3"
click at [1042, 570] on div at bounding box center [784, 378] width 1568 height 757
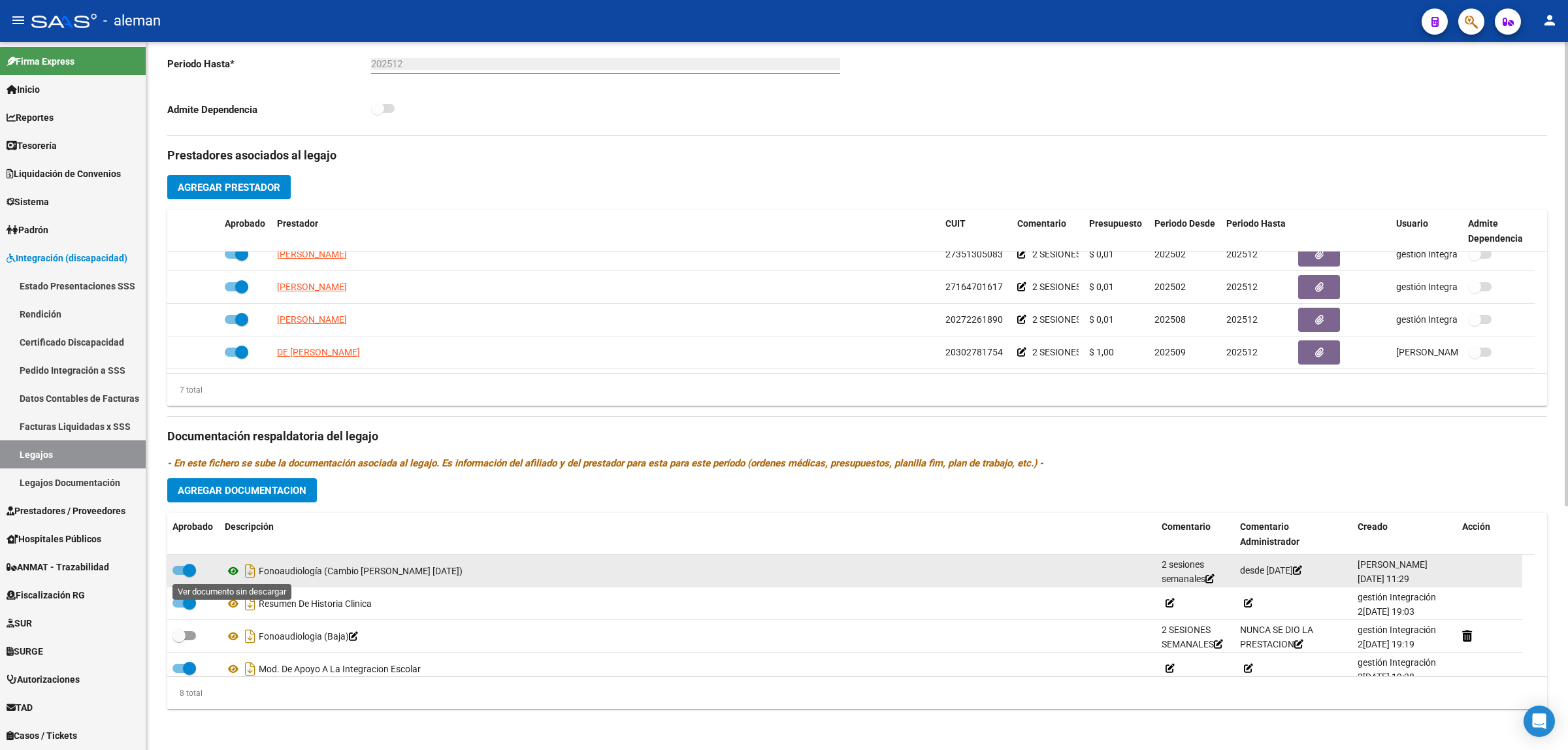
click at [240, 572] on icon at bounding box center [233, 570] width 17 height 16
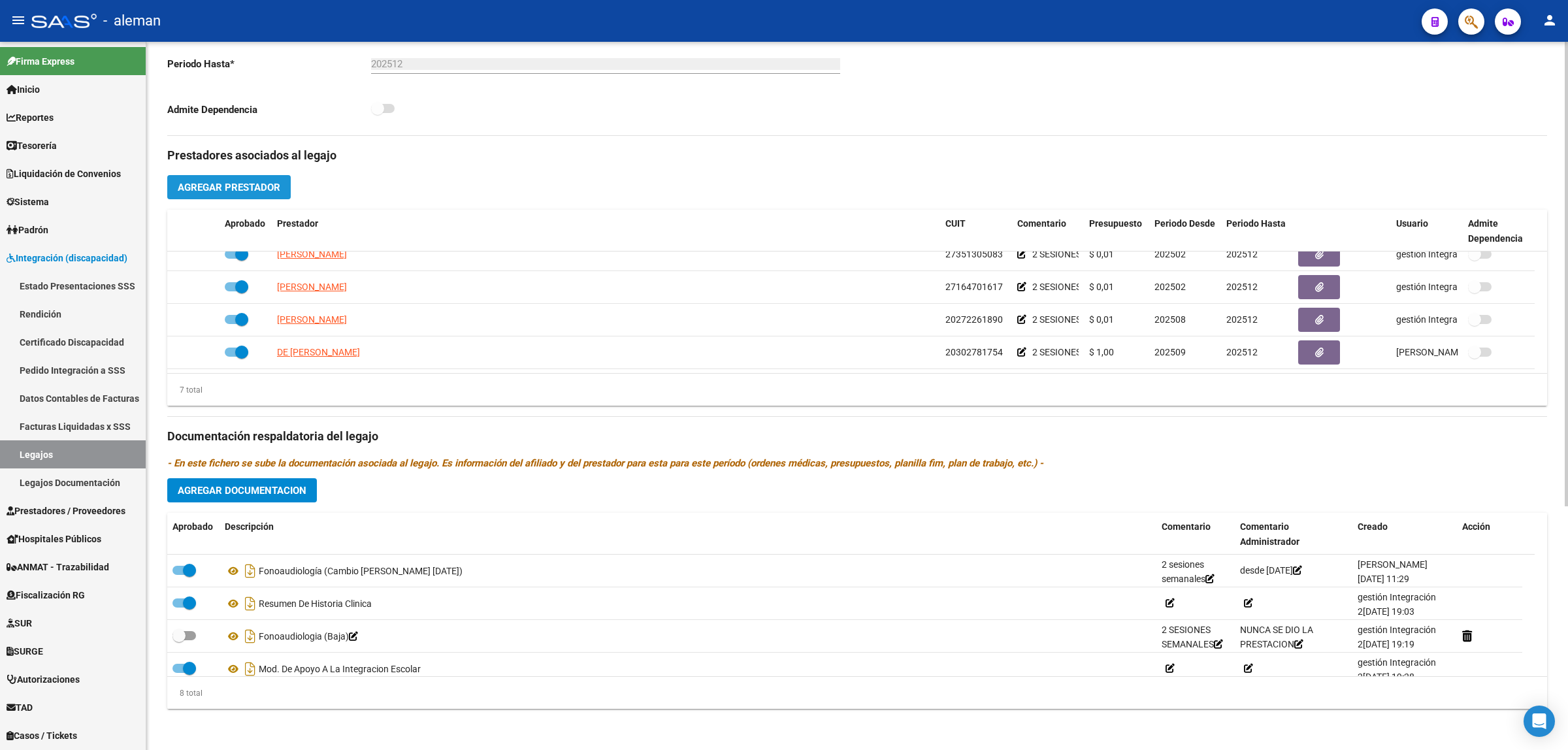
click at [253, 183] on span "Agregar Prestador" at bounding box center [229, 188] width 102 height 12
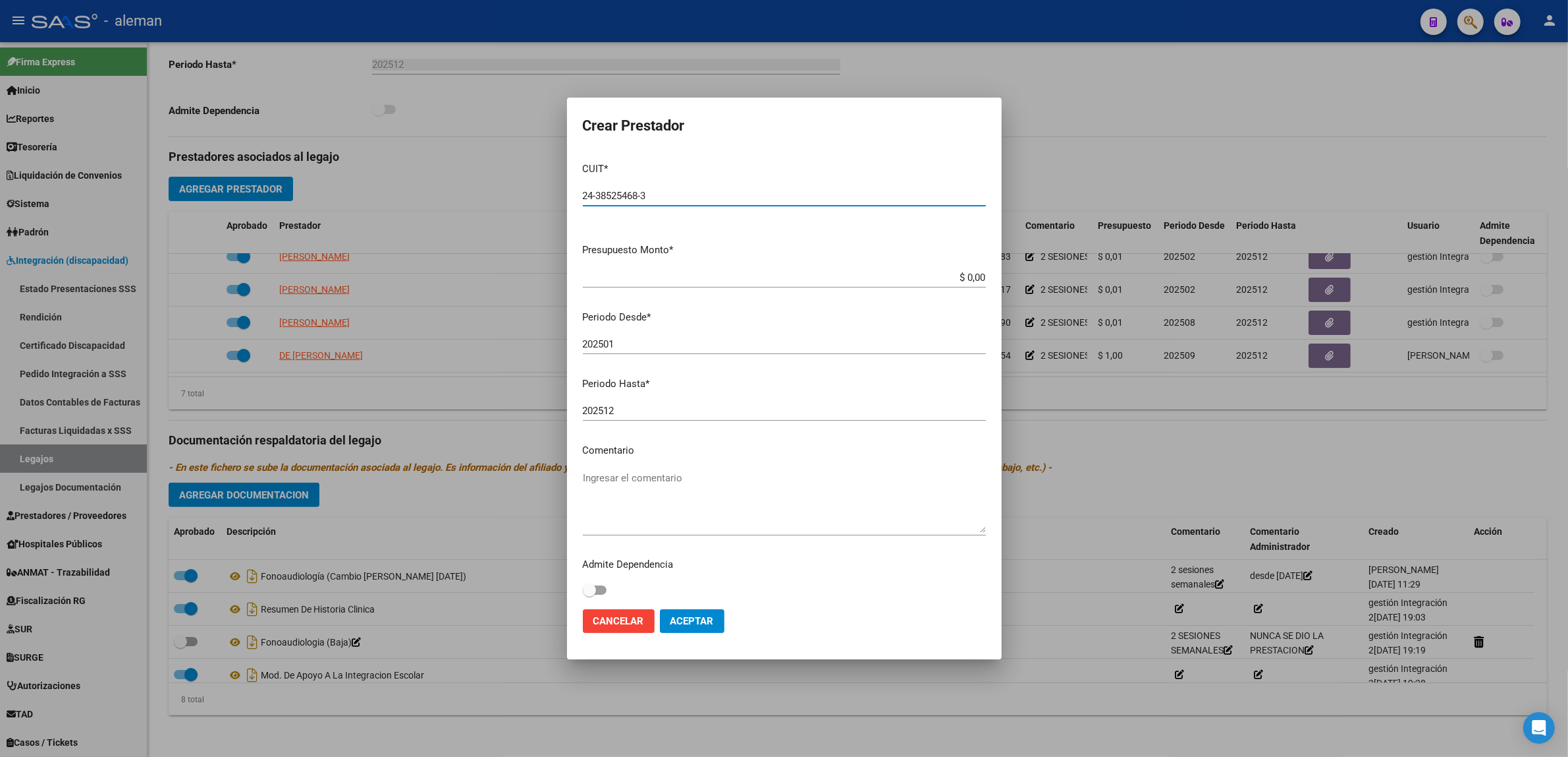
type input "24-38525468-3"
click at [955, 277] on input "$ 0,00" at bounding box center [784, 277] width 403 height 12
type input "$ 1,00"
drag, startPoint x: 616, startPoint y: 343, endPoint x: 577, endPoint y: 343, distance: 39.0
click at [577, 343] on mat-dialog-content "CUIT * 24-38525468-3 Ingresar CUIT ARCA Padrón Presupuesto Monto * $ 1,00 Ingre…" at bounding box center [784, 375] width 435 height 448
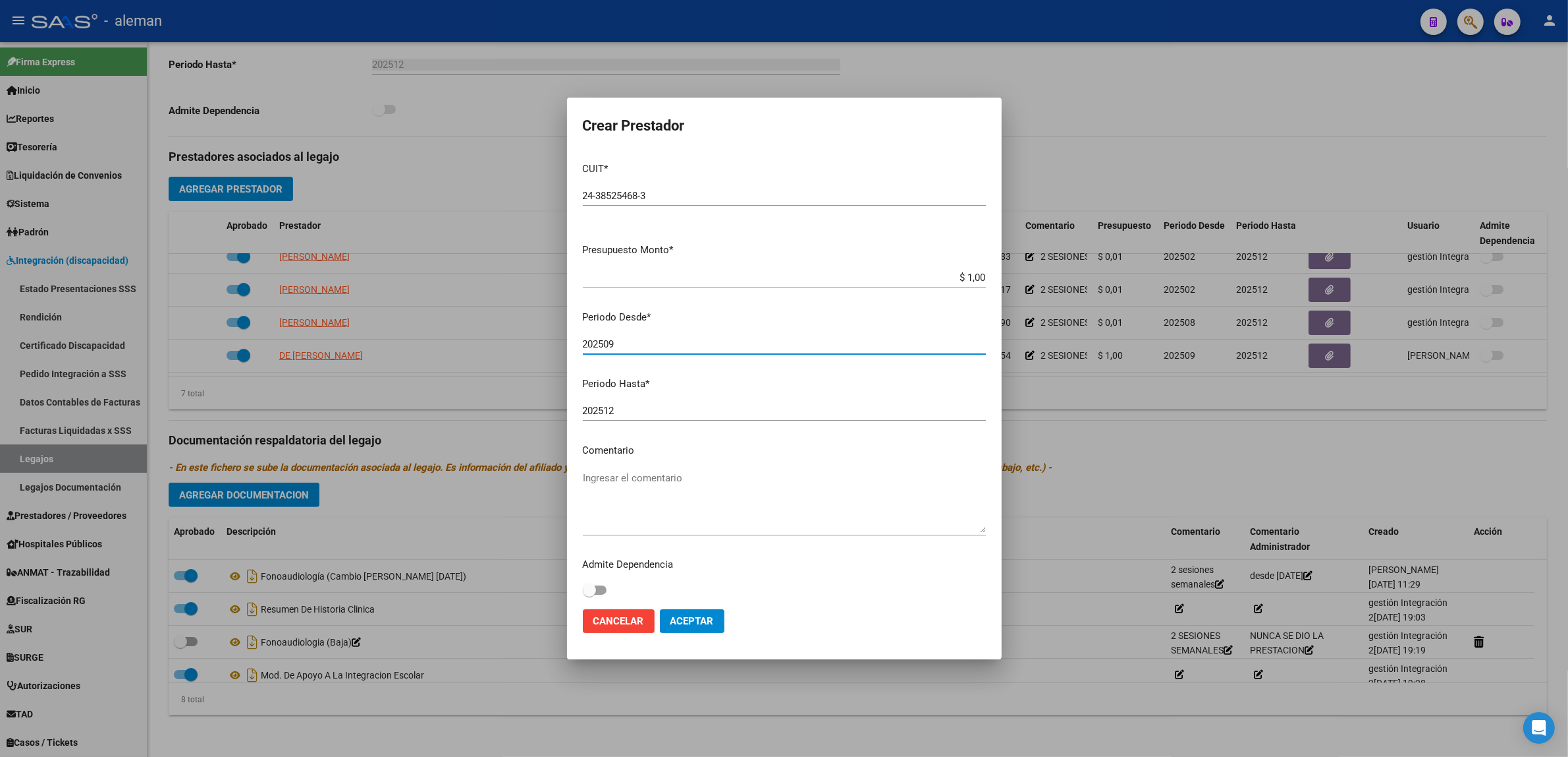
type input "202509"
click at [702, 528] on textarea "Ingresar el comentario" at bounding box center [784, 501] width 403 height 62
type textarea "2 SESIONES SEMANALES"
click at [692, 629] on button "Aceptar" at bounding box center [692, 621] width 64 height 24
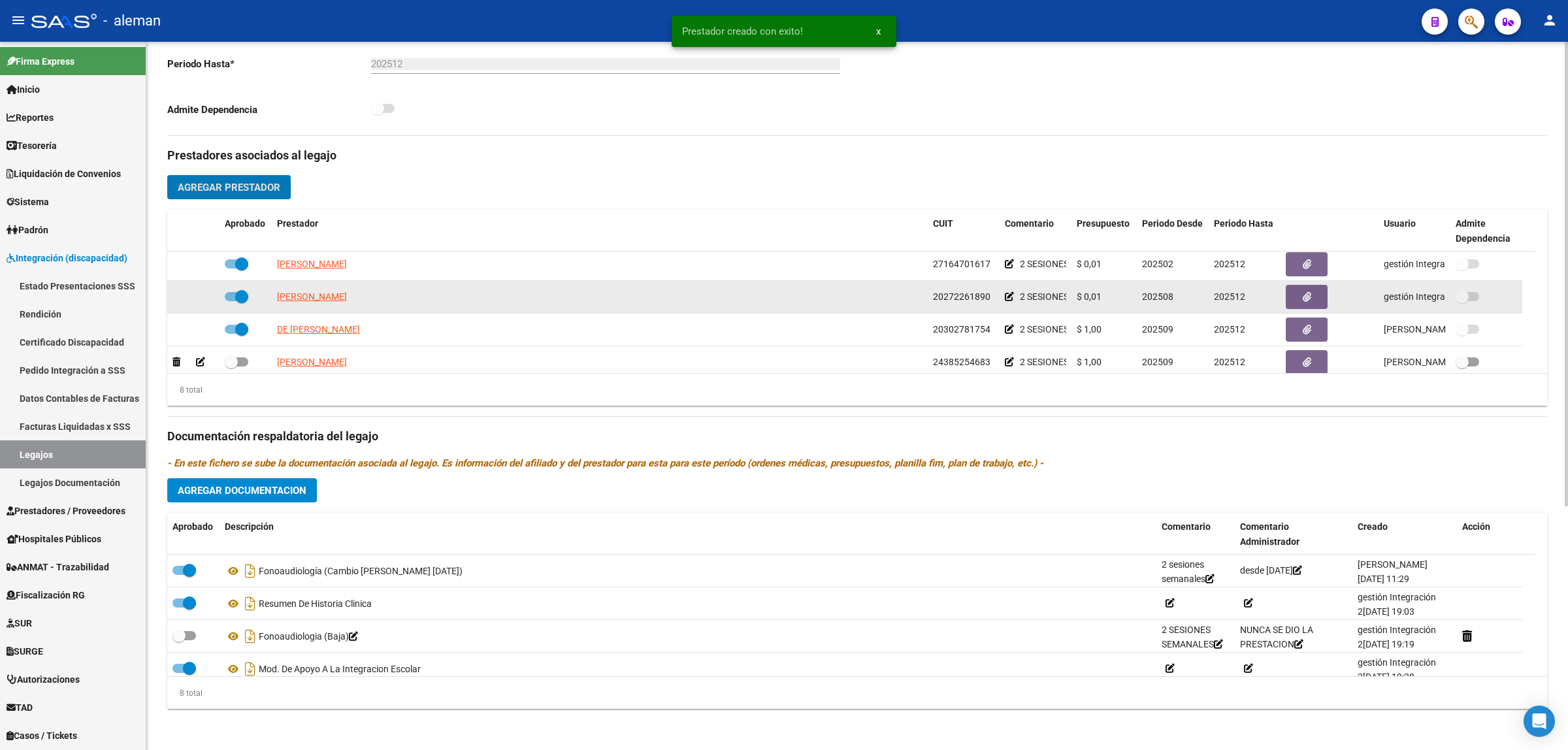
scroll to position [144, 0]
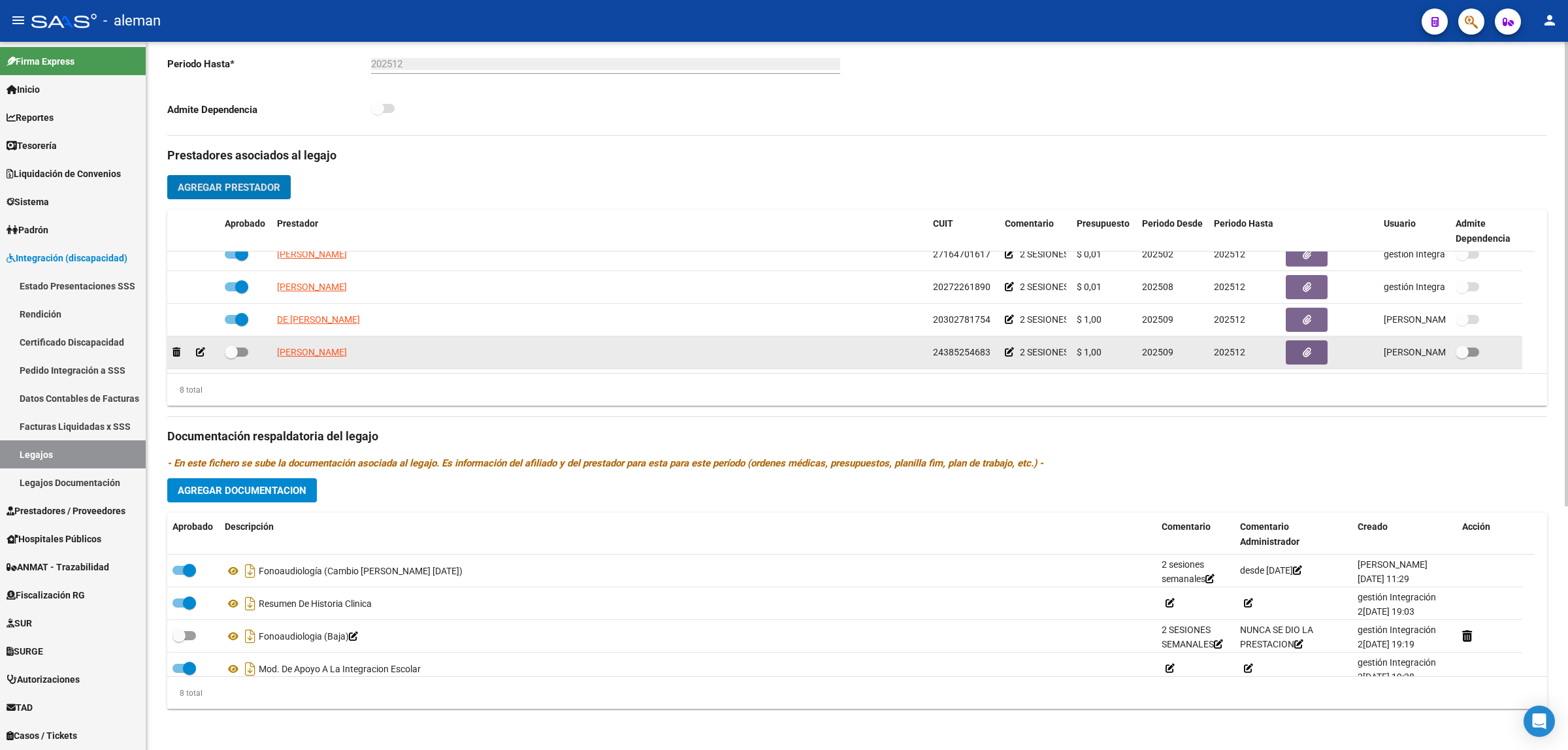
click at [248, 352] on div at bounding box center [245, 352] width 42 height 17
click at [243, 349] on span at bounding box center [236, 352] width 23 height 9
click at [231, 357] on input "checkbox" at bounding box center [230, 357] width 1 height 1
checkbox input "true"
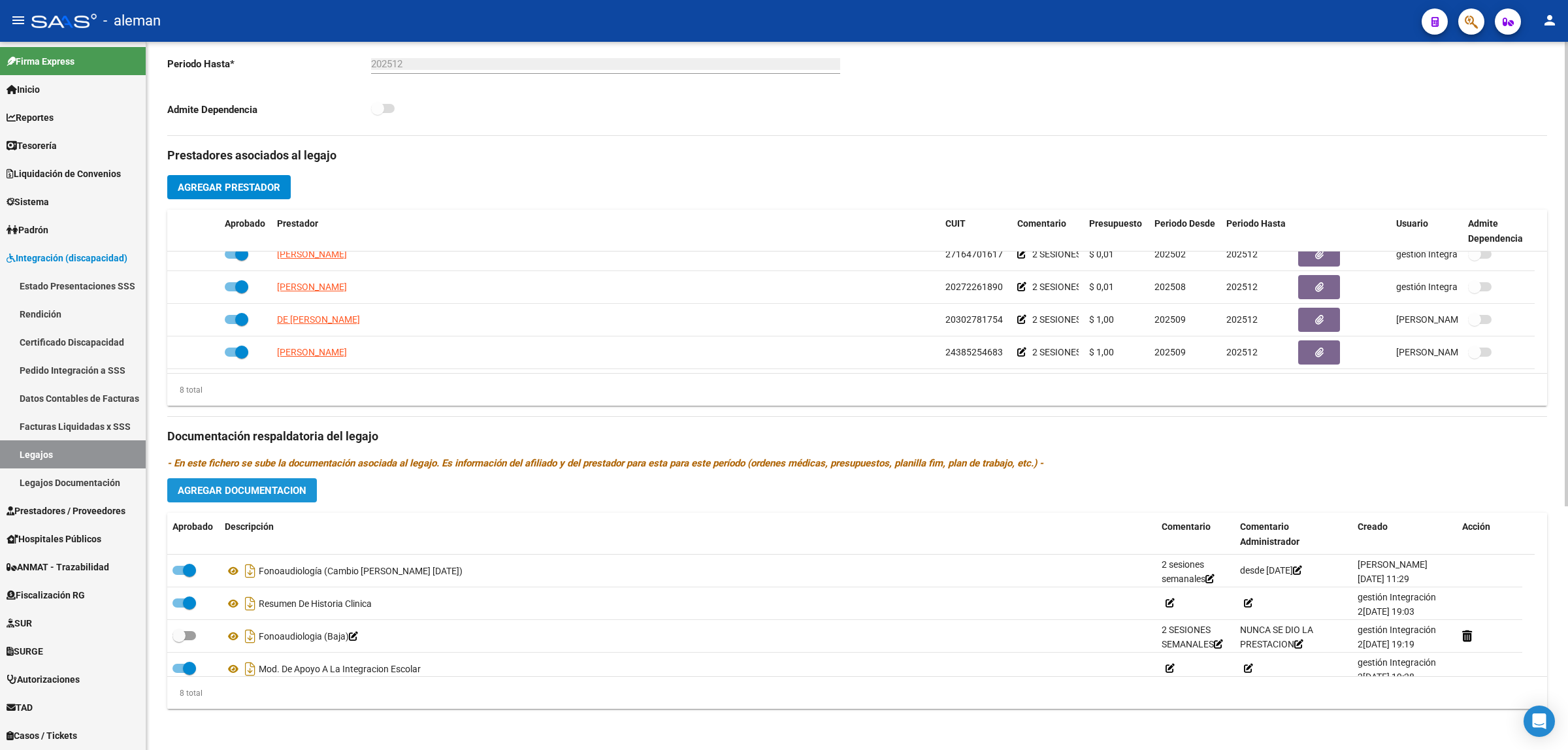
click at [285, 491] on span "Agregar Documentacion" at bounding box center [242, 491] width 129 height 12
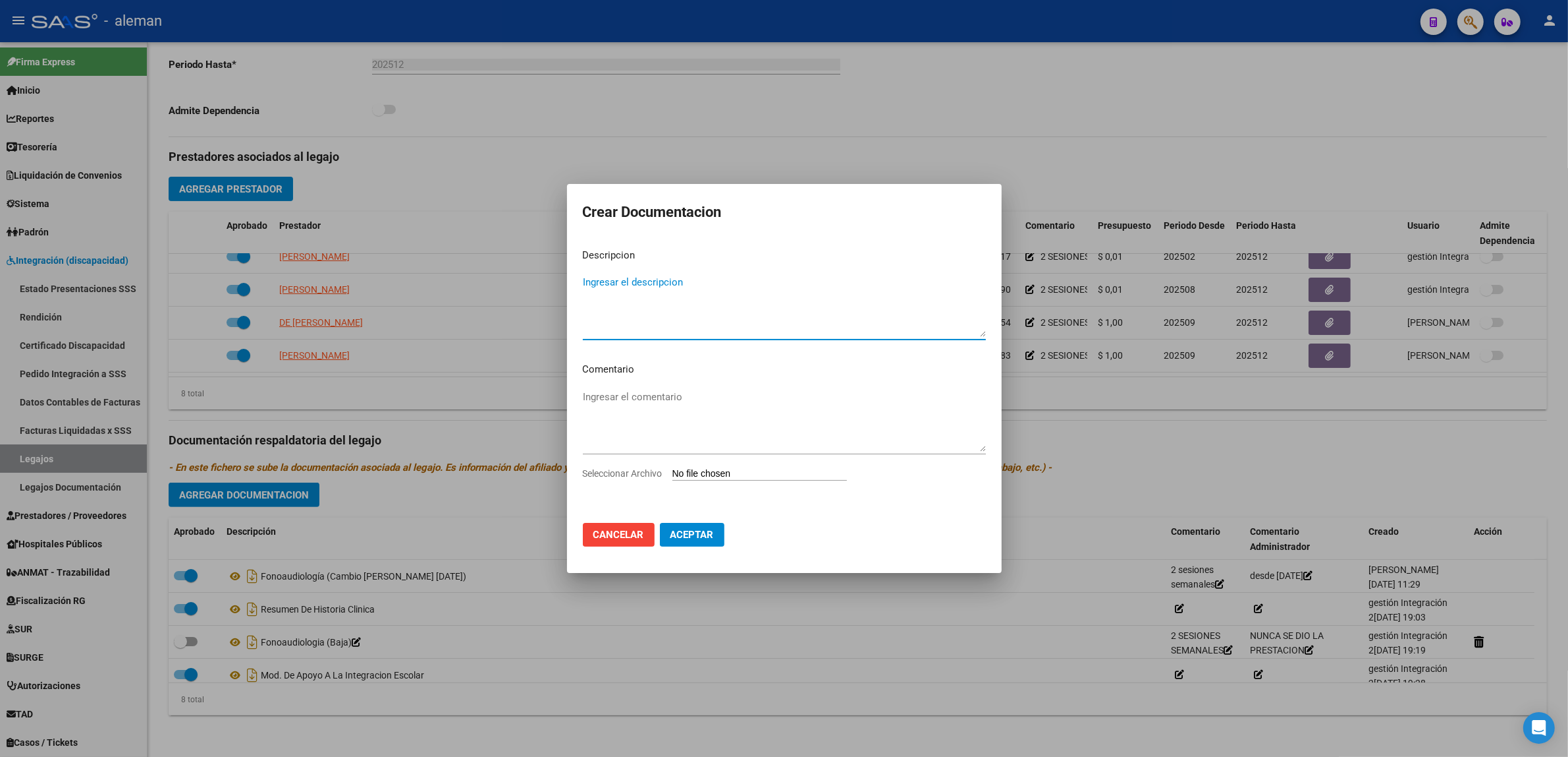
click at [662, 326] on textarea "Ingresar el descripcion" at bounding box center [784, 305] width 403 height 62
click at [452, 572] on div at bounding box center [784, 378] width 1568 height 757
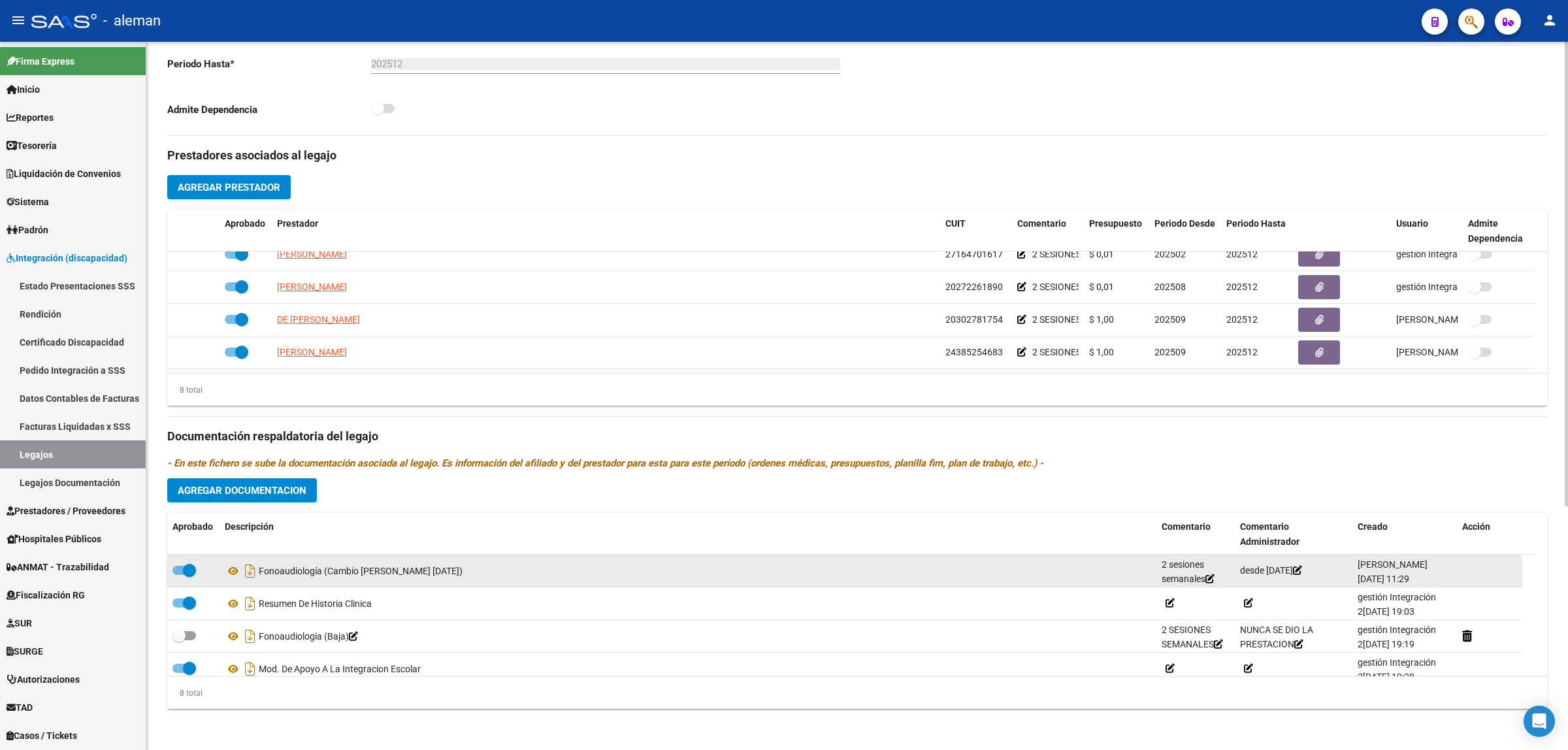
drag, startPoint x: 448, startPoint y: 567, endPoint x: 260, endPoint y: 578, distance: 188.3
click at [260, 578] on div "Fonoaudiología (Cambio [PERSON_NAME] [DATE])" at bounding box center [688, 570] width 926 height 21
copy div "Fonoaudiología (Cambio [PERSON_NAME] [DATE])"
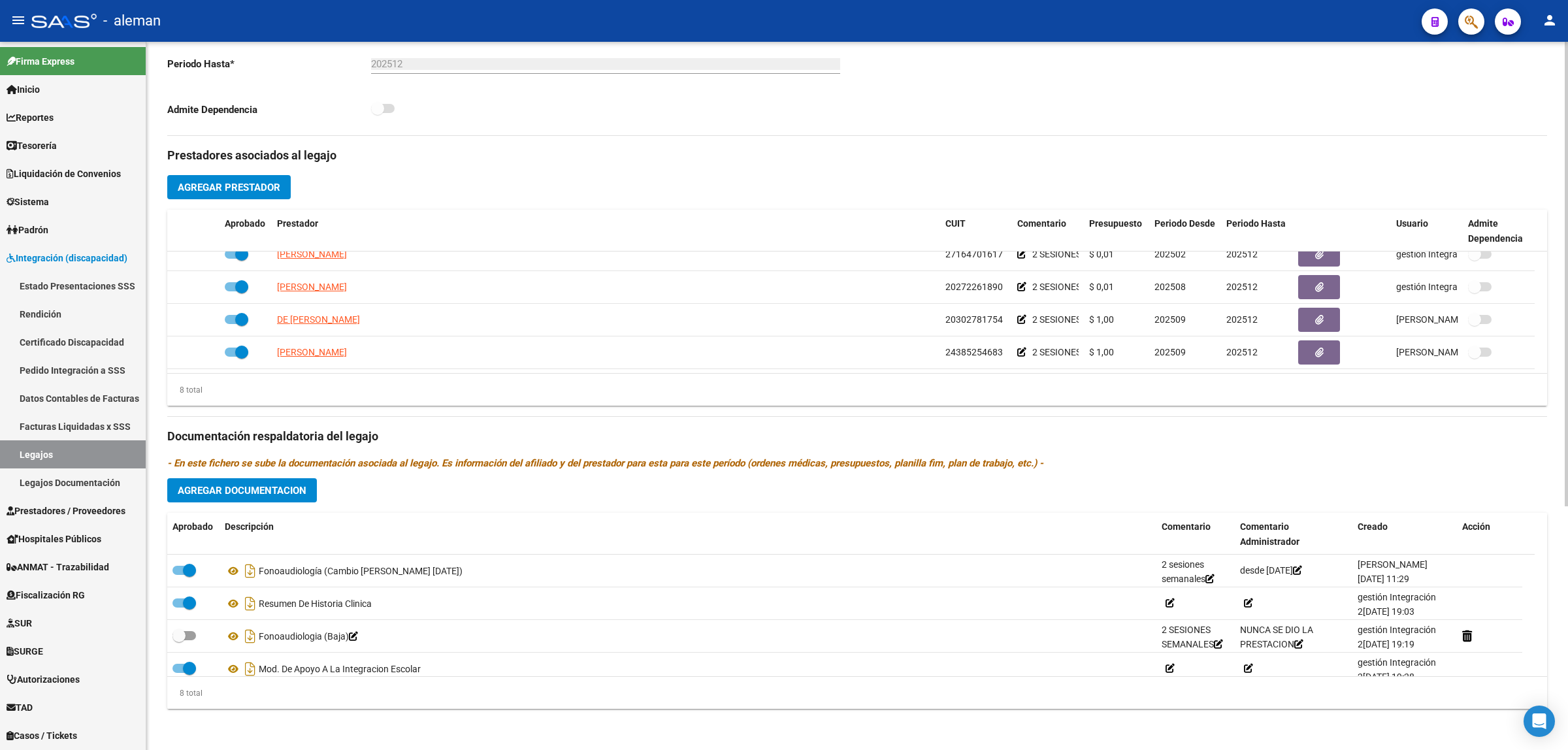
click at [223, 485] on span "Agregar Documentacion" at bounding box center [242, 491] width 129 height 12
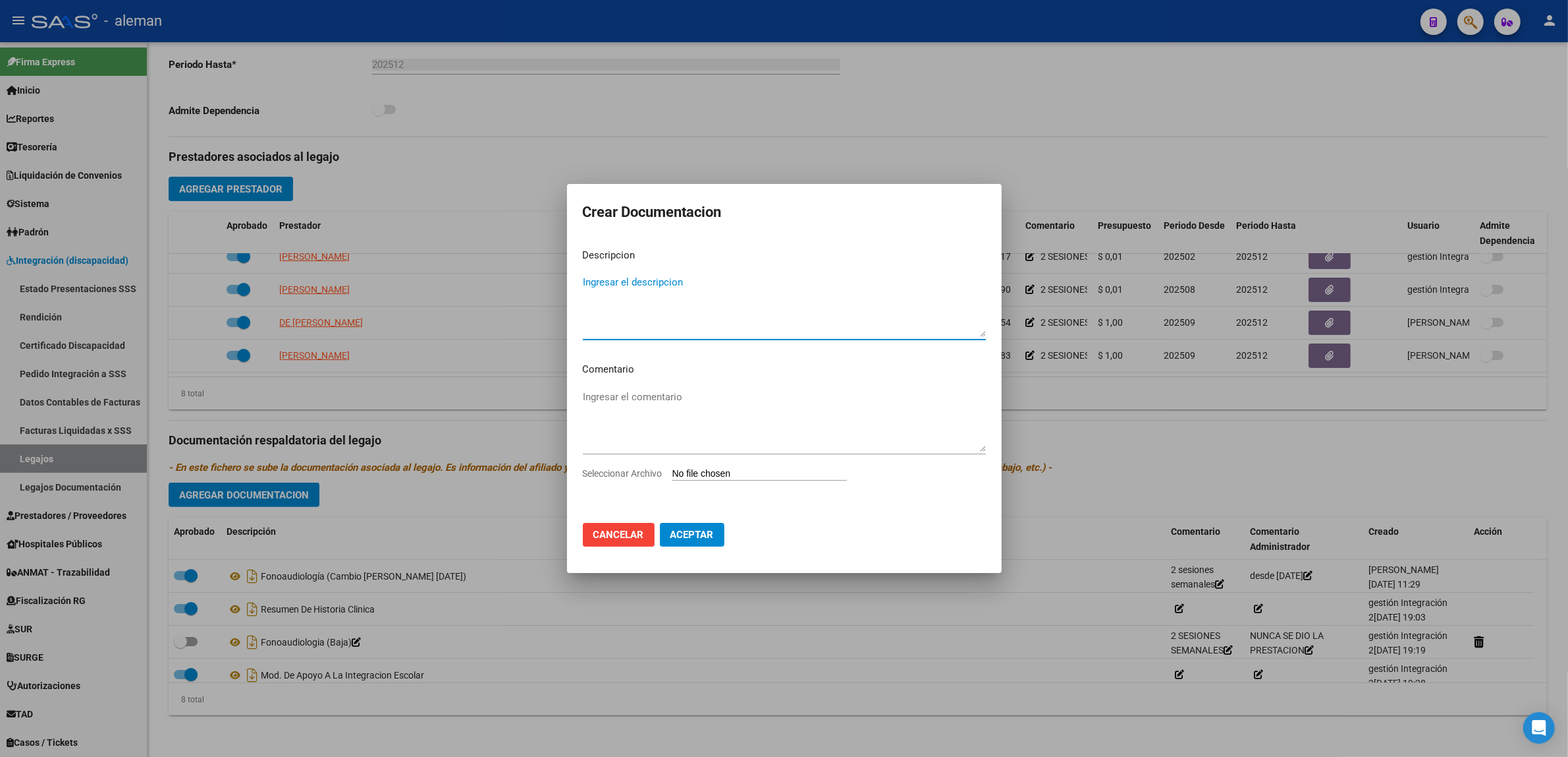
paste textarea "Fonoaudiología (Cambio [PERSON_NAME] [DATE])"
type textarea "Psicología (Cambio [PERSON_NAME] [DATE])"
click at [662, 438] on textarea "Ingresar el comentario" at bounding box center [784, 420] width 403 height 62
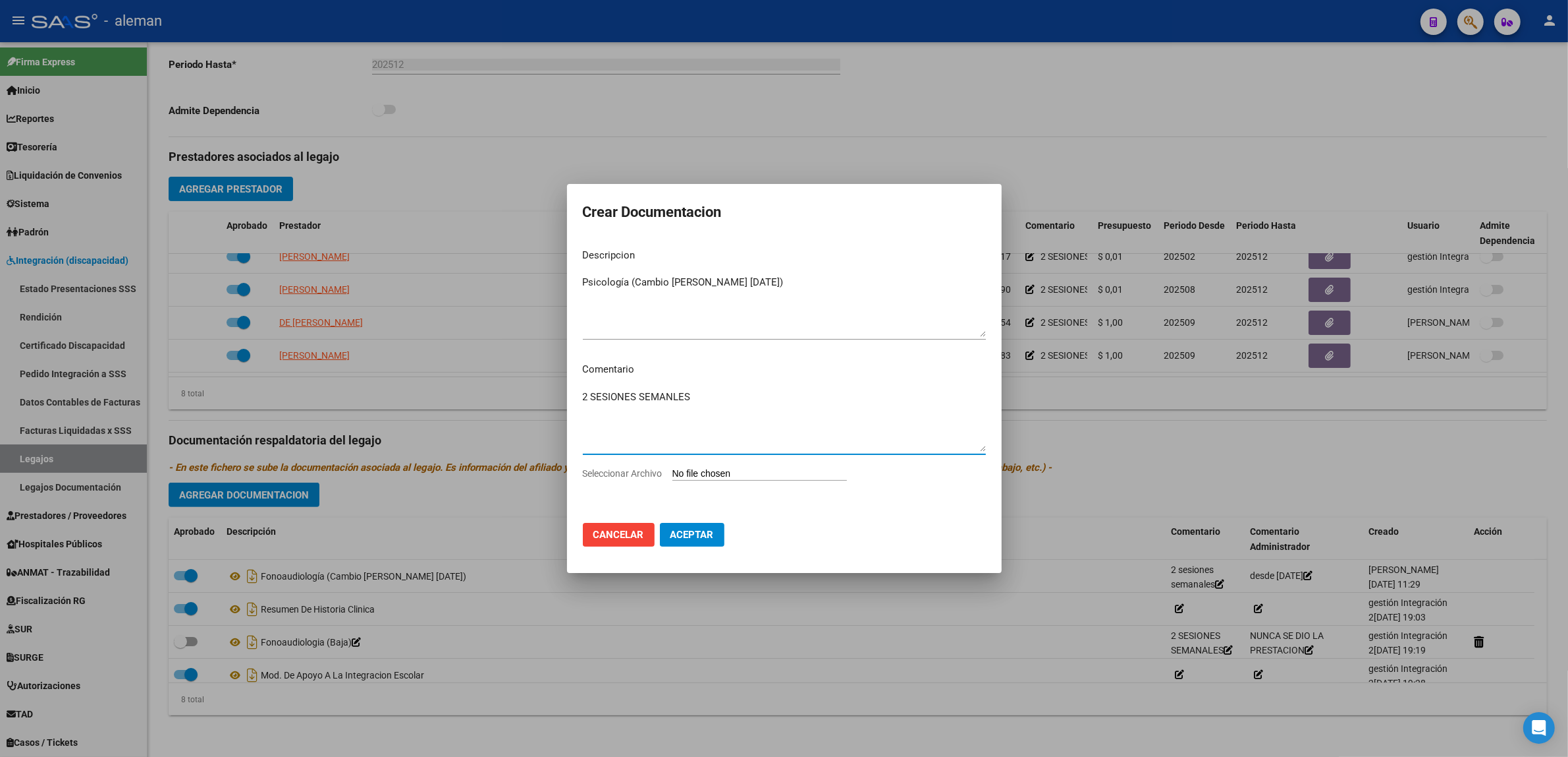
click at [673, 399] on textarea "2 SESIONES SEMANLES" at bounding box center [784, 420] width 403 height 62
type textarea "2 SESIONES SEMANALES"
click at [684, 475] on input "Seleccionar Archivo" at bounding box center [760, 474] width 175 height 13
type input "C:\fakepath\Psicologia -cambio de prestador-[DATE].pdf"
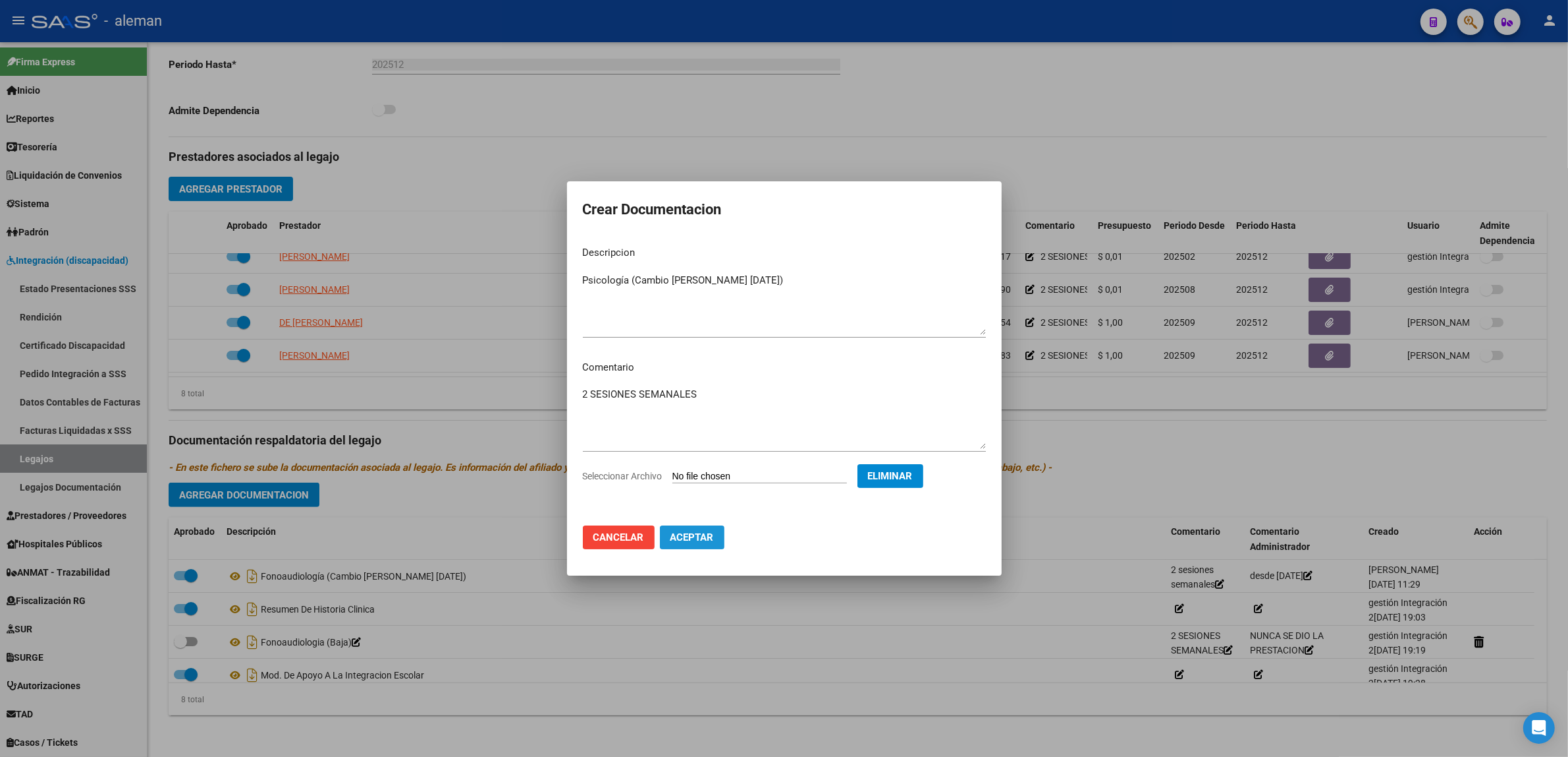
click at [692, 544] on button "Aceptar" at bounding box center [692, 537] width 64 height 24
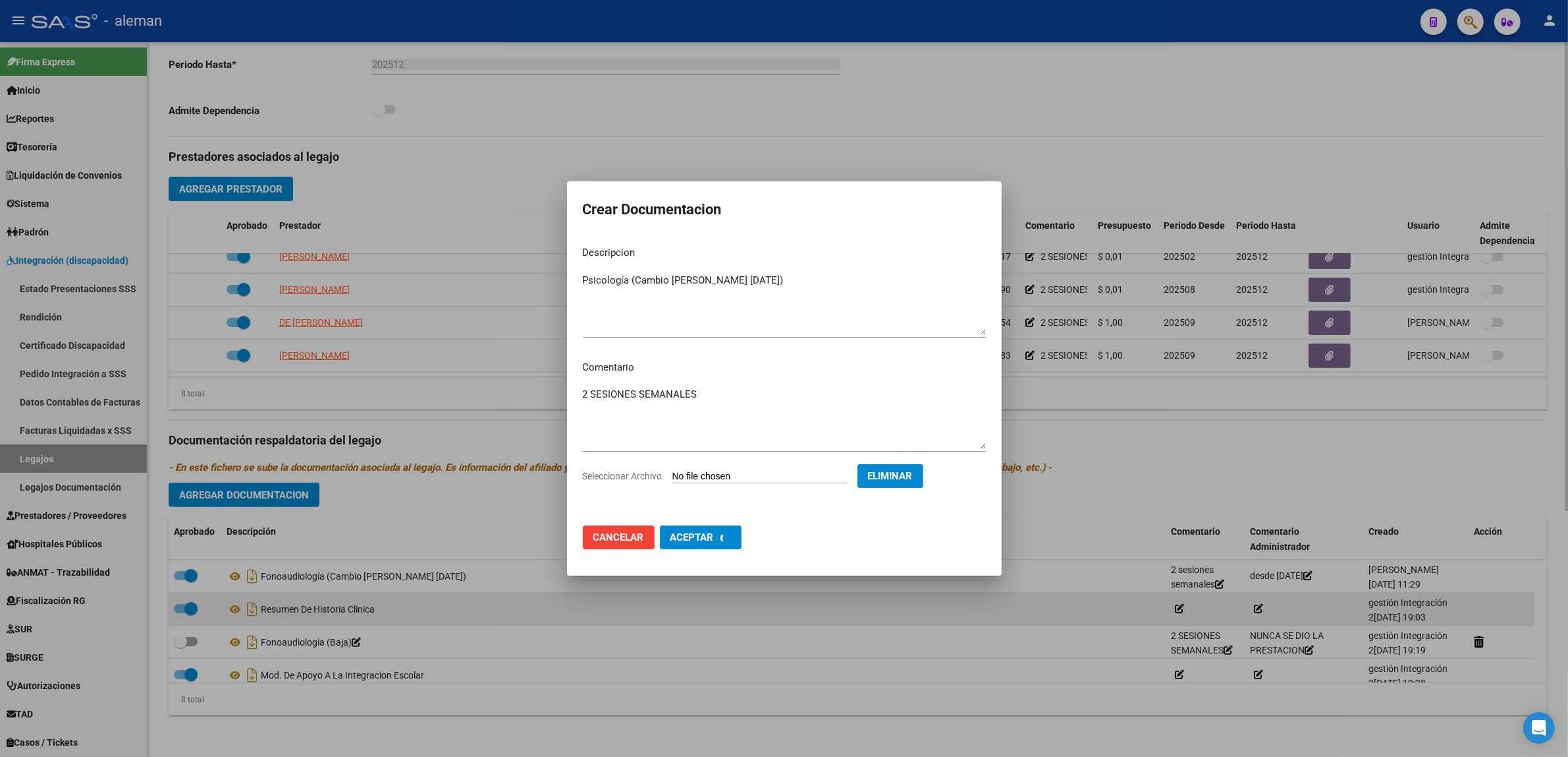
checkbox input "false"
checkbox input "true"
checkbox input "false"
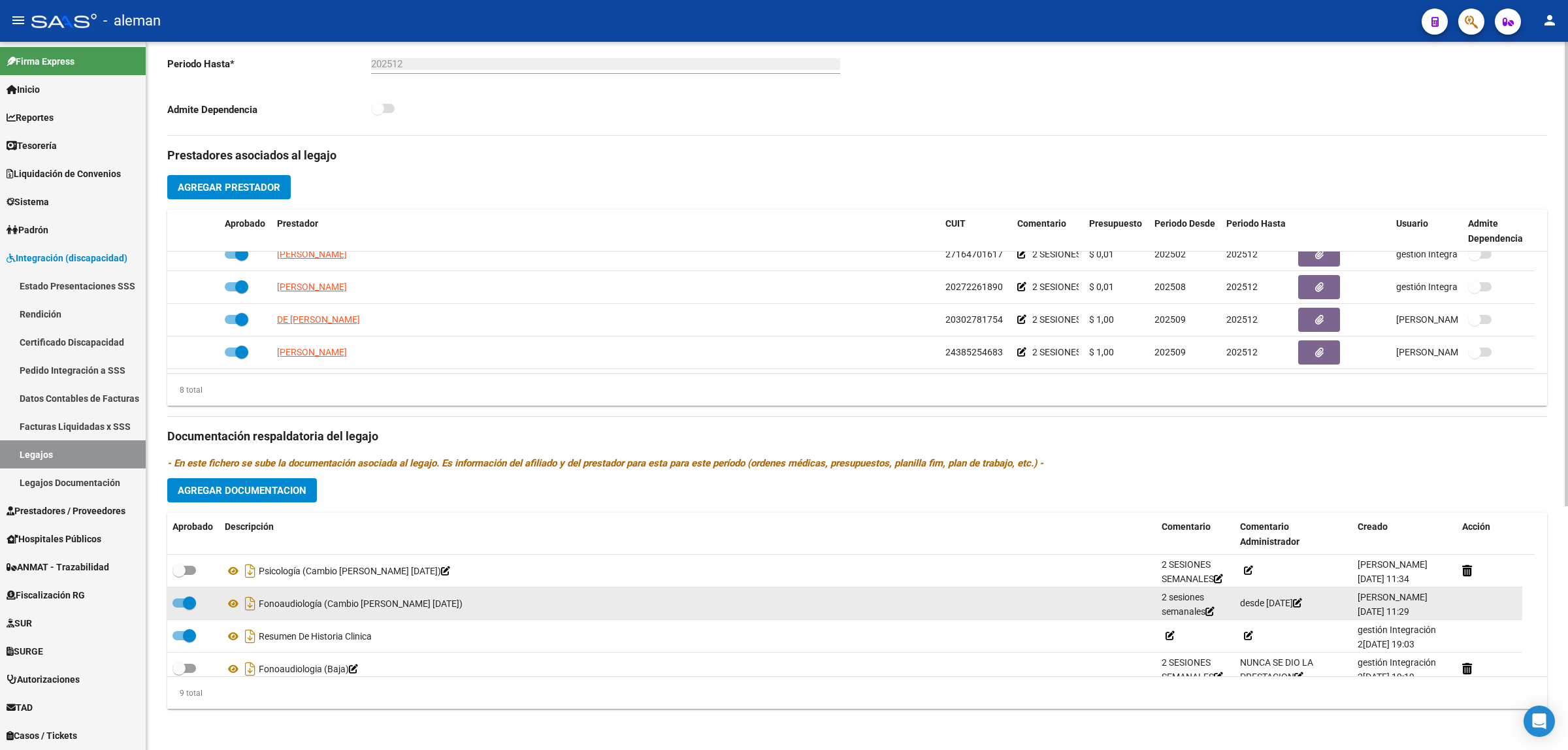
scroll to position [0, 0]
drag, startPoint x: 1239, startPoint y: 598, endPoint x: 1347, endPoint y: 595, distance: 108.0
click at [1347, 595] on datatable-body-cell "desde [DATE]" at bounding box center [1293, 603] width 117 height 32
copy span "desde [DATE]"
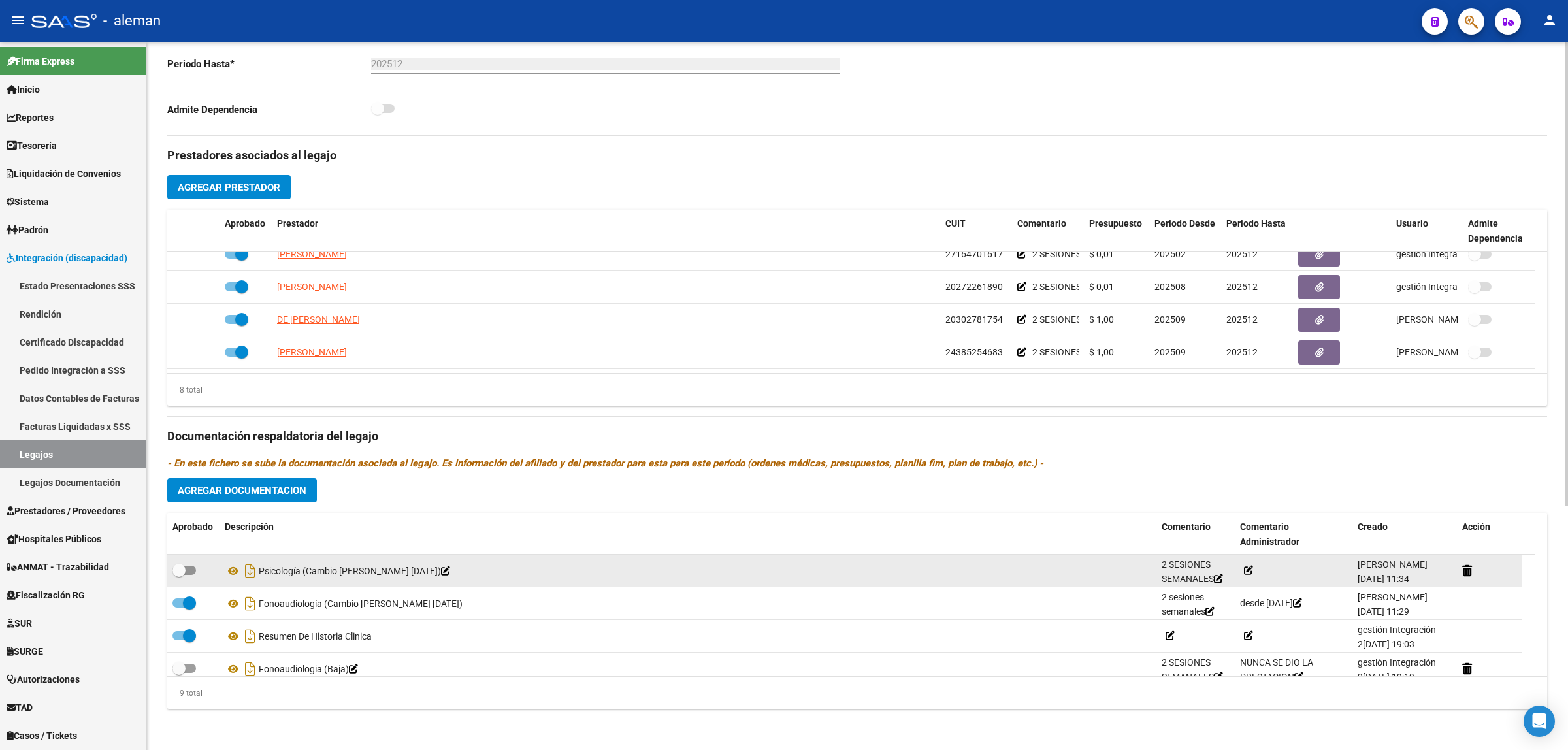
click at [1252, 568] on icon at bounding box center [1248, 570] width 9 height 9
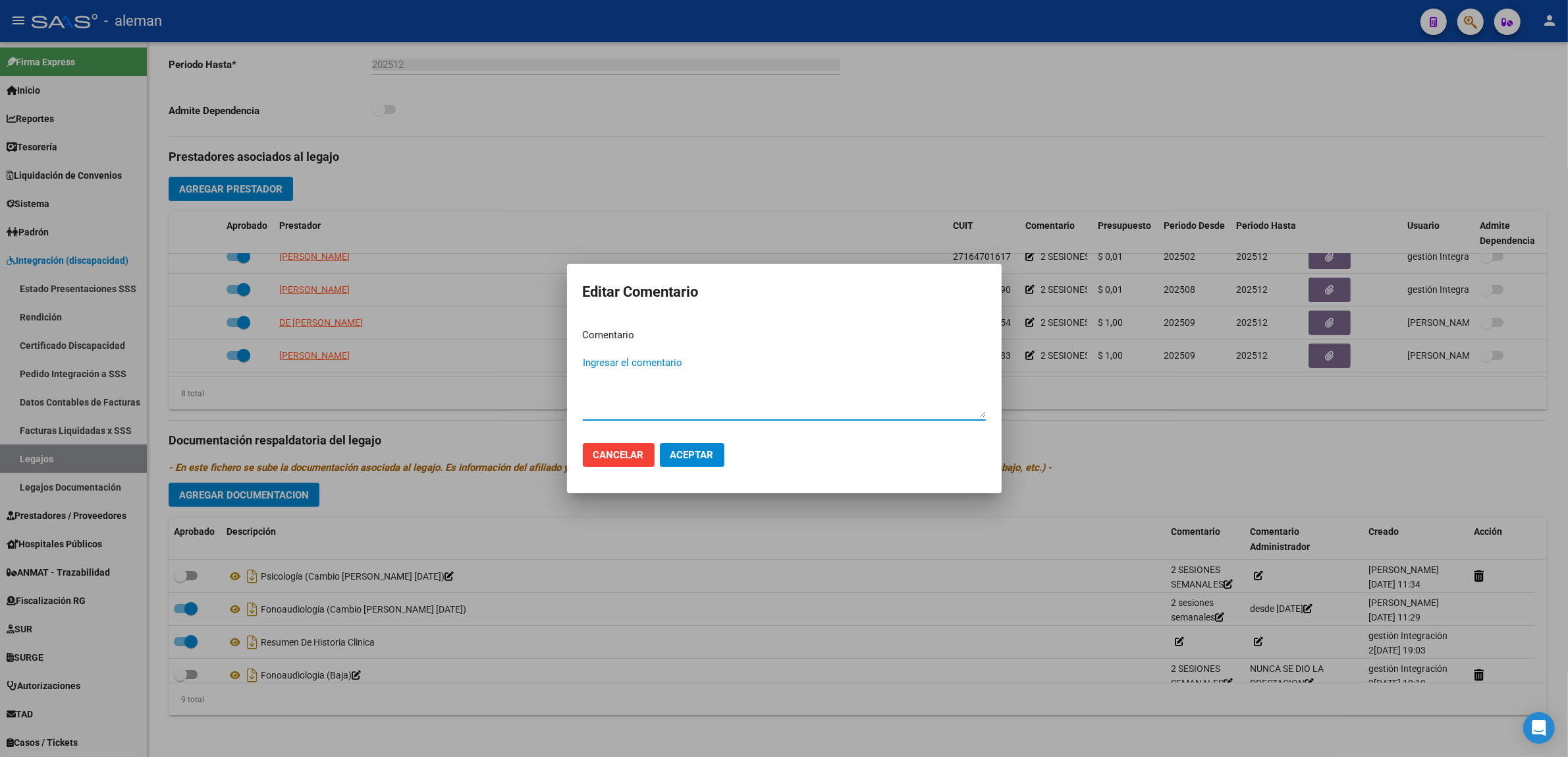
paste textarea "desde [DATE]"
type textarea "desde [DATE]"
click at [687, 461] on button "Aceptar" at bounding box center [692, 455] width 64 height 24
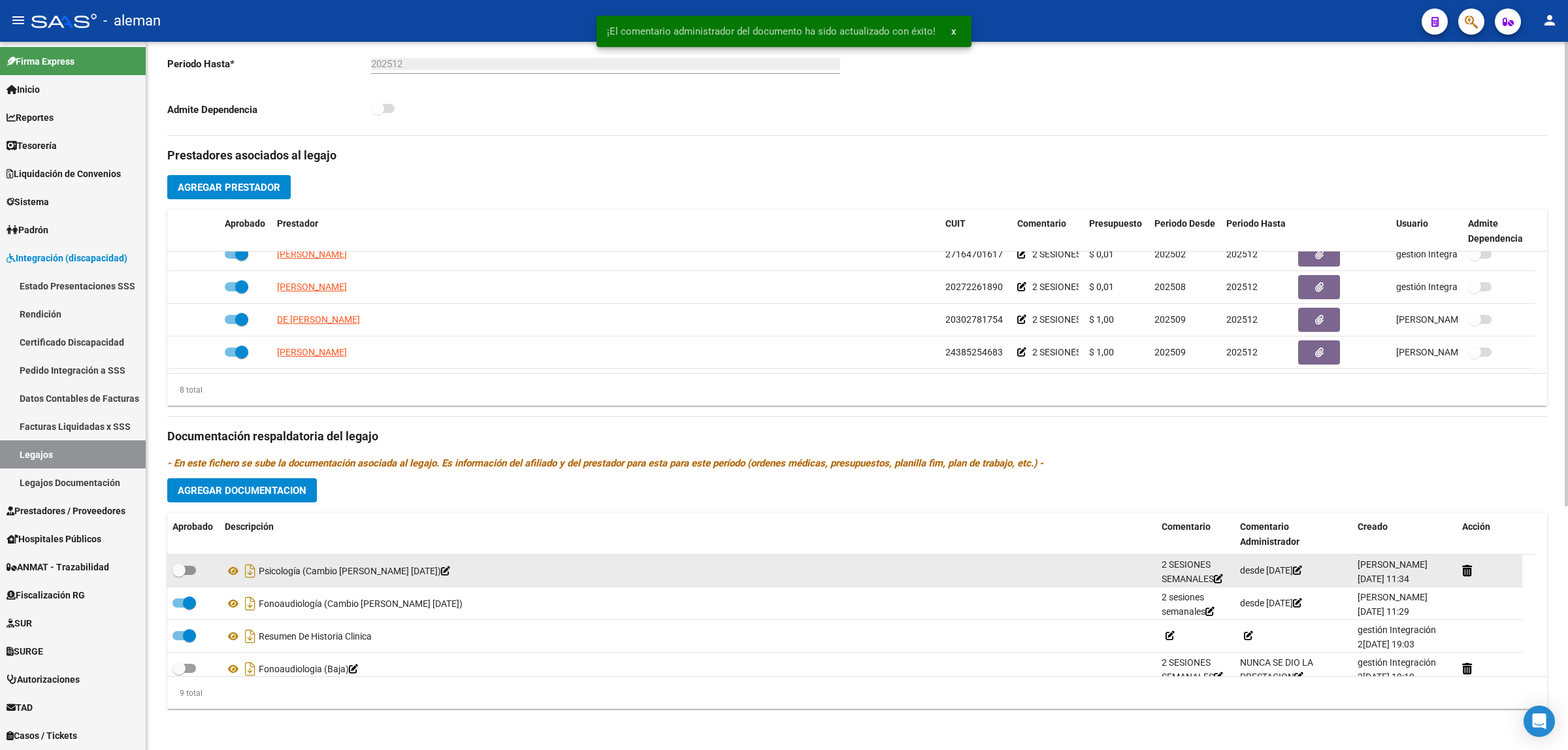
click at [194, 569] on span at bounding box center [184, 570] width 23 height 9
click at [179, 575] on input "checkbox" at bounding box center [178, 575] width 1 height 1
checkbox input "true"
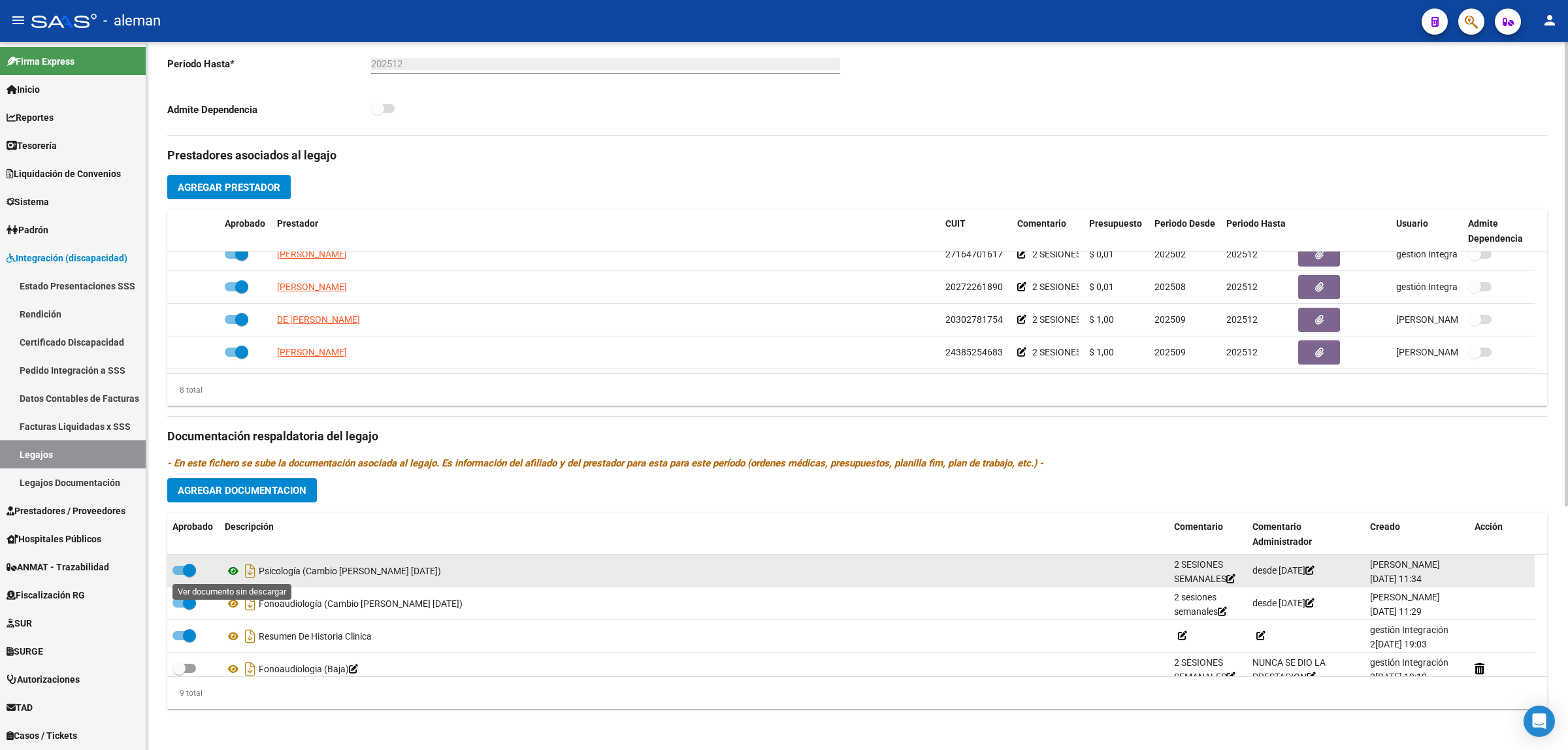
click at [230, 570] on icon at bounding box center [233, 570] width 17 height 16
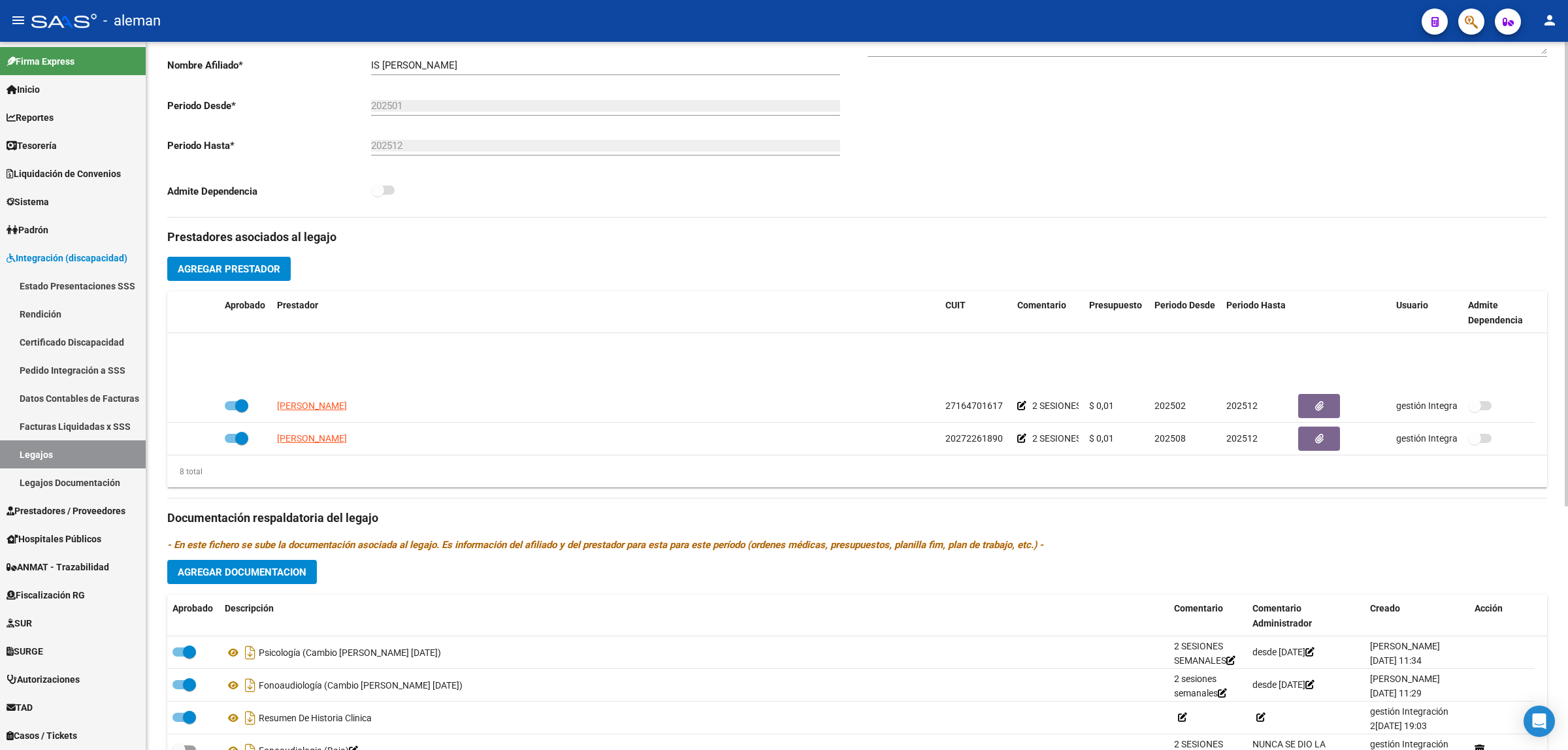
scroll to position [144, 0]
